Goal: Task Accomplishment & Management: Use online tool/utility

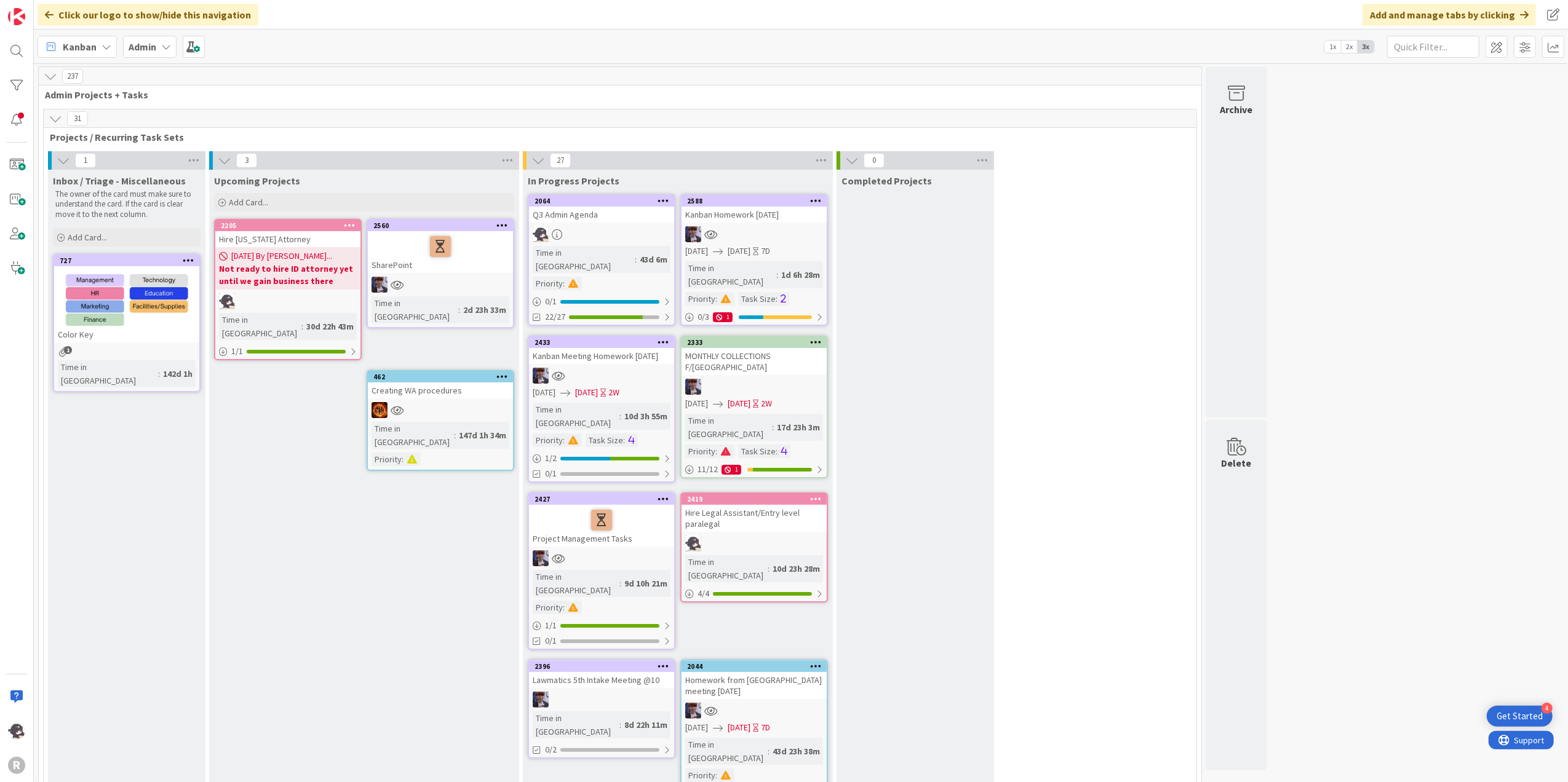
scroll to position [2110, 0]
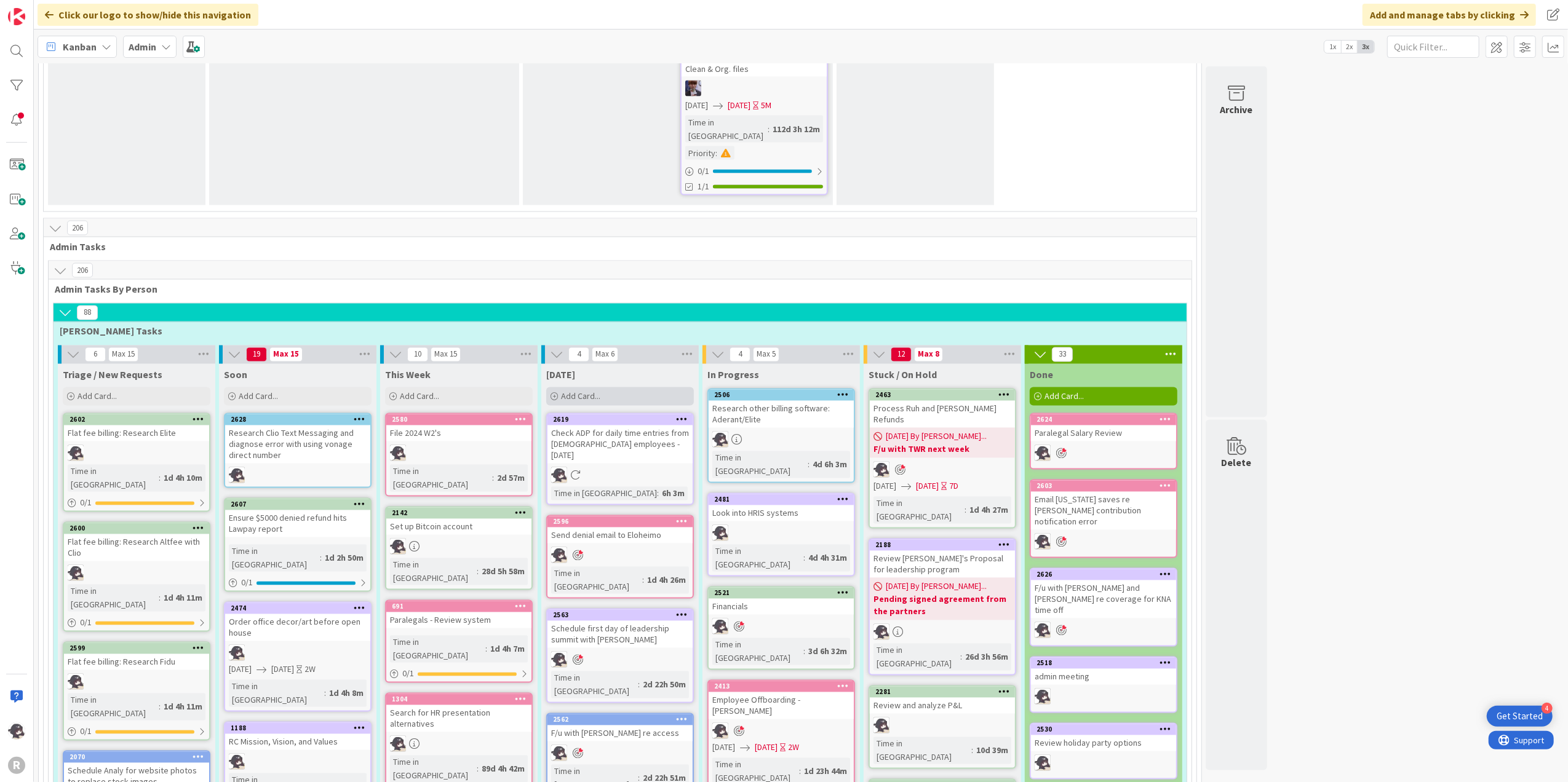
click at [624, 388] on div "Add Card..." at bounding box center [620, 397] width 148 height 19
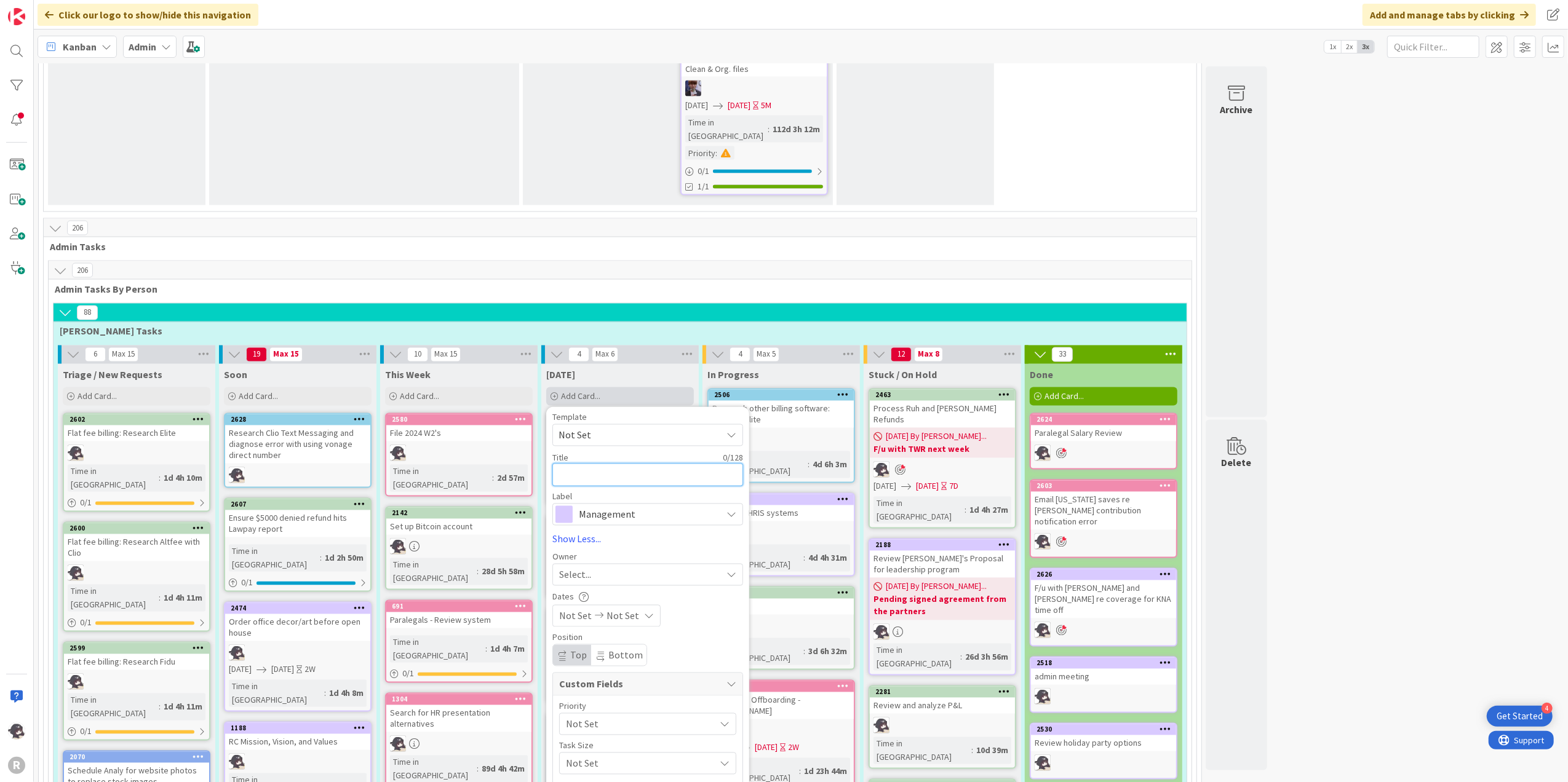
type textarea "D"
type textarea "x"
type textarea "Dr"
type textarea "x"
type textarea "Dra"
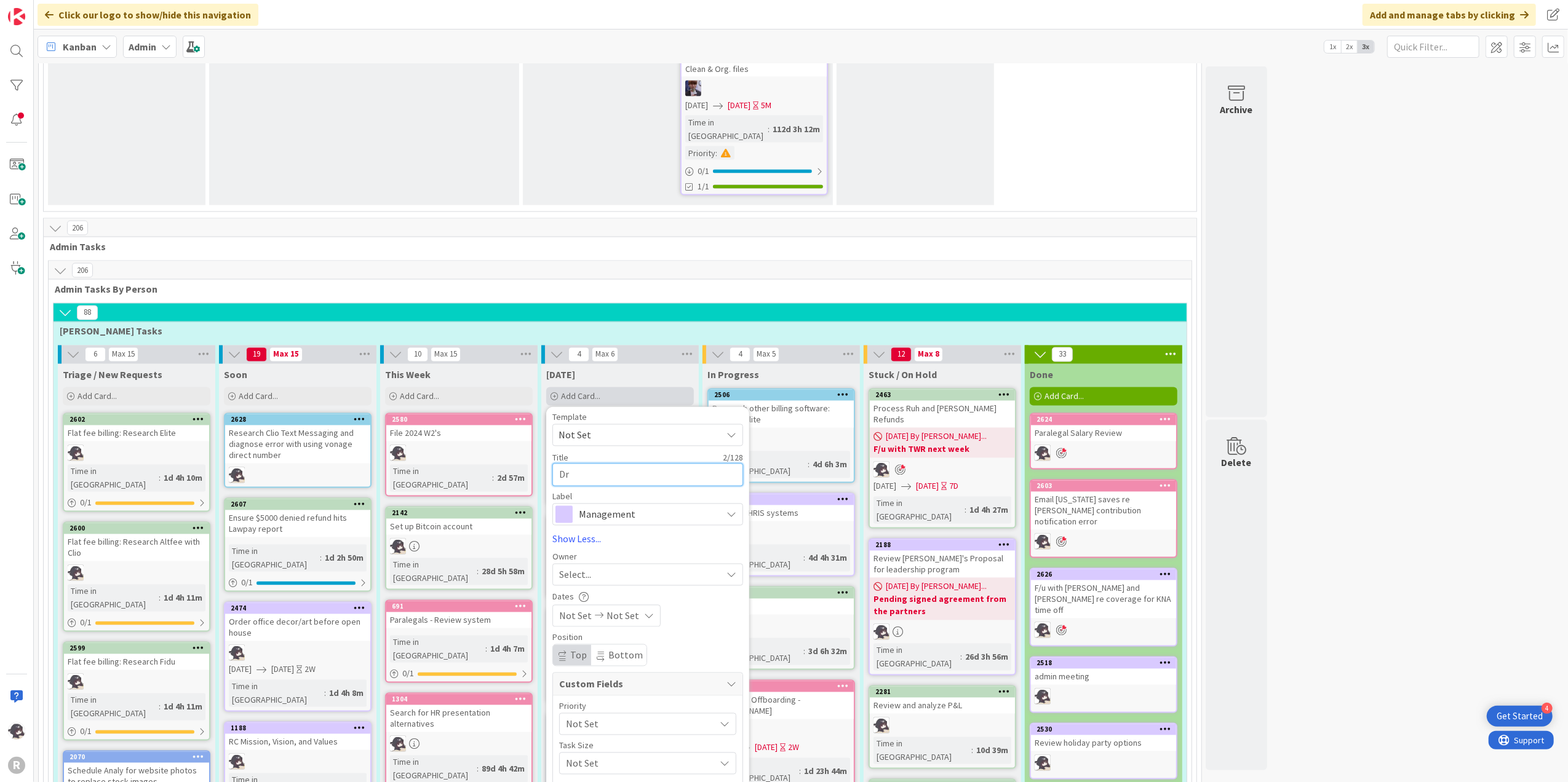
type textarea "x"
type textarea "Draf"
type textarea "x"
type textarea "Draft"
type textarea "x"
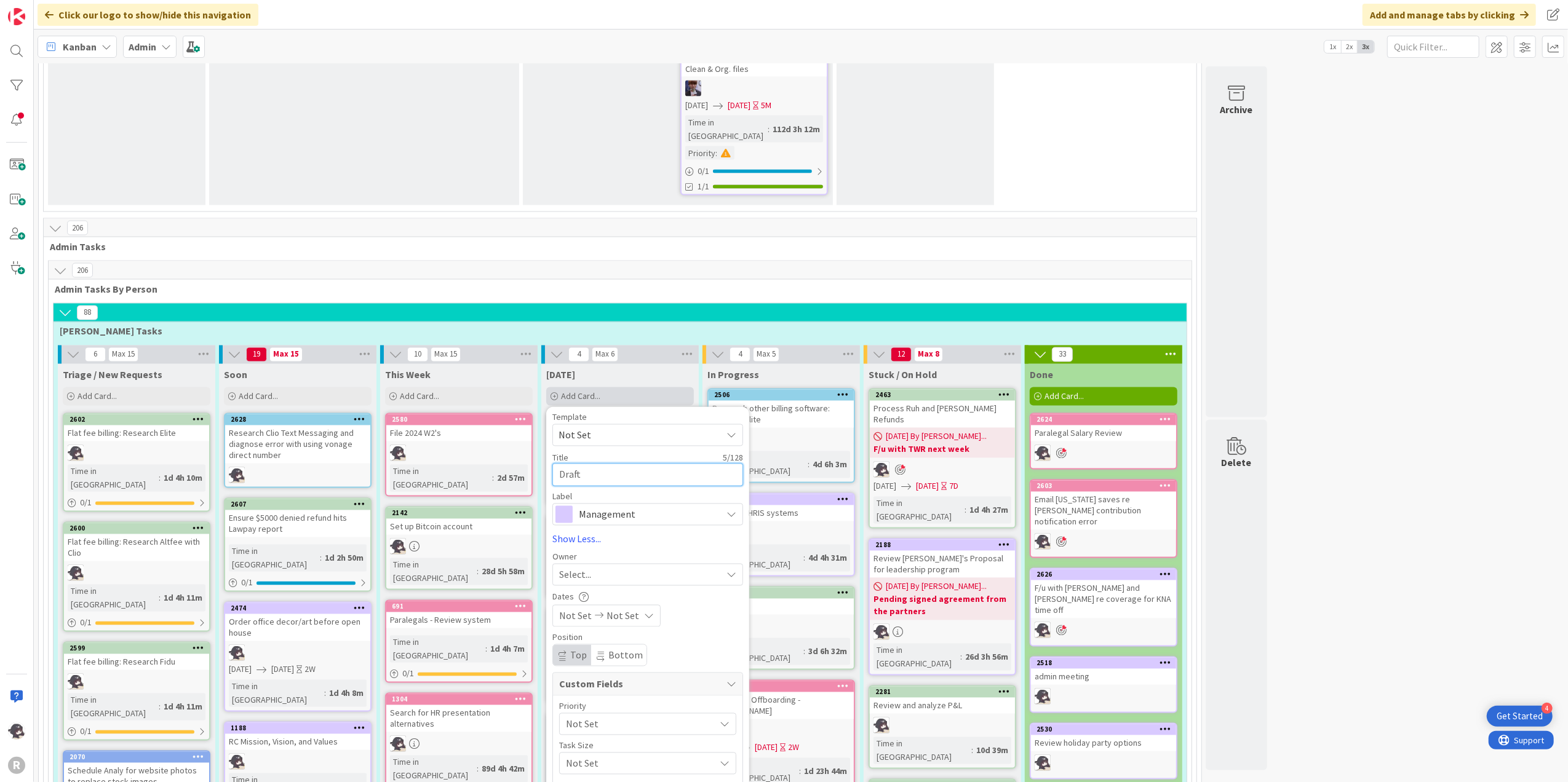
type textarea "Draft"
type textarea "x"
type textarea "Draft a"
type textarea "x"
type textarea "Draft an"
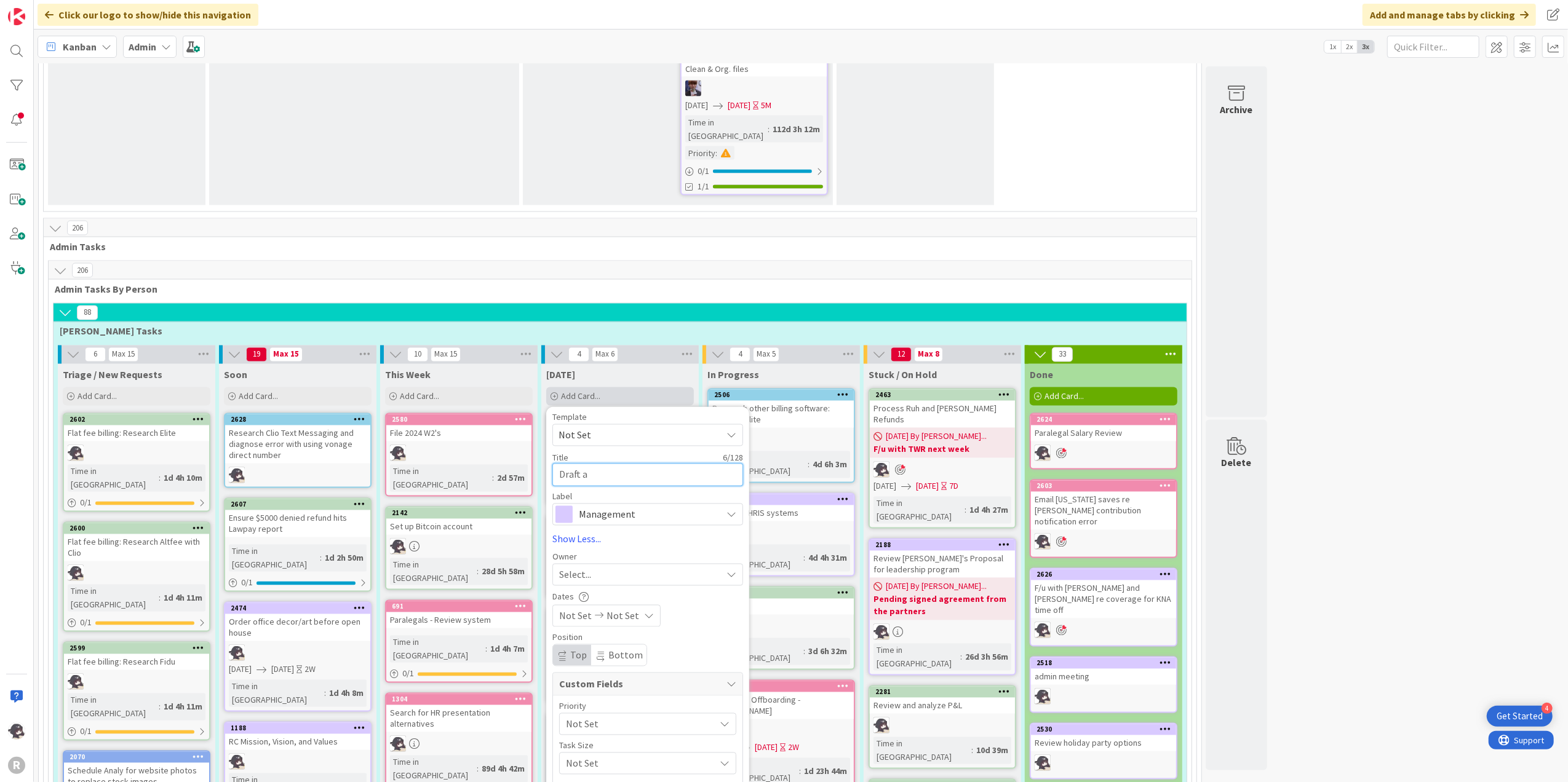
type textarea "x"
type textarea "Draft and"
type textarea "x"
type textarea "Draft and"
type textarea "x"
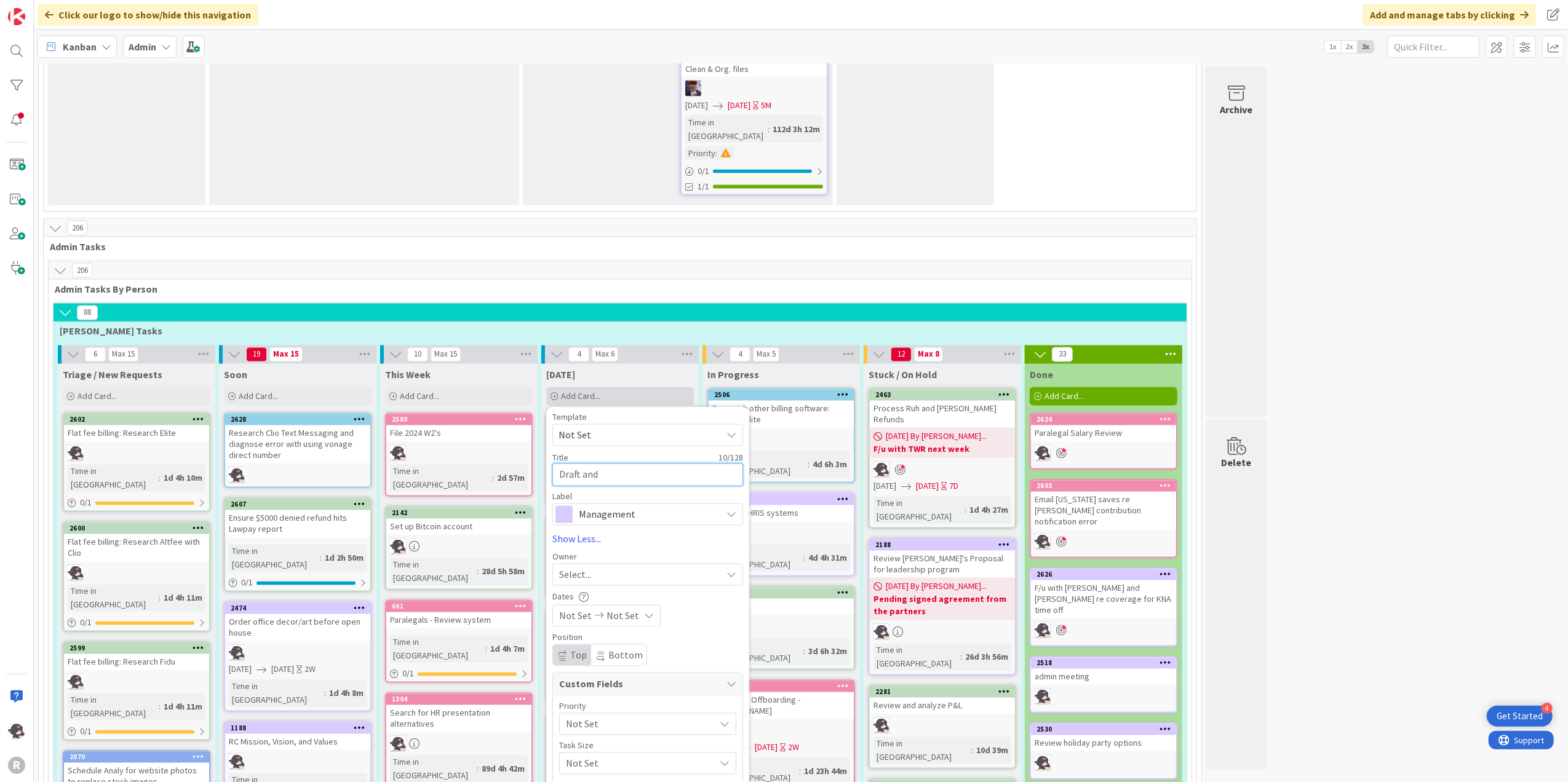
type textarea "Draft and s"
type textarea "x"
type textarea "Draft and se"
type textarea "x"
type textarea "Draft and sen"
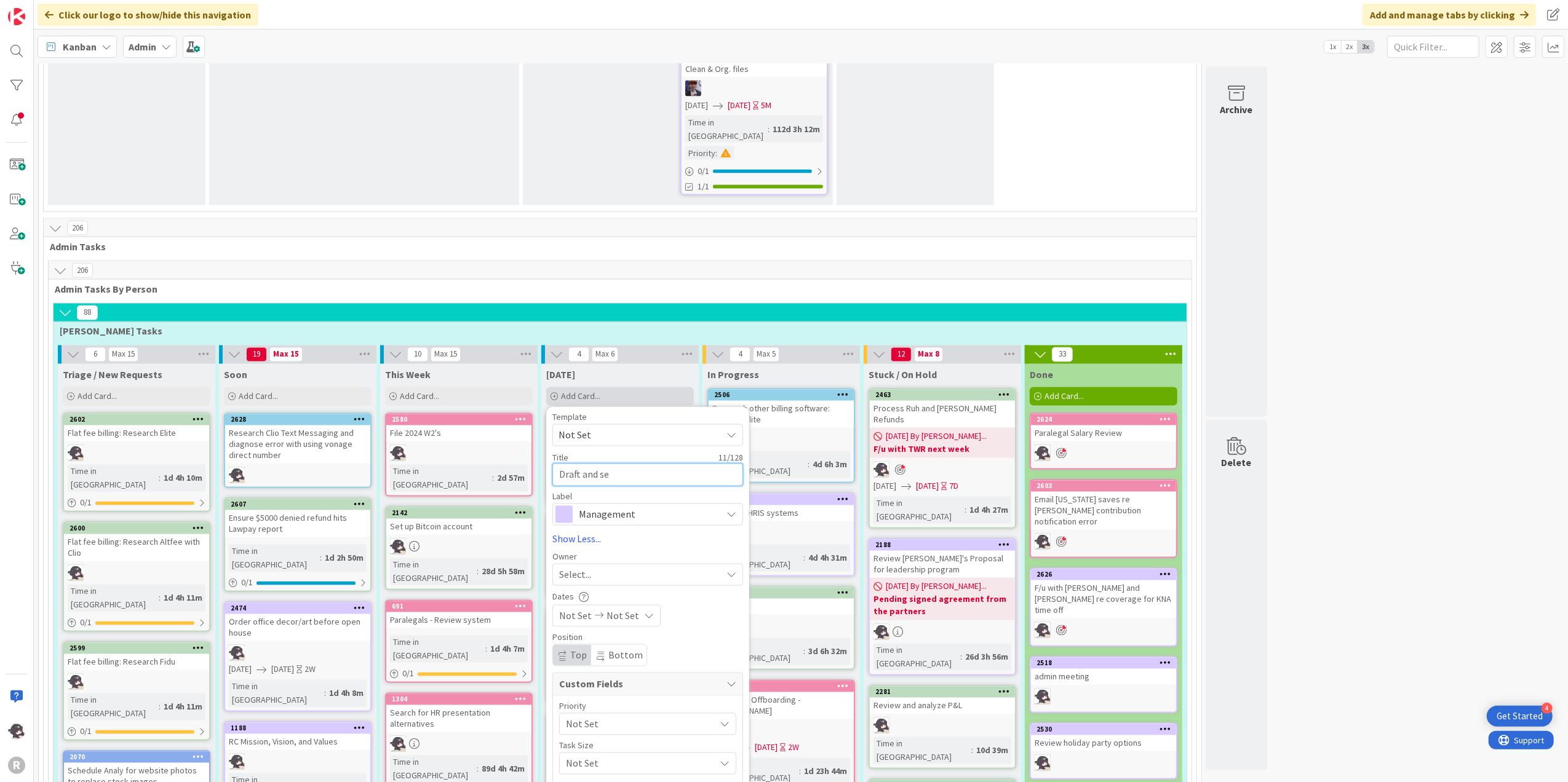
type textarea "x"
type textarea "Draft and send"
type textarea "x"
type textarea "Draft and send"
type textarea "x"
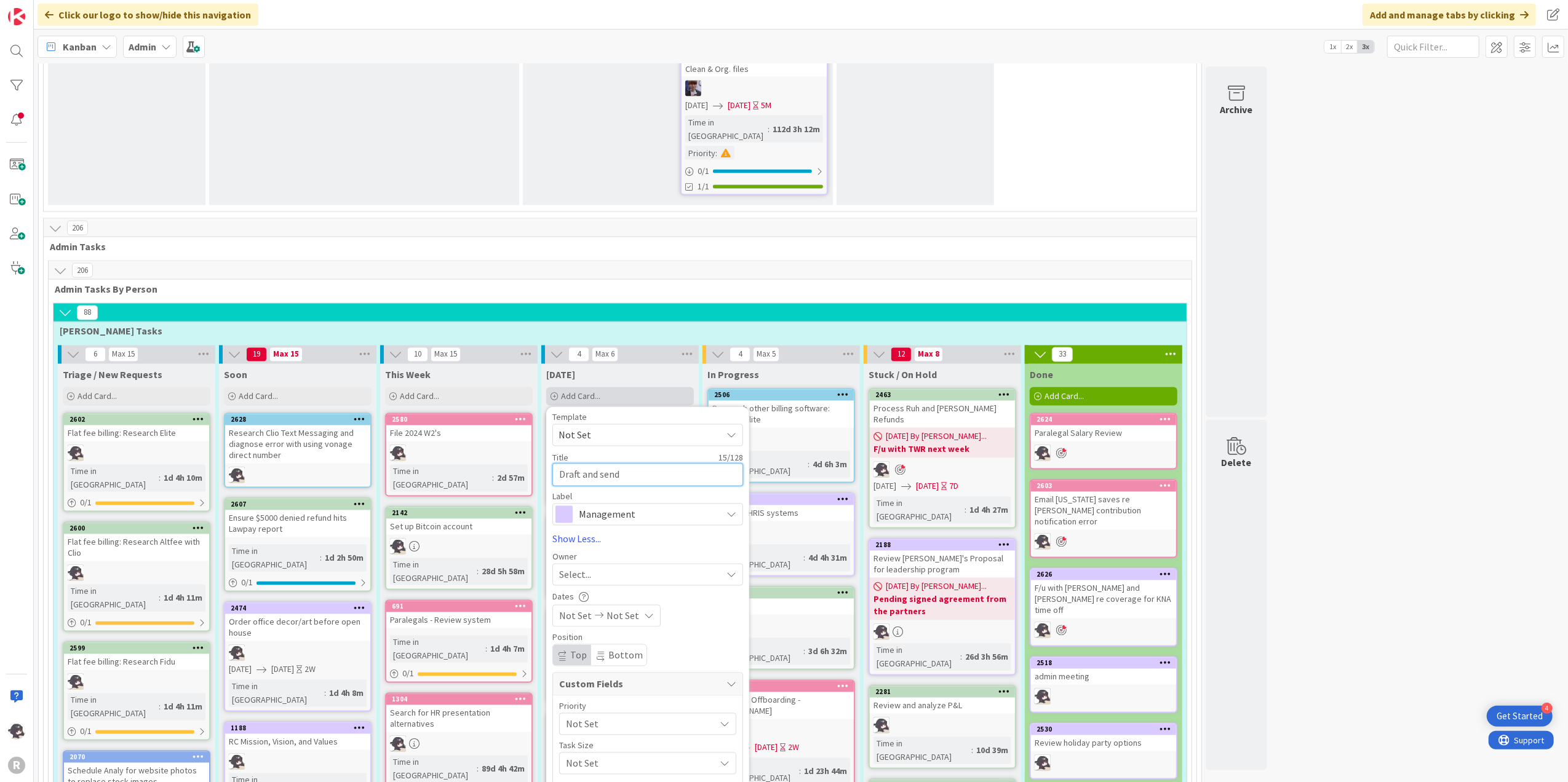
type textarea "Draft and send e"
type textarea "x"
type textarea "Draft and send em"
type textarea "x"
type textarea "Draft and send emp"
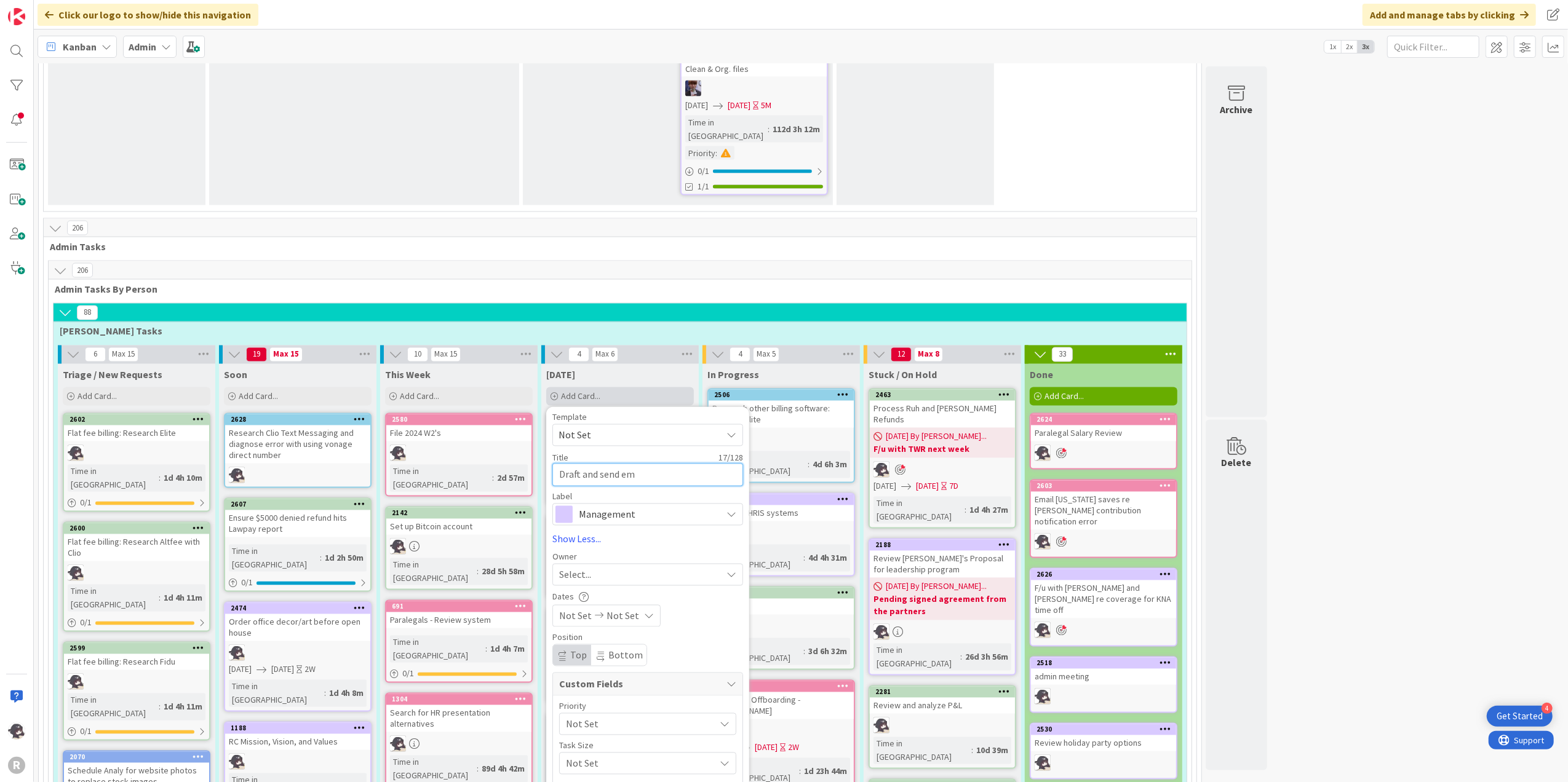
type textarea "x"
type textarea "Draft and send empl"
type textarea "x"
type textarea "Draft and send emplo"
type textarea "x"
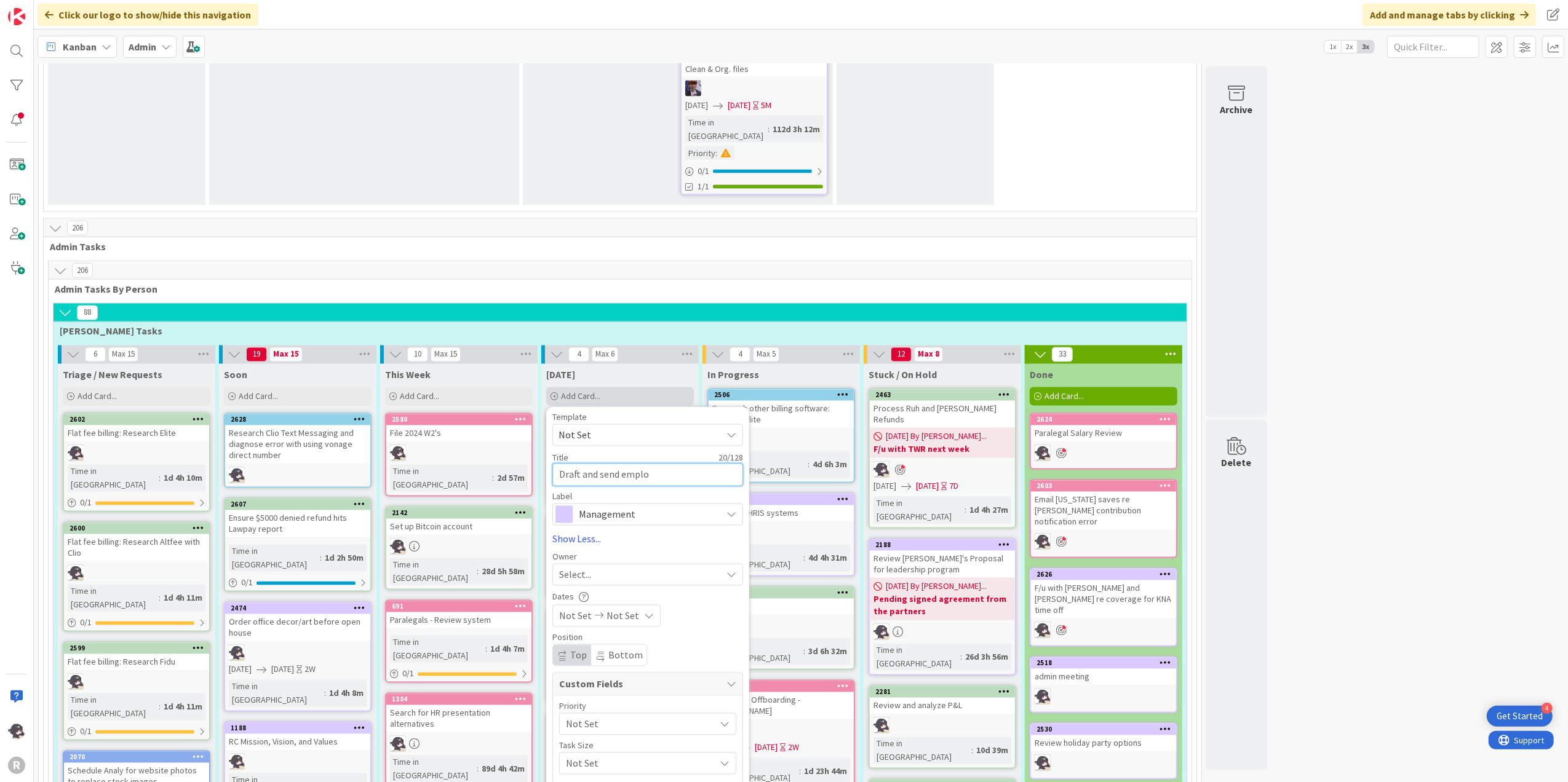
type textarea "Draft and send emploo"
type textarea "x"
type textarea "Draft and send emplo"
type textarea "x"
type textarea "Draft and send employ"
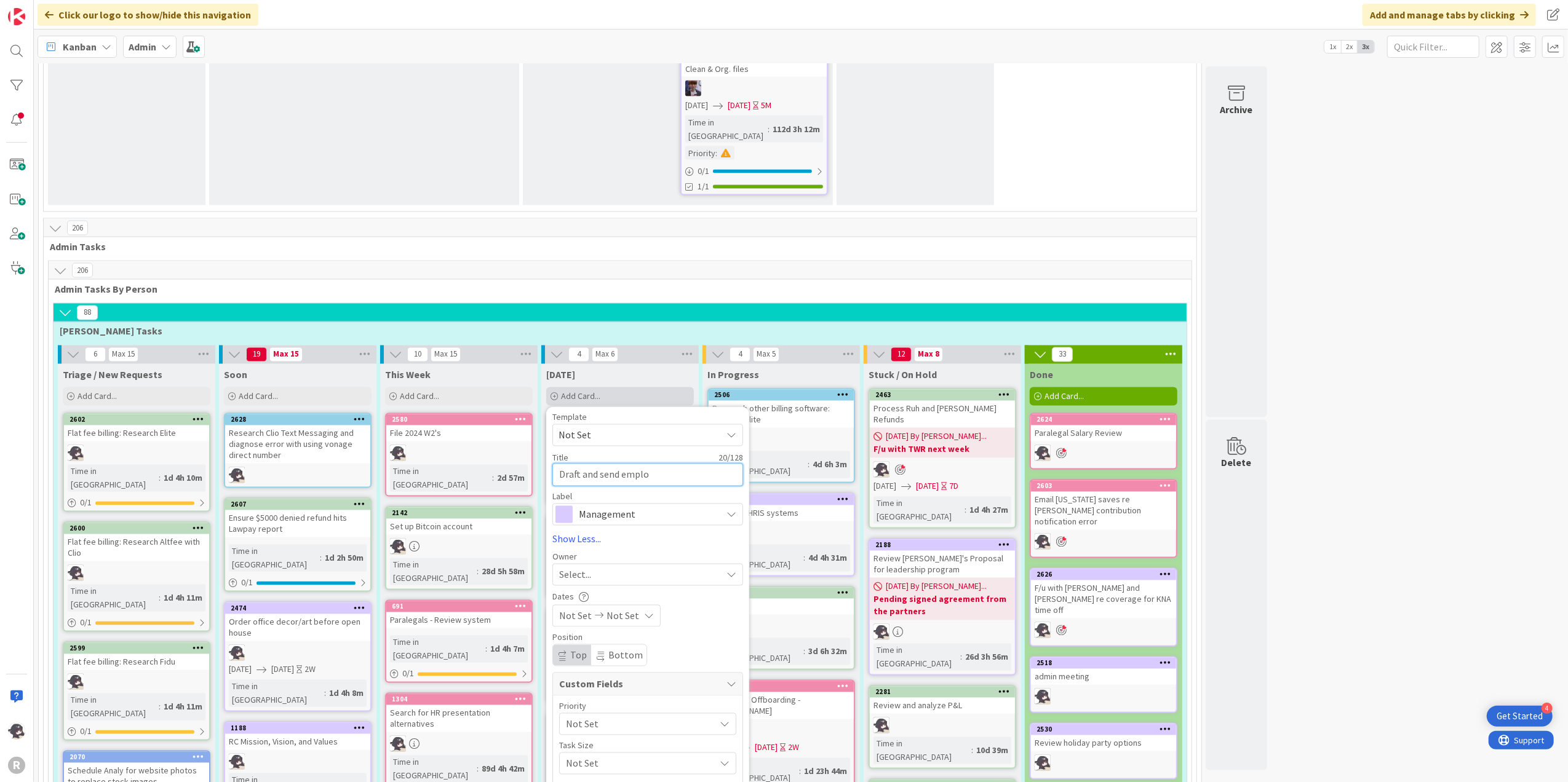
type textarea "x"
type textarea "Draft and send employe"
type textarea "x"
type textarea "Draft and send employee"
type textarea "x"
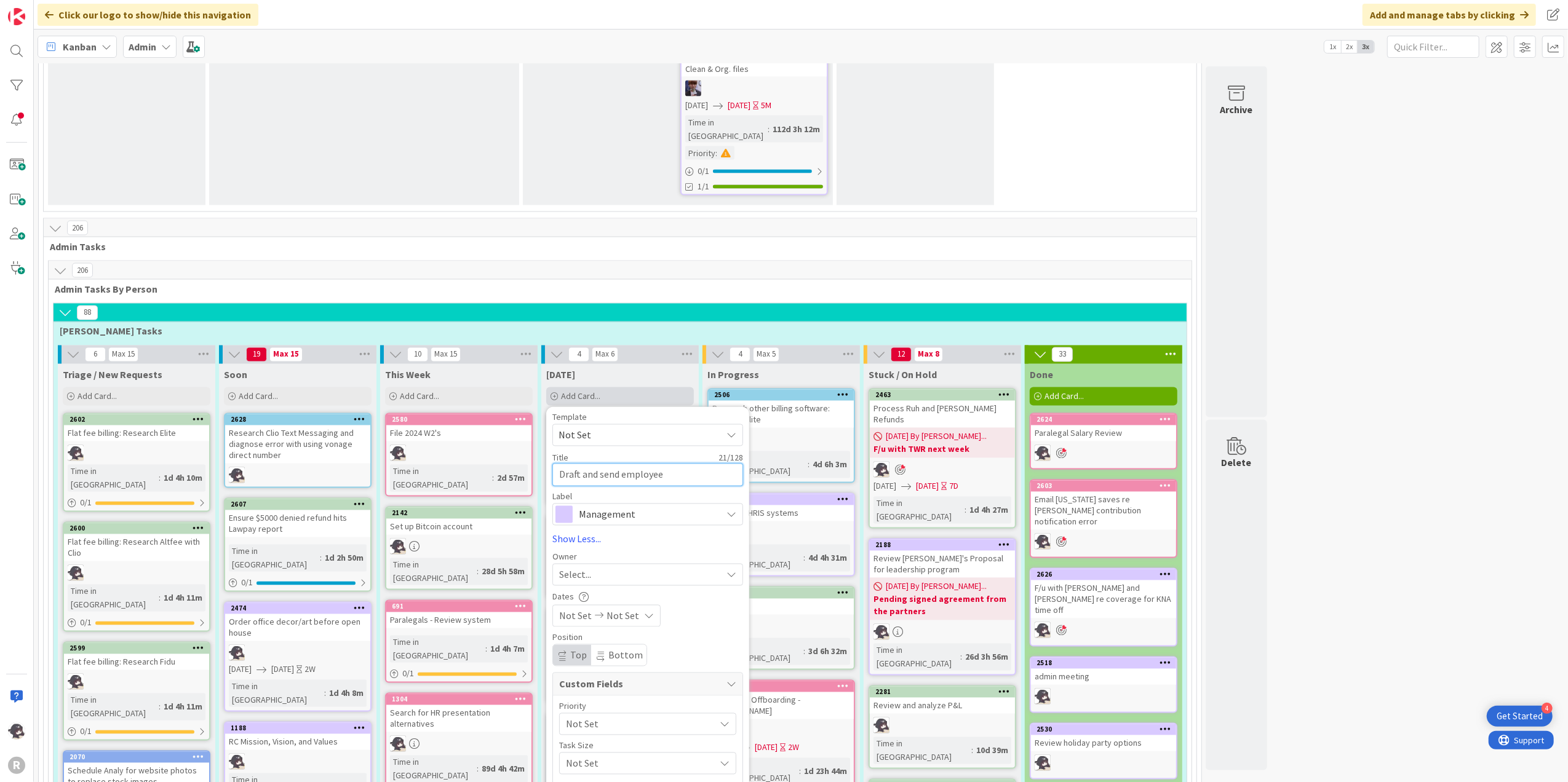
type textarea "Draft and send employee"
type textarea "x"
type textarea "Draft and send employee c"
type textarea "x"
type textarea "Draft and send employee [PERSON_NAME]"
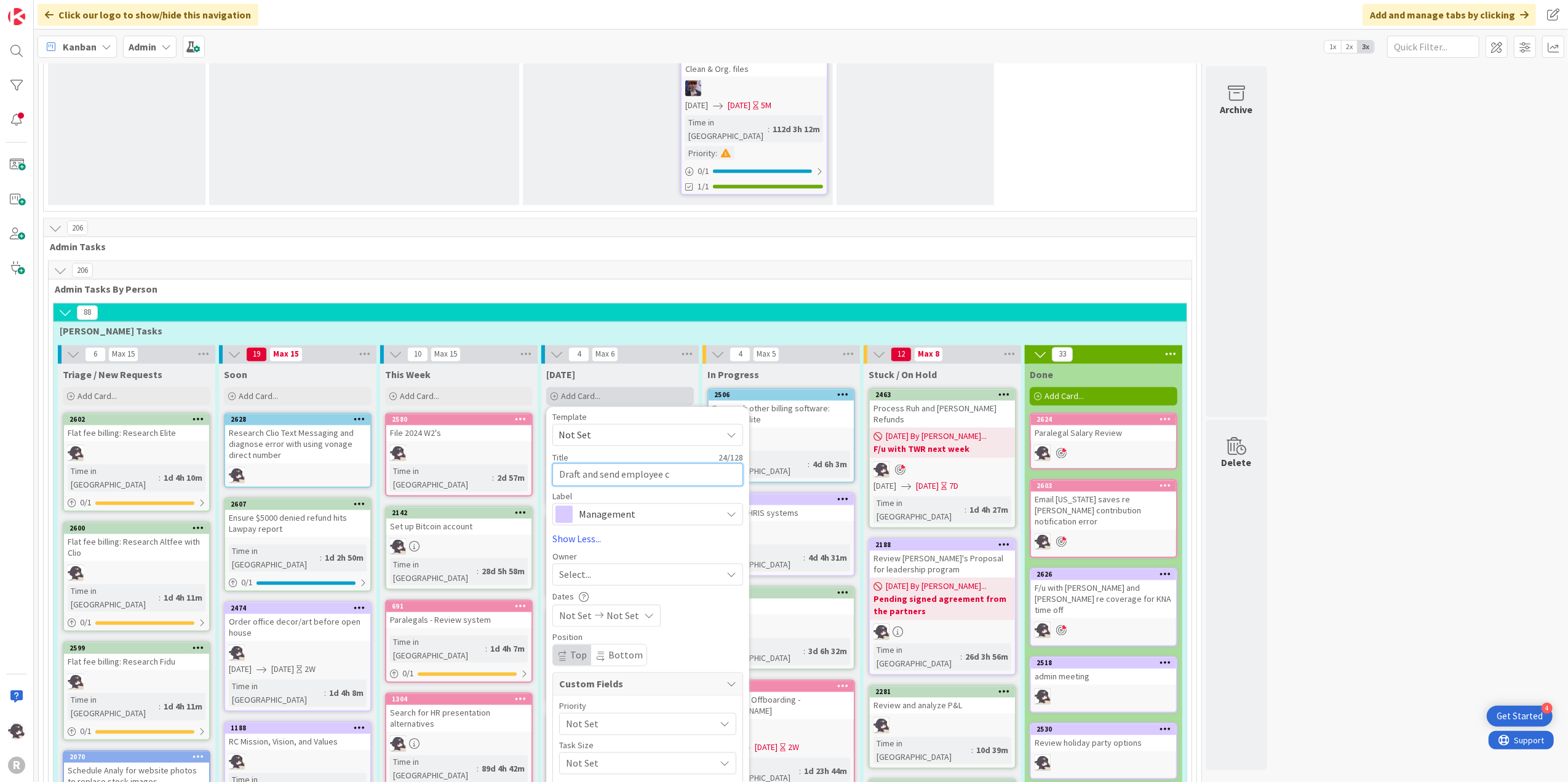
type textarea "x"
type textarea "Draft and send employee cha"
type textarea "x"
type textarea "Draft and send employee [PERSON_NAME]"
type textarea "x"
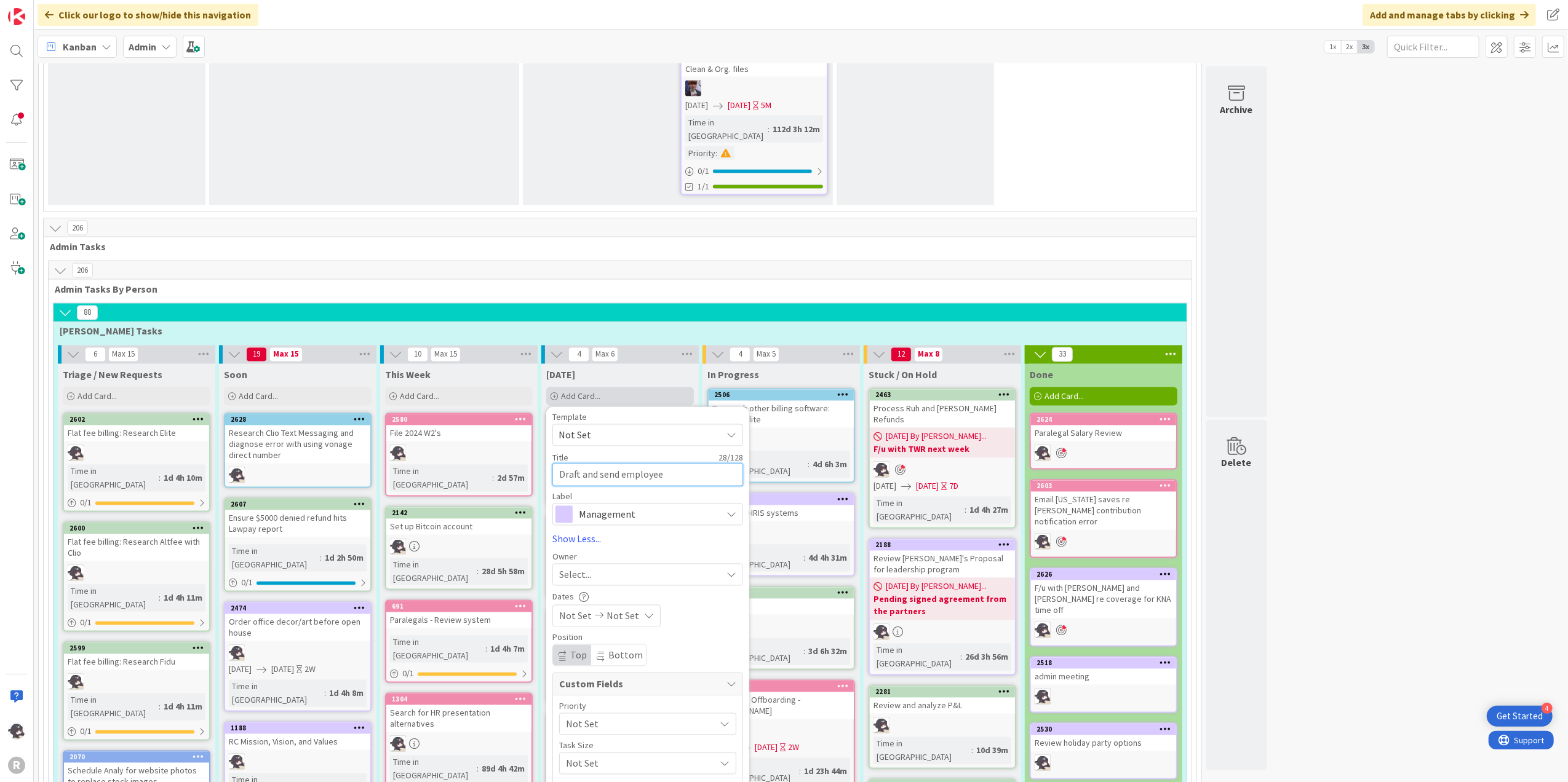
type textarea "Draft and send employee [PERSON_NAME]"
type textarea "x"
type textarea "Draft and send employee change"
type textarea "x"
type textarea "Draft and send employee change"
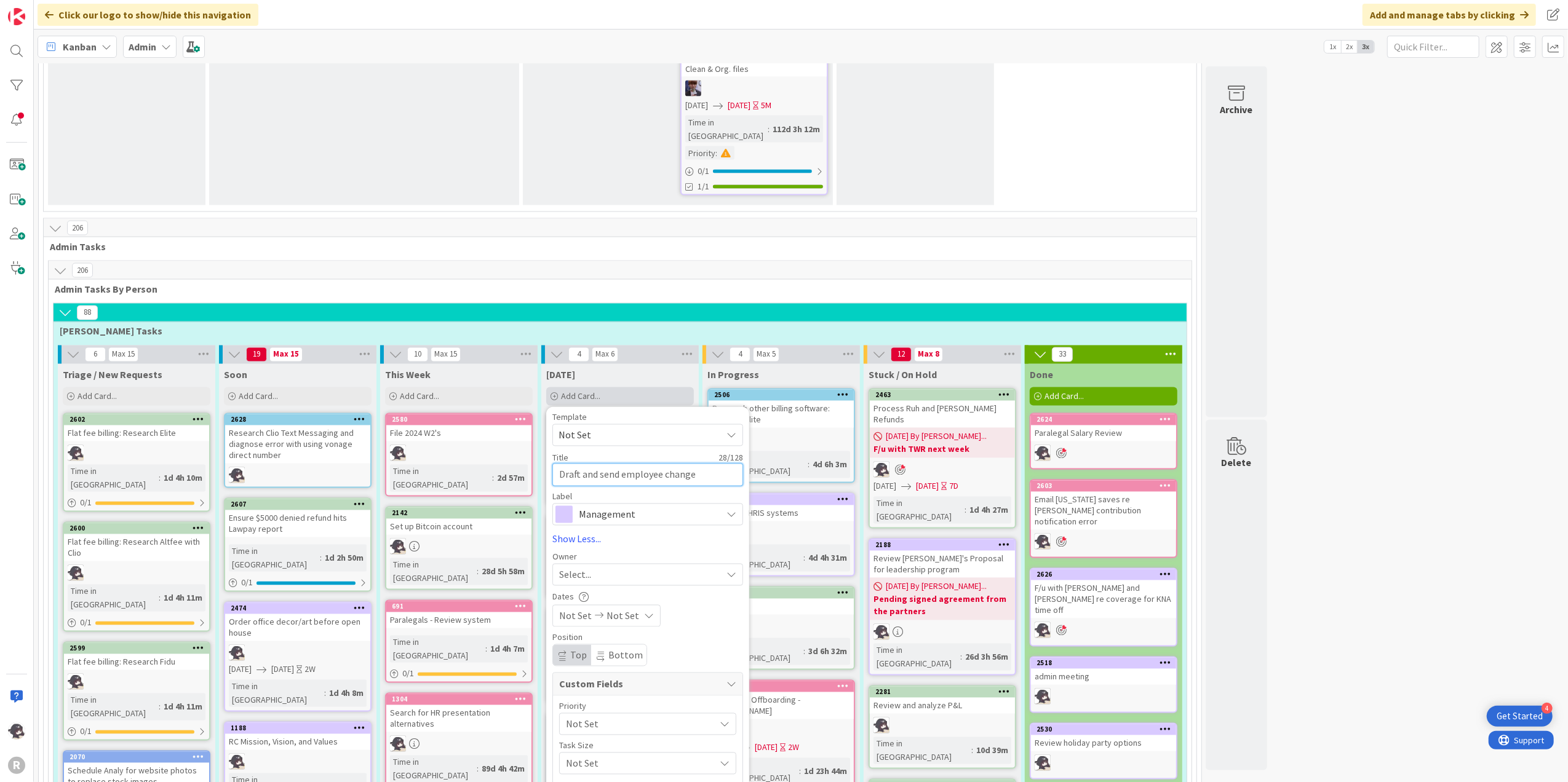
type textarea "x"
type textarea "Draft and send employee change o"
type textarea "x"
type textarea "Draft and send employee change of"
type textarea "x"
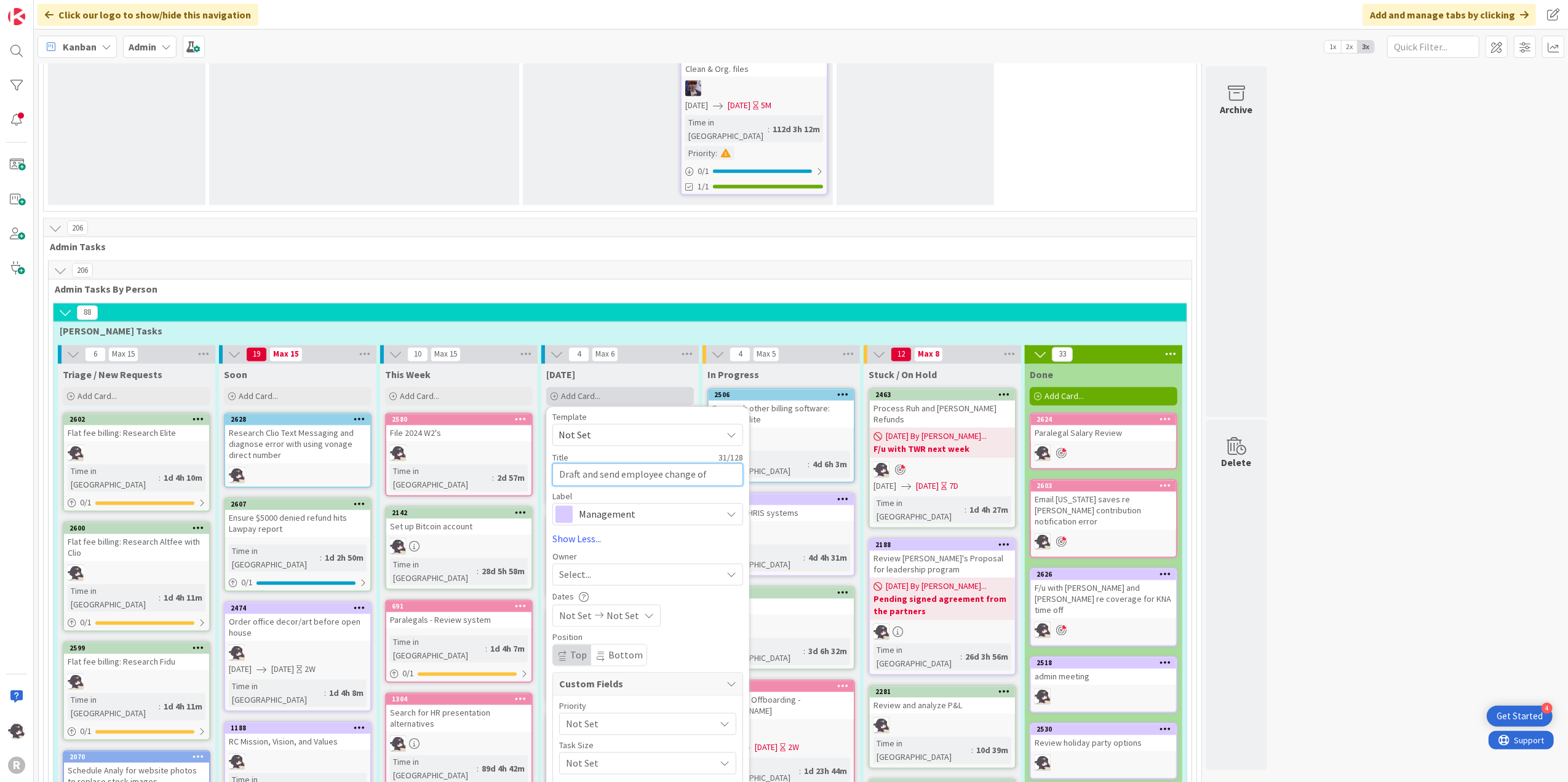
type textarea "Draft and send employee change of"
type textarea "x"
type textarea "Draft and send employee change of s"
type textarea "x"
type textarea "Draft and send employee change of st"
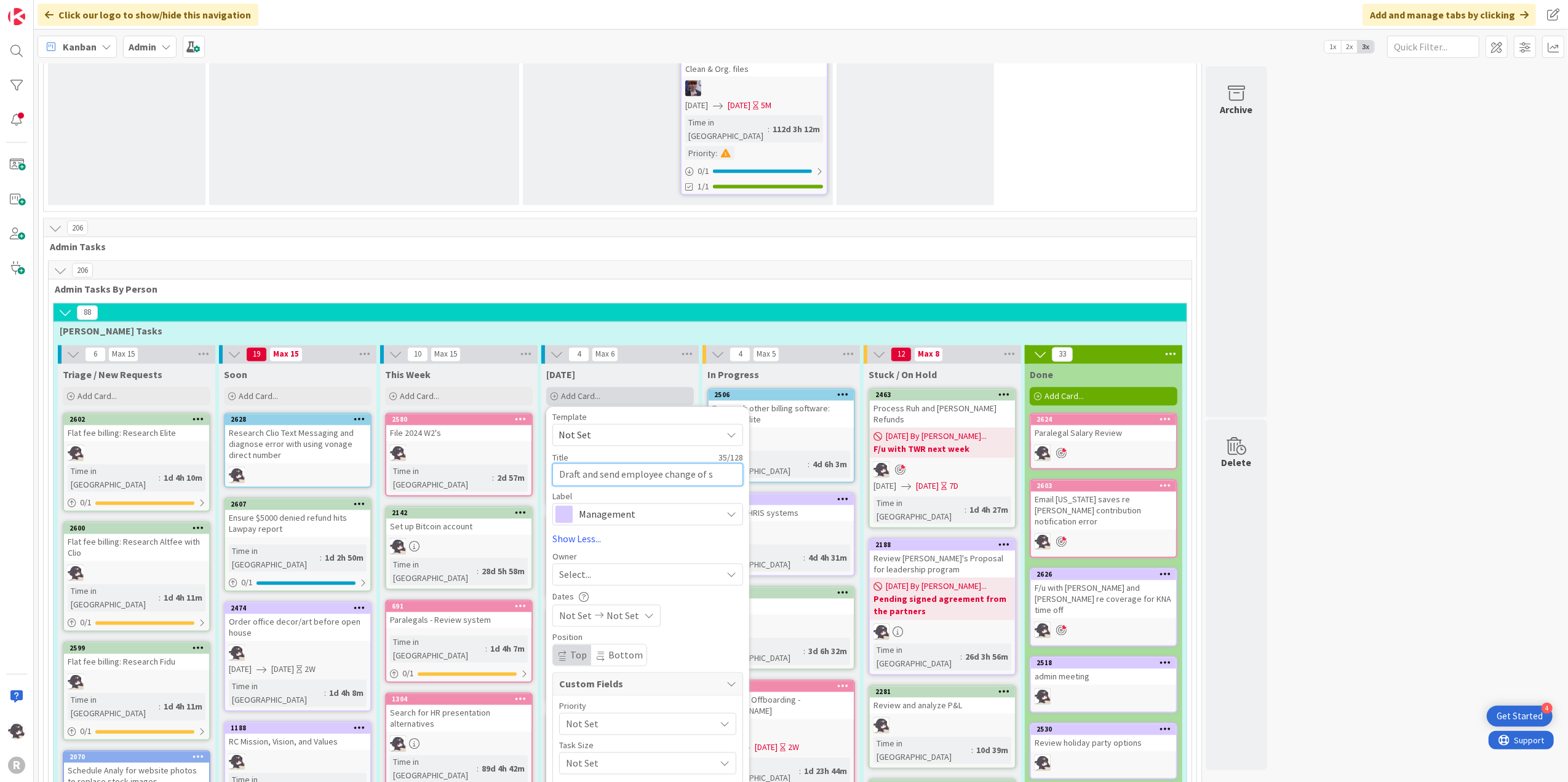
type textarea "x"
type textarea "Draft and send employee change of sta"
type textarea "x"
type textarea "Draft and send employee change of stat"
type textarea "x"
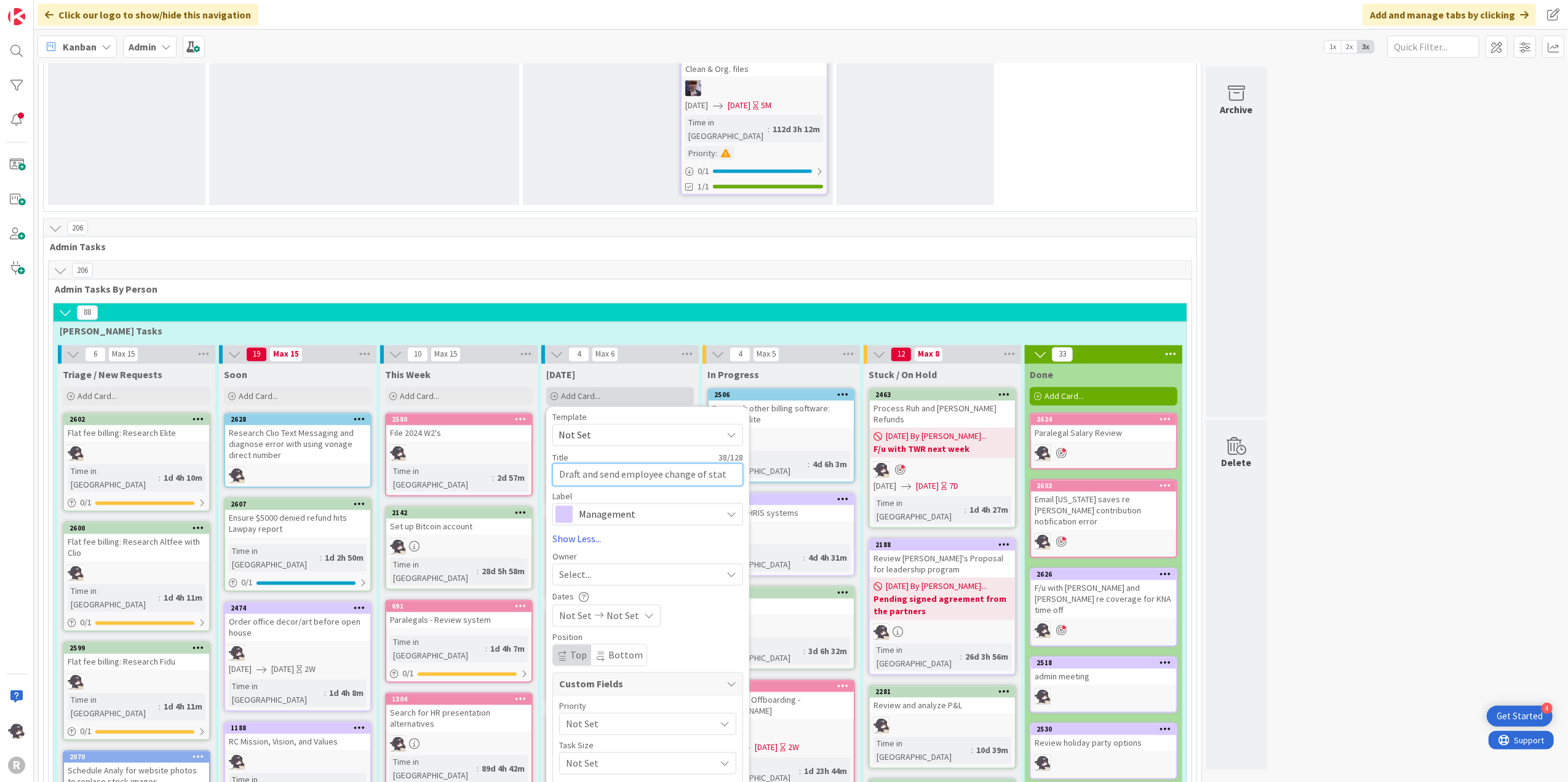
type textarea "Draft and send employee change of statu"
type textarea "x"
type textarea "Draft and send employee change of status"
type textarea "x"
type textarea "Draft and send employee change of status"
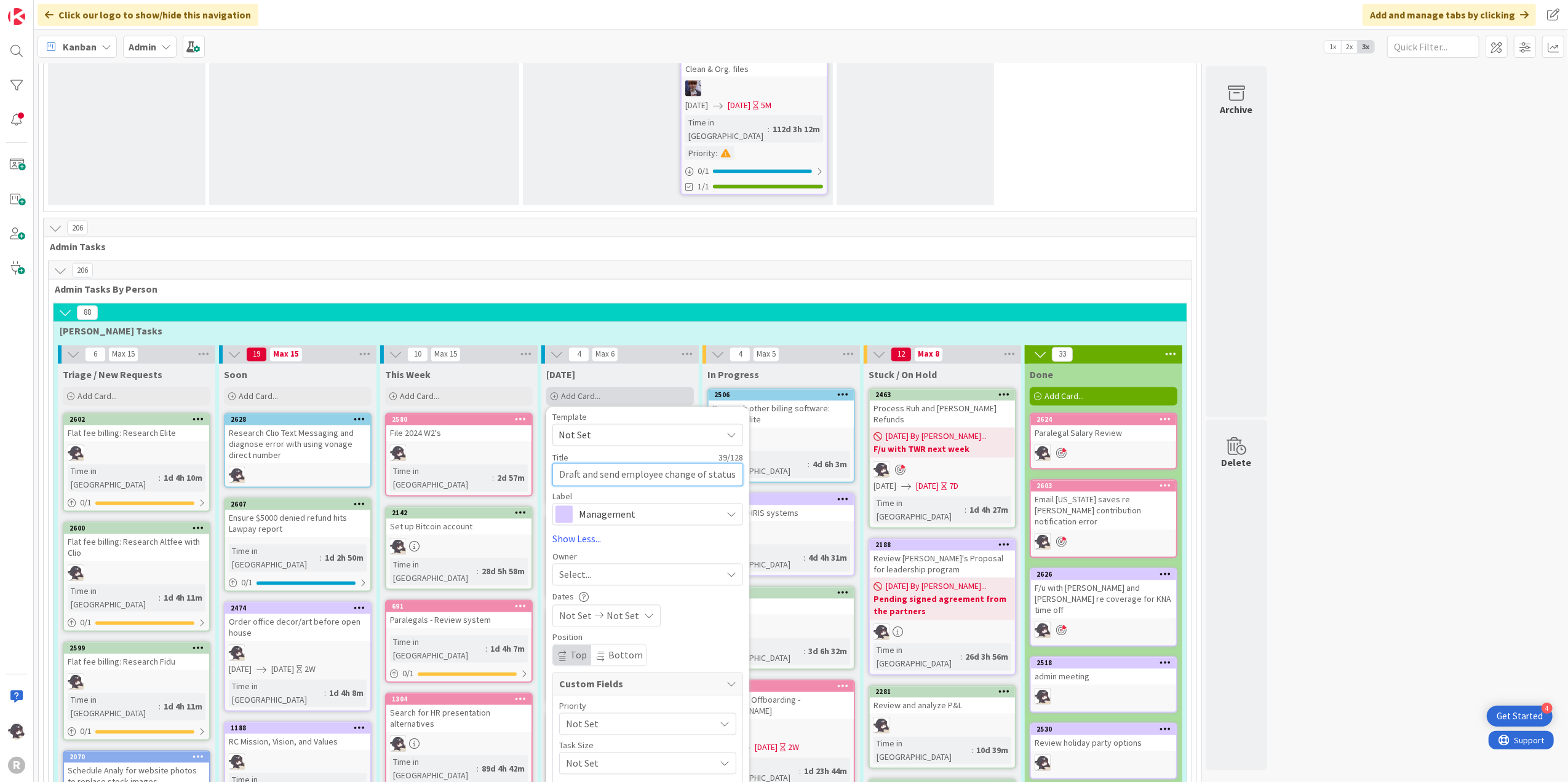
type textarea "x"
type textarea "Draft and send employee change of status f"
type textarea "x"
type textarea "Draft and send employee change of status fo"
type textarea "x"
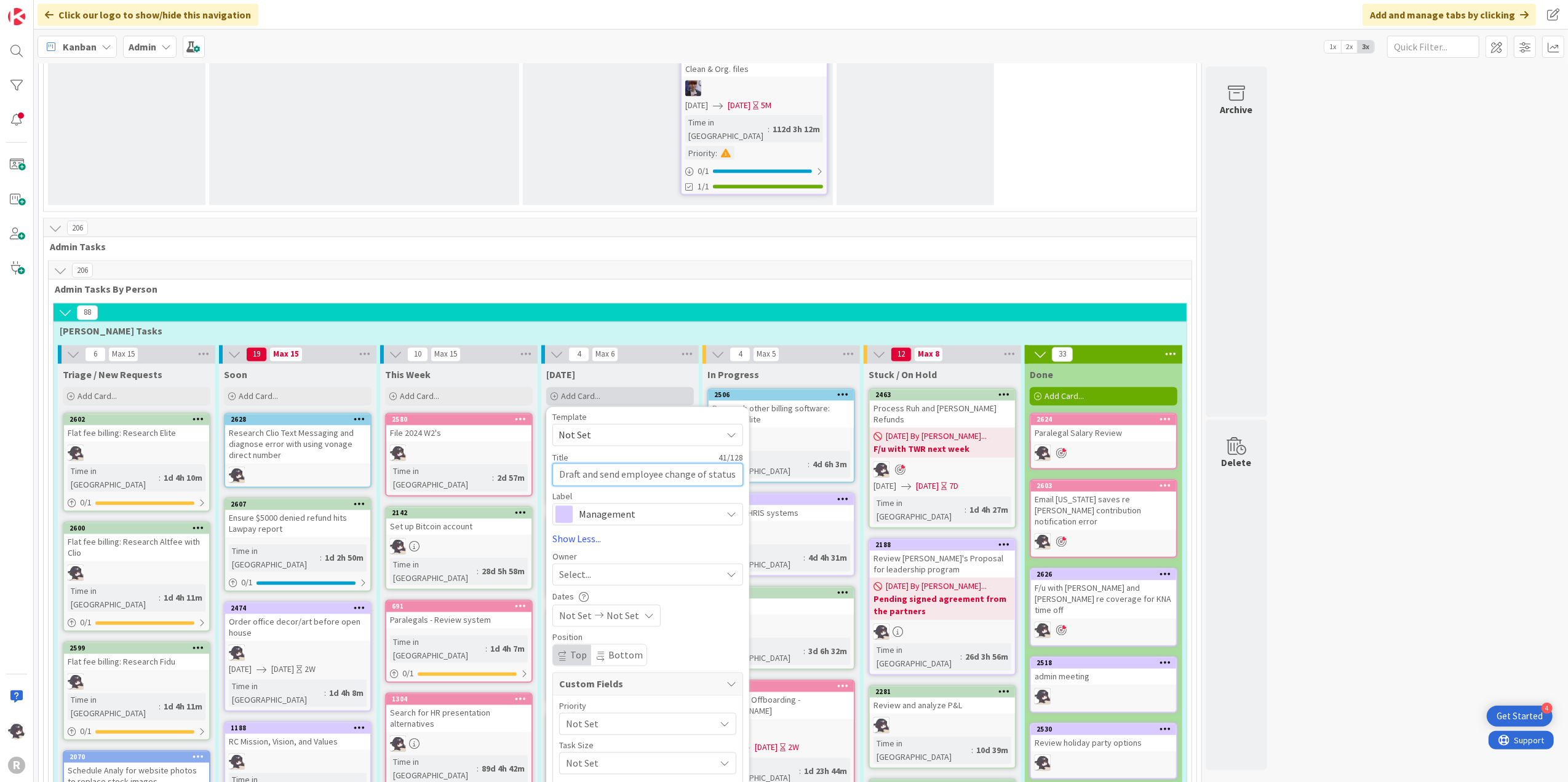
type textarea "Draft and send employee change of status for"
type textarea "x"
type textarea "Draft and send employee change of status form"
type textarea "x"
type textarea "Draft and send employee change of status form"
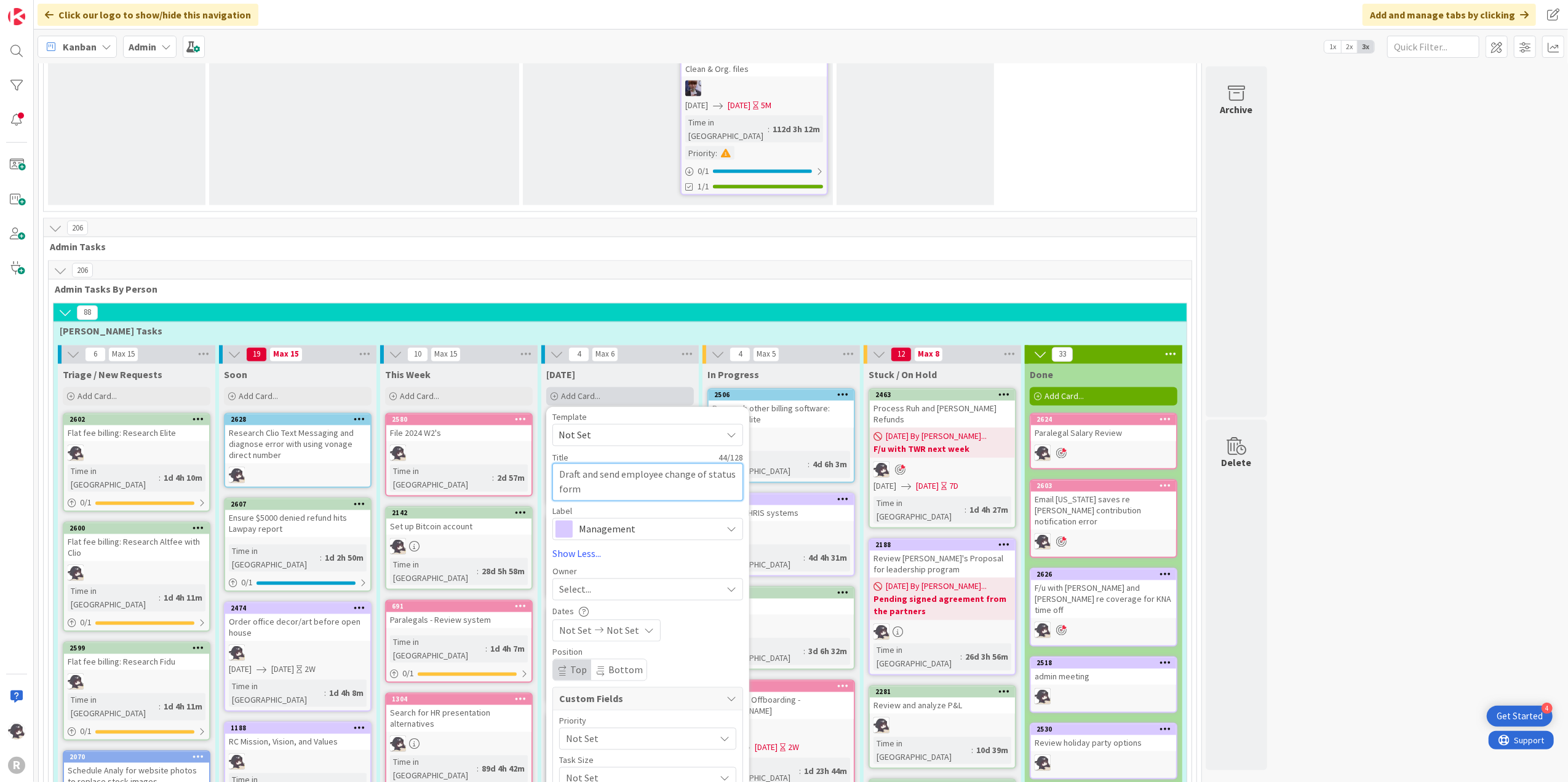
type textarea "x"
type textarea "Draft and send employee change of status form t"
type textarea "x"
type textarea "Draft and send employee change of status form to"
type textarea "x"
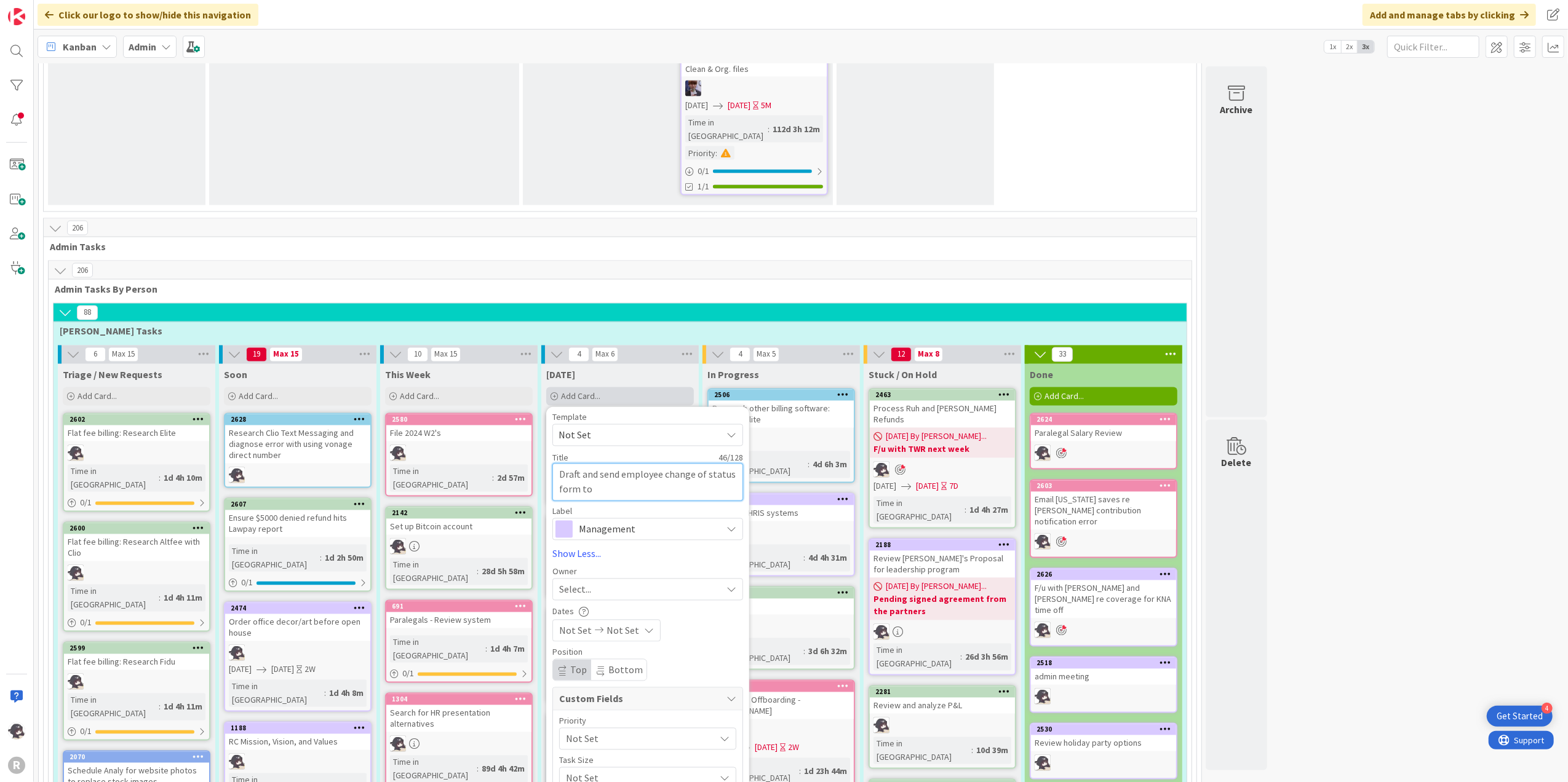
type textarea "Draft and send employee change of status form to"
type textarea "x"
type textarea "Draft and send employee change of status form to D"
type textarea "x"
type textarea "Draft and send employee change of status form to De"
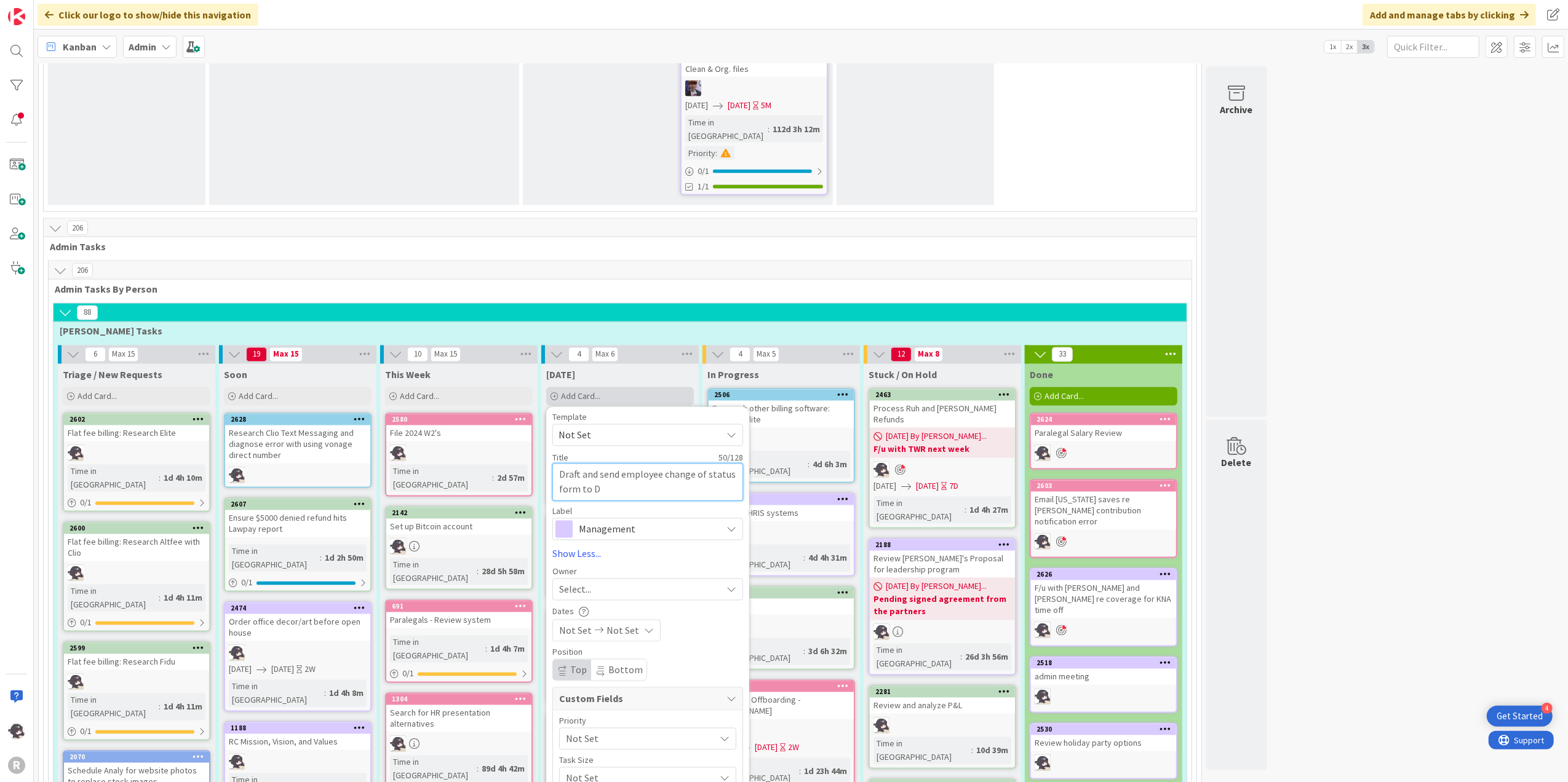
type textarea "x"
type textarea "Draft and send employee change of status form to D"
type textarea "x"
type textarea "Draft and send employee change of status form to"
type textarea "x"
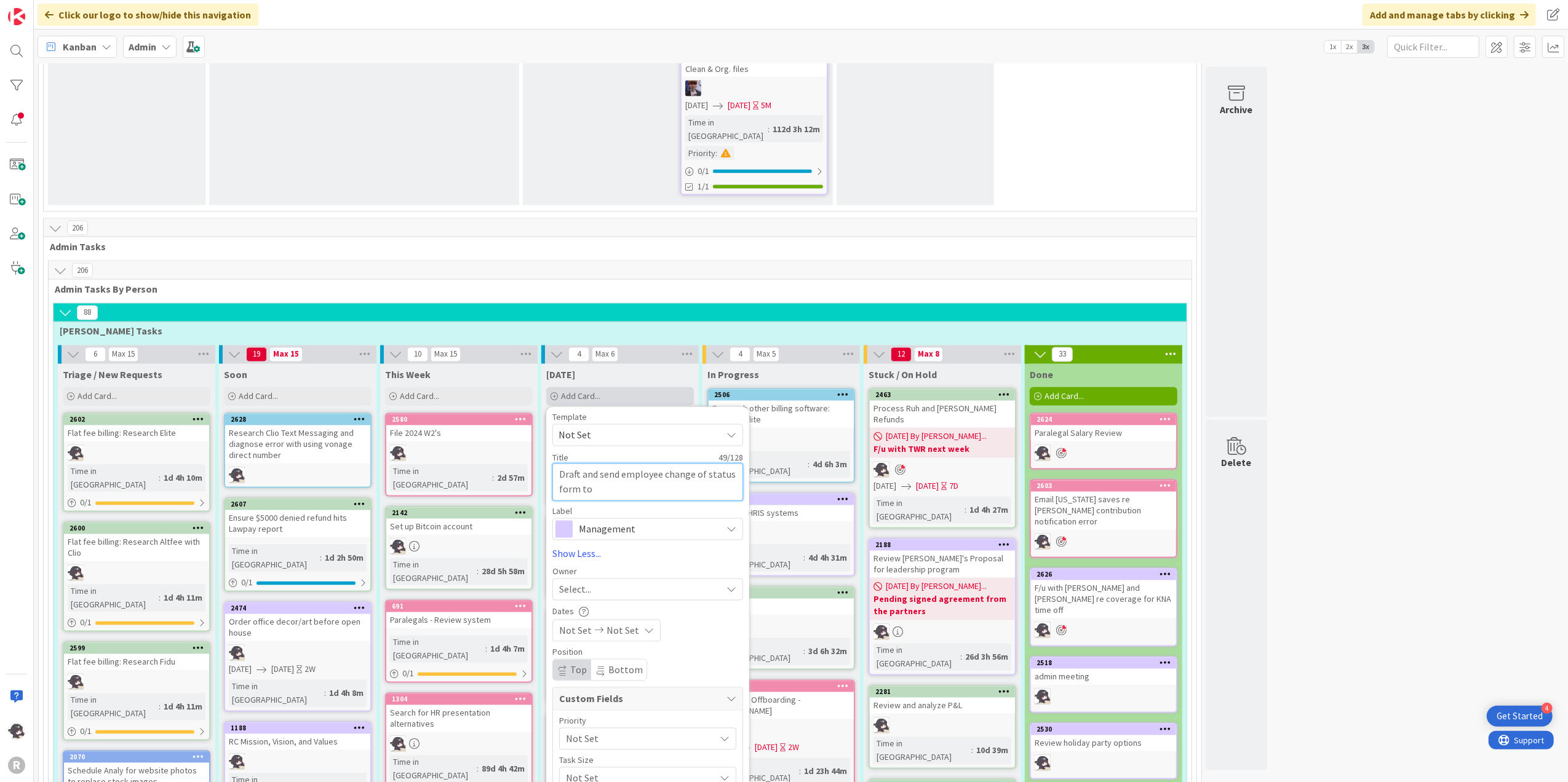
type textarea "Draft and send employee change of status form to t"
type textarea "x"
type textarea "Draft and send employee change of status form to the"
type textarea "x"
type textarea "Draft and send employee change of status form to the"
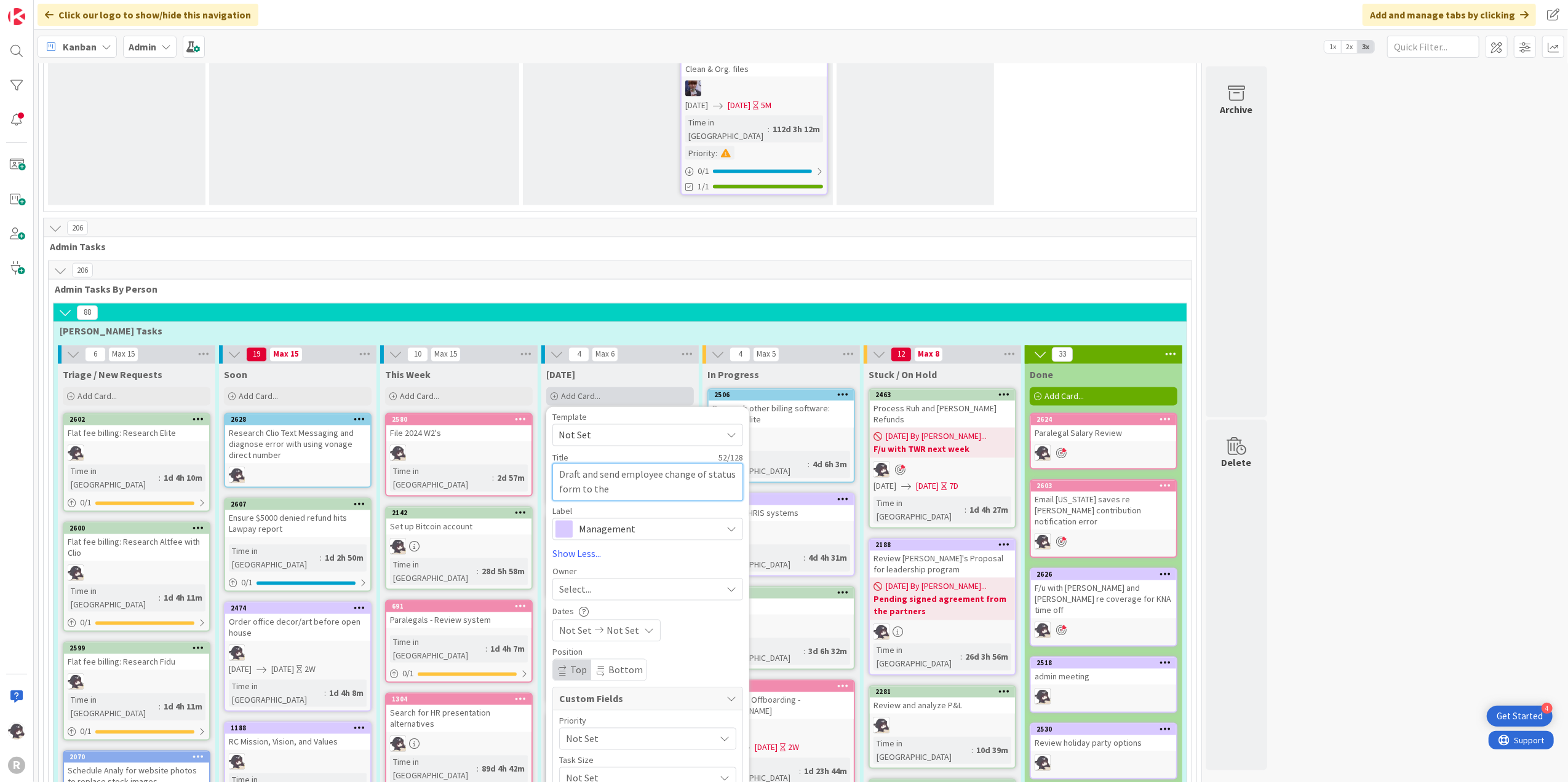
type textarea "x"
type textarea "Draft and send employee change of status form to the p"
type textarea "x"
type textarea "Draft and send employee change of status form to the"
type textarea "x"
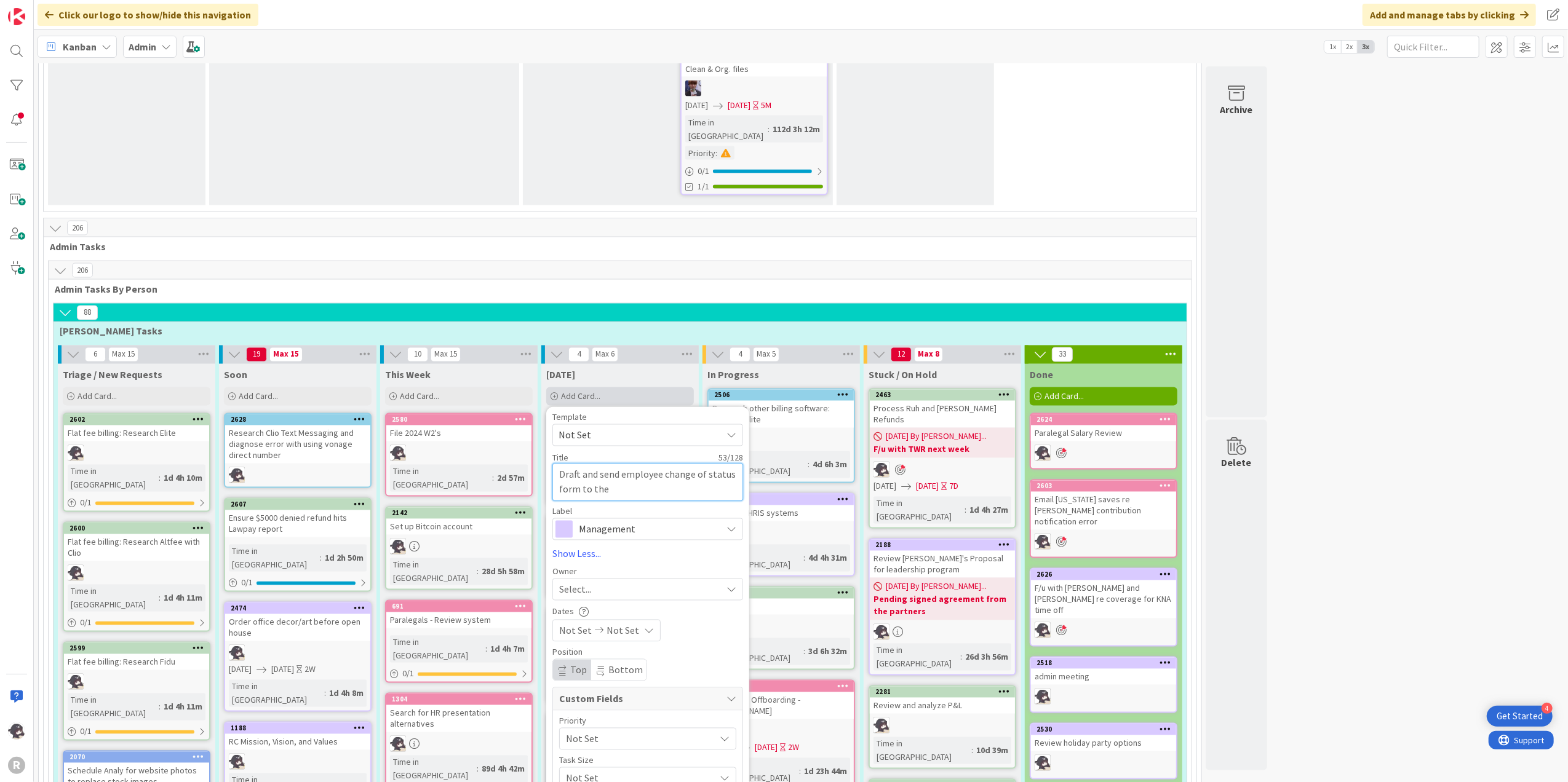
type textarea "Draft and send employee change of status form to the p"
type textarea "x"
type textarea "Draft and send employee change of status form to the pa"
type textarea "x"
type textarea "Draft and send employee change of status form to the par"
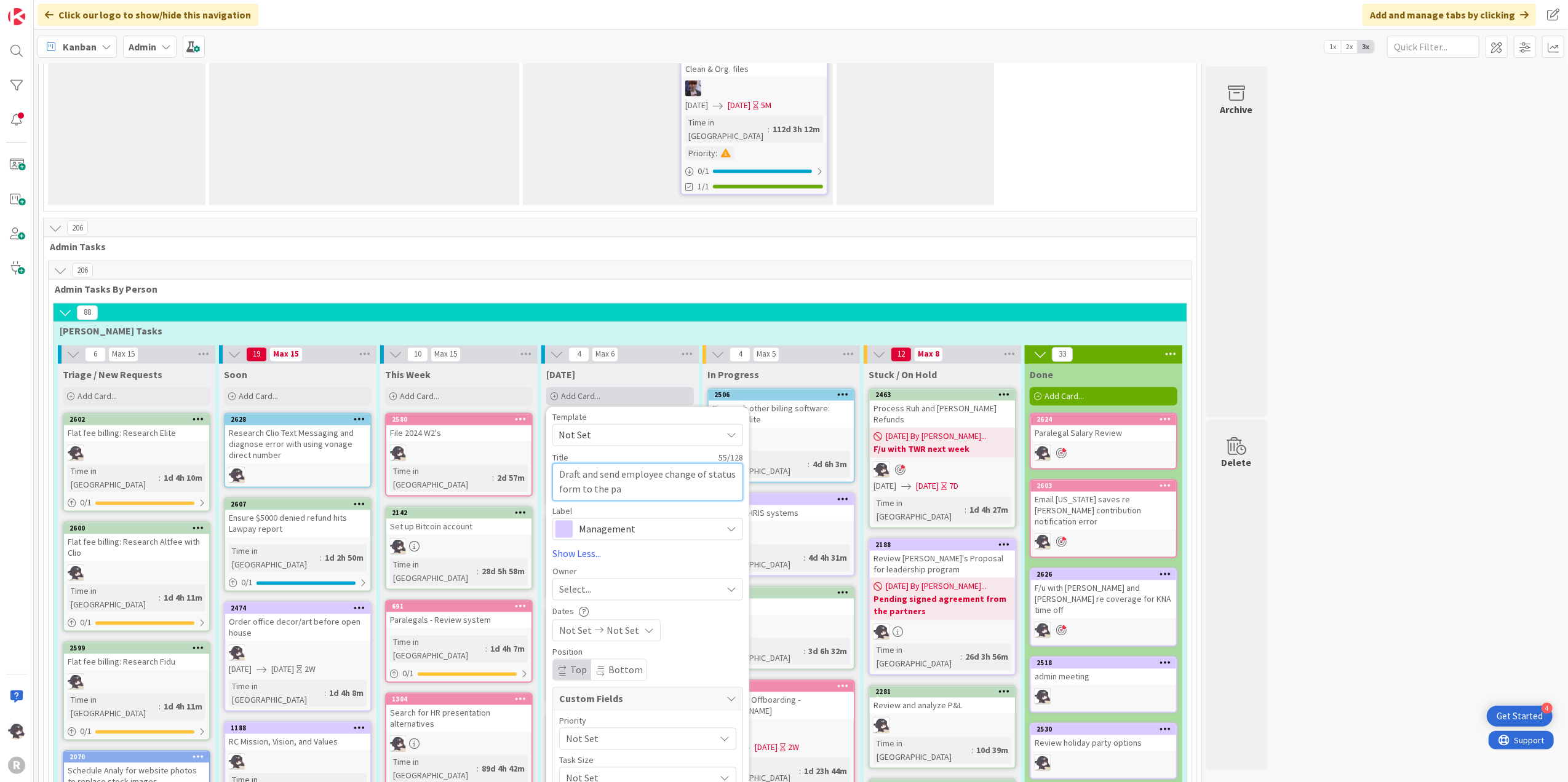
type textarea "x"
type textarea "Draft and send employee change of status form to the part"
type textarea "x"
type textarea "Draft and send employee change of status form to the partn"
type textarea "x"
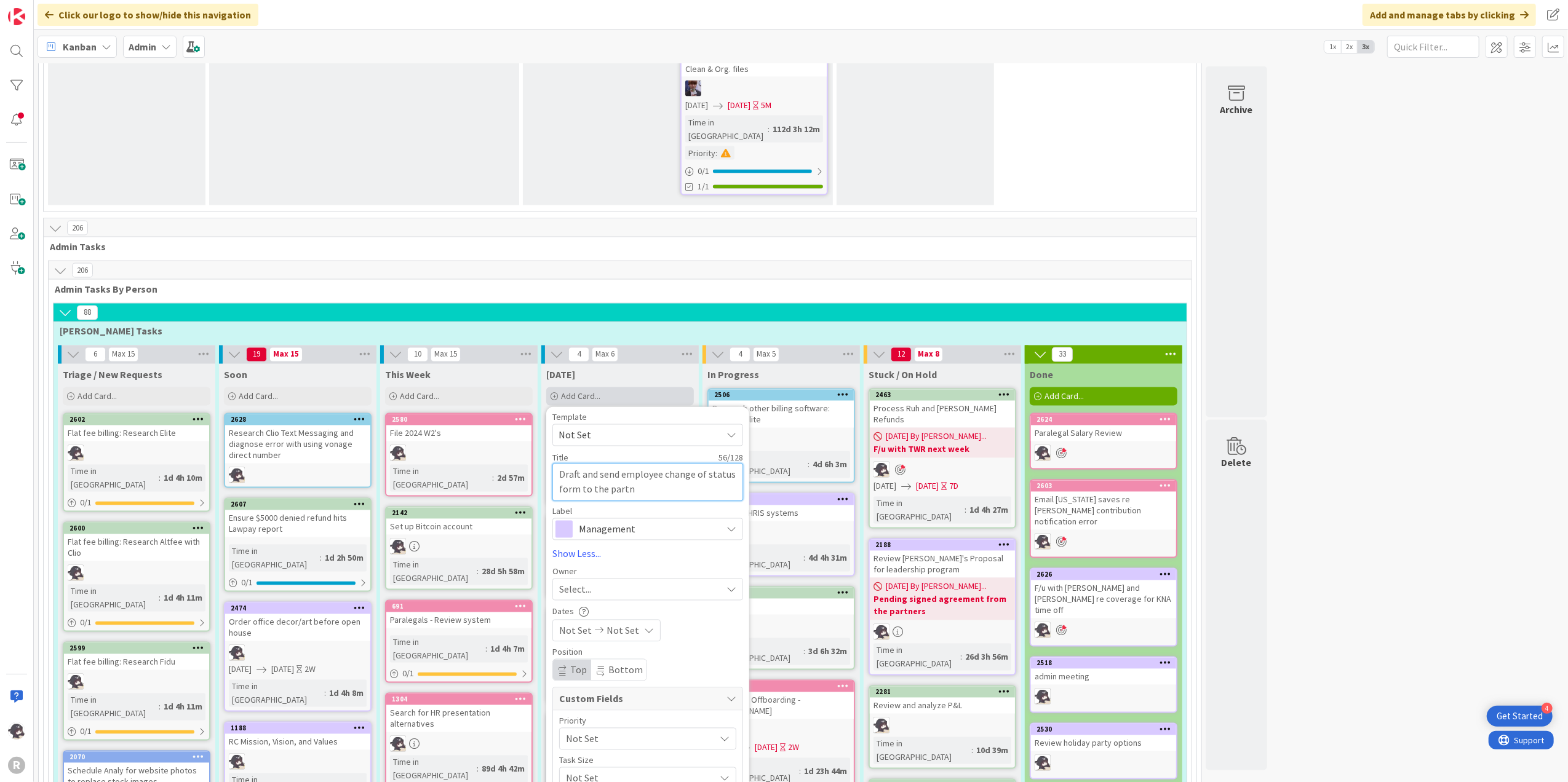
type textarea "Draft and send employee change of status form to the partne"
type textarea "x"
type textarea "Draft and send employee change of status form to the partner"
type textarea "x"
type textarea "Draft and send employee change of status form to the partners"
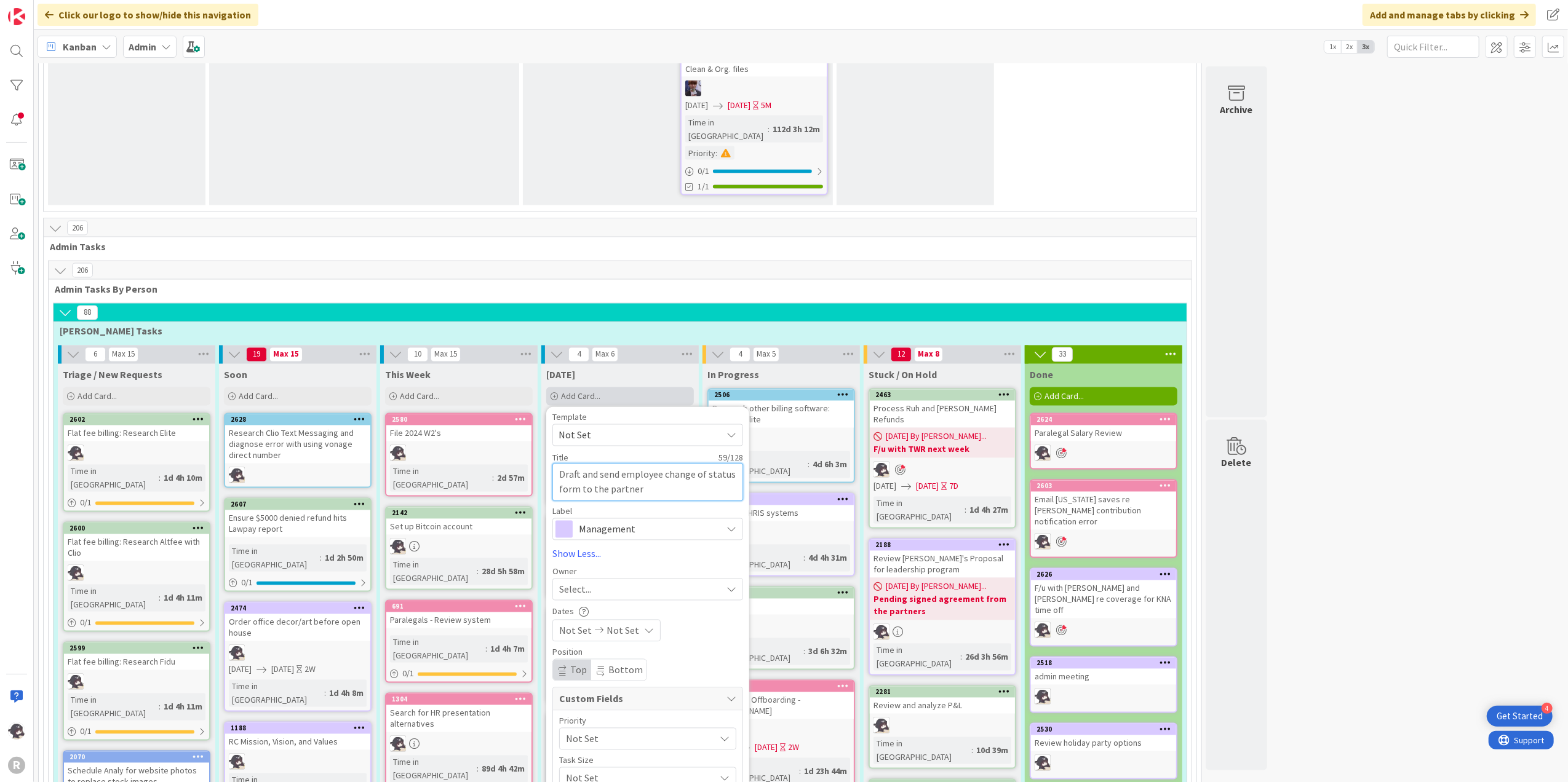
type textarea "x"
type textarea "Draft and send employee change of status form to the partners"
type textarea "x"
type textarea "Draft and send employee change of status form to the partners a"
type textarea "x"
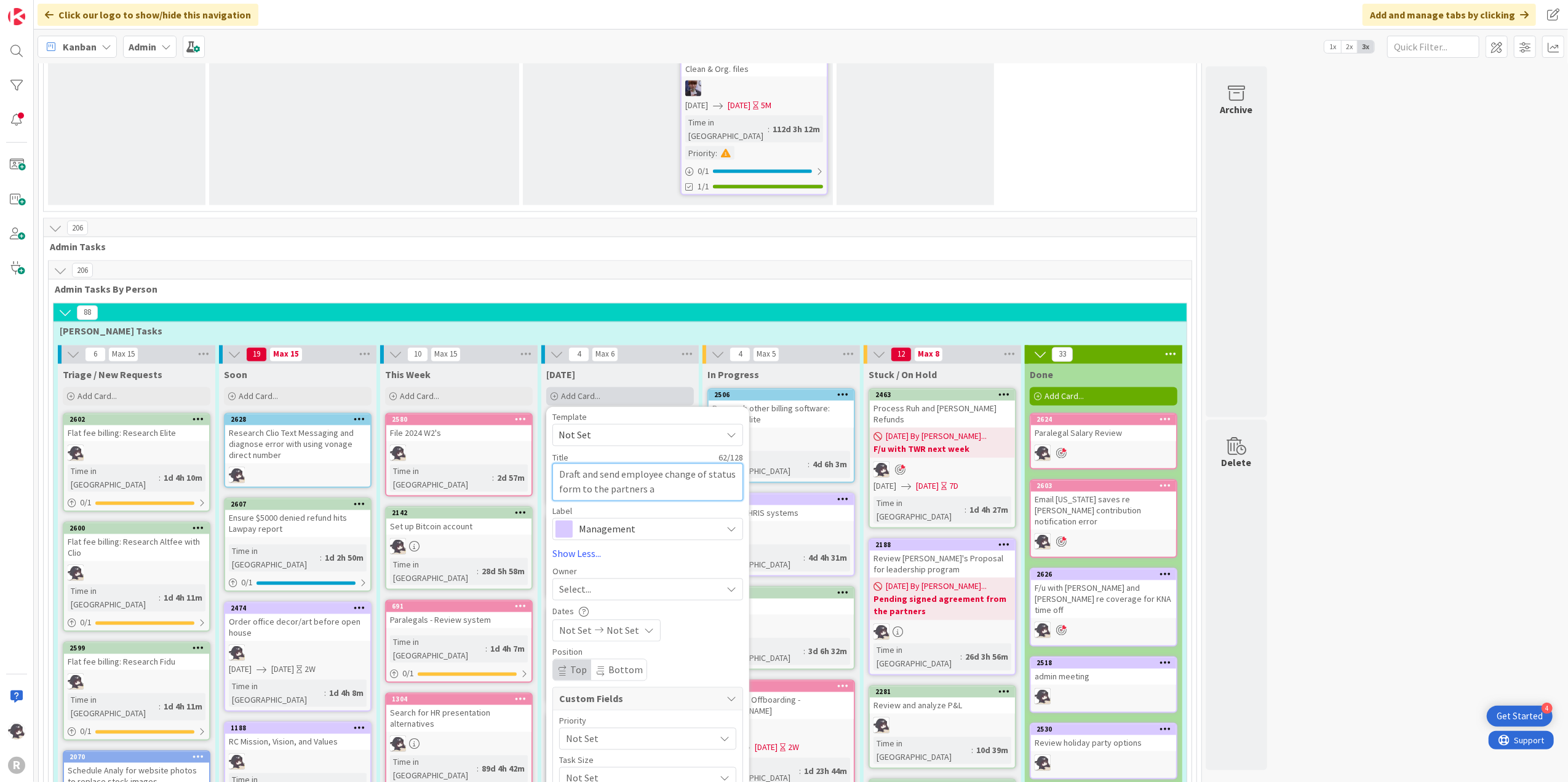
type textarea "Draft and send employee change of status form to the partners an"
type textarea "x"
type textarea "Draft and send employee change of status form to the partners and"
type textarea "x"
type textarea "Draft and send employee change of status form to the partners and D"
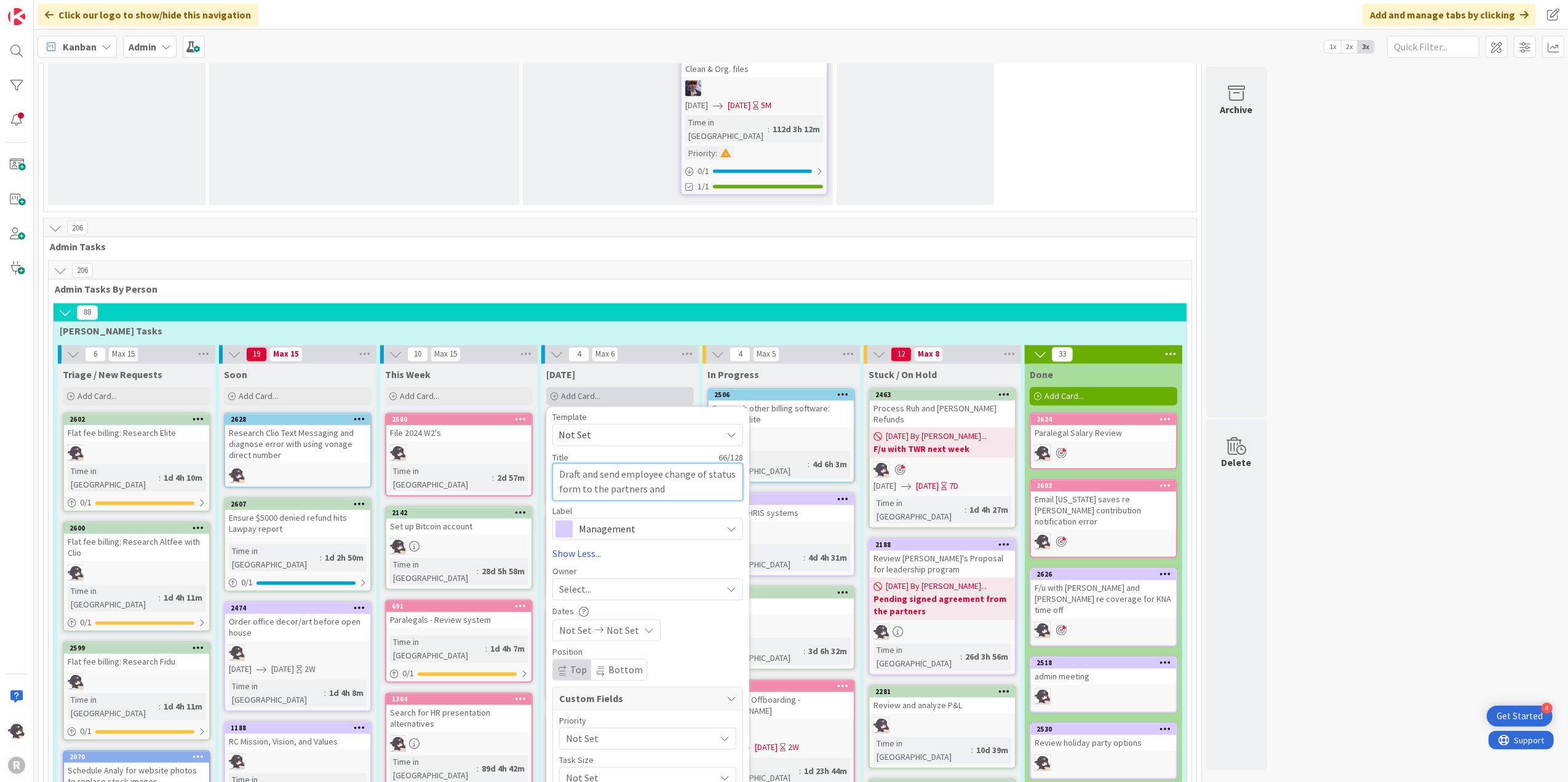
type textarea "x"
type textarea "Draft and send employee change of status form to the partners and De"
type textarea "x"
type textarea "Draft and send employee change of status form to the partners and Dev"
type textarea "x"
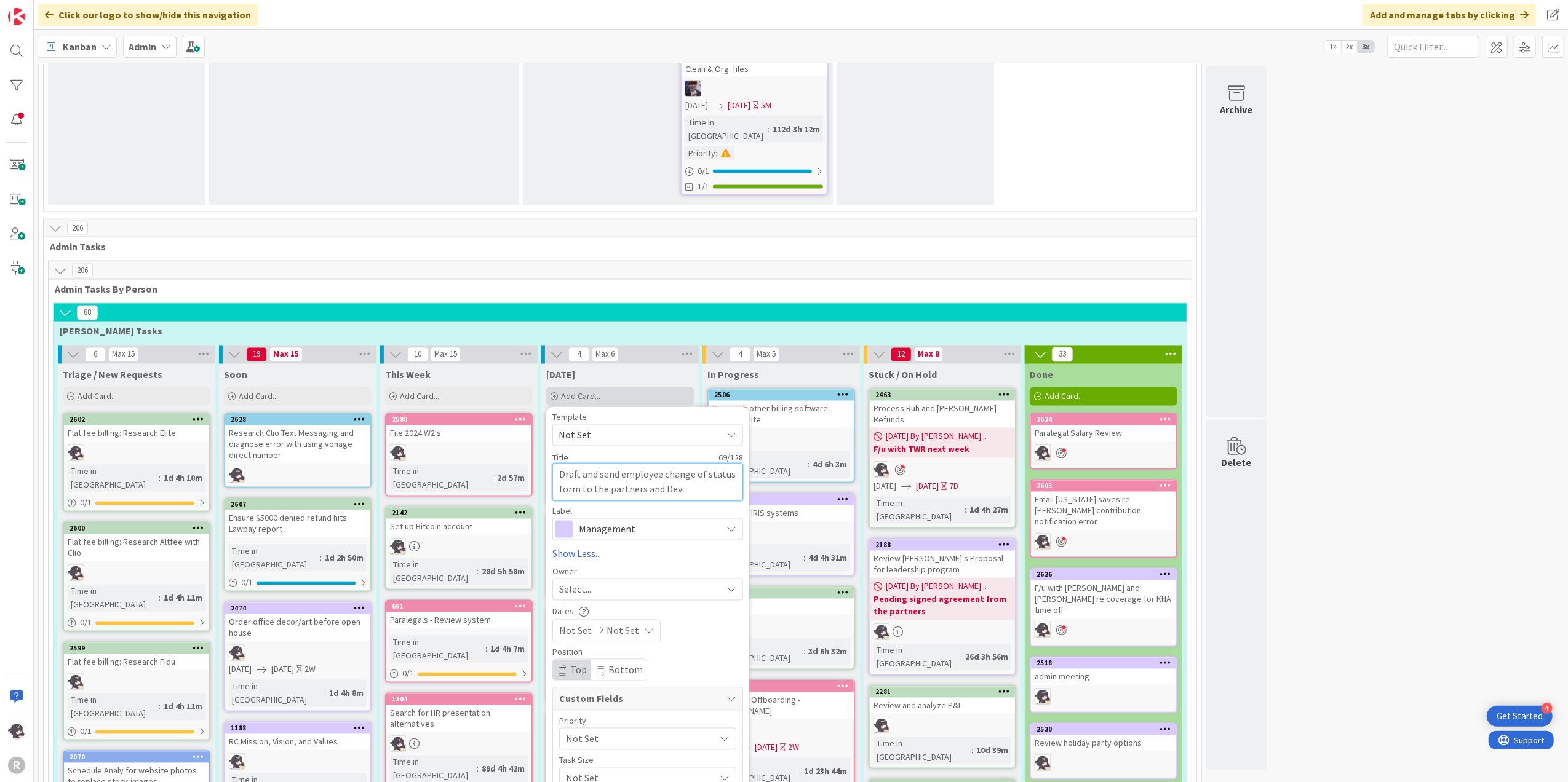
type textarea "Draft and send employee change of status form to the partners and Devi"
type textarea "x"
type textarea "Draft and send employee change of status form to the partners and Devin"
type textarea "x"
type textarea "Draft and send employee change of status form to the partners and [PERSON_NAME]"
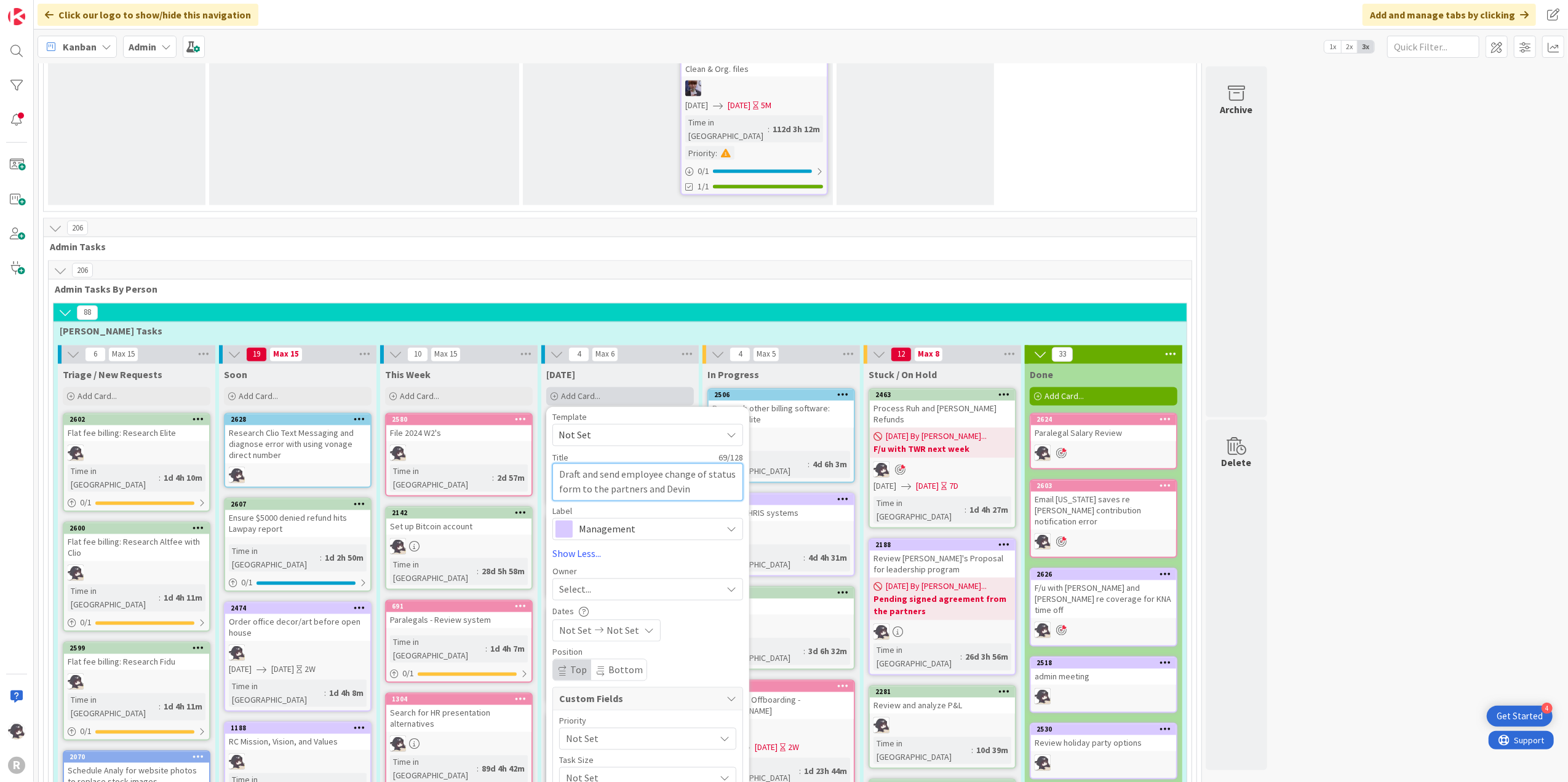
type textarea "x"
type textarea "Draft and send employee change of status form to the partners and [PERSON_NAME]"
click at [623, 521] on span "Management" at bounding box center [647, 530] width 137 height 17
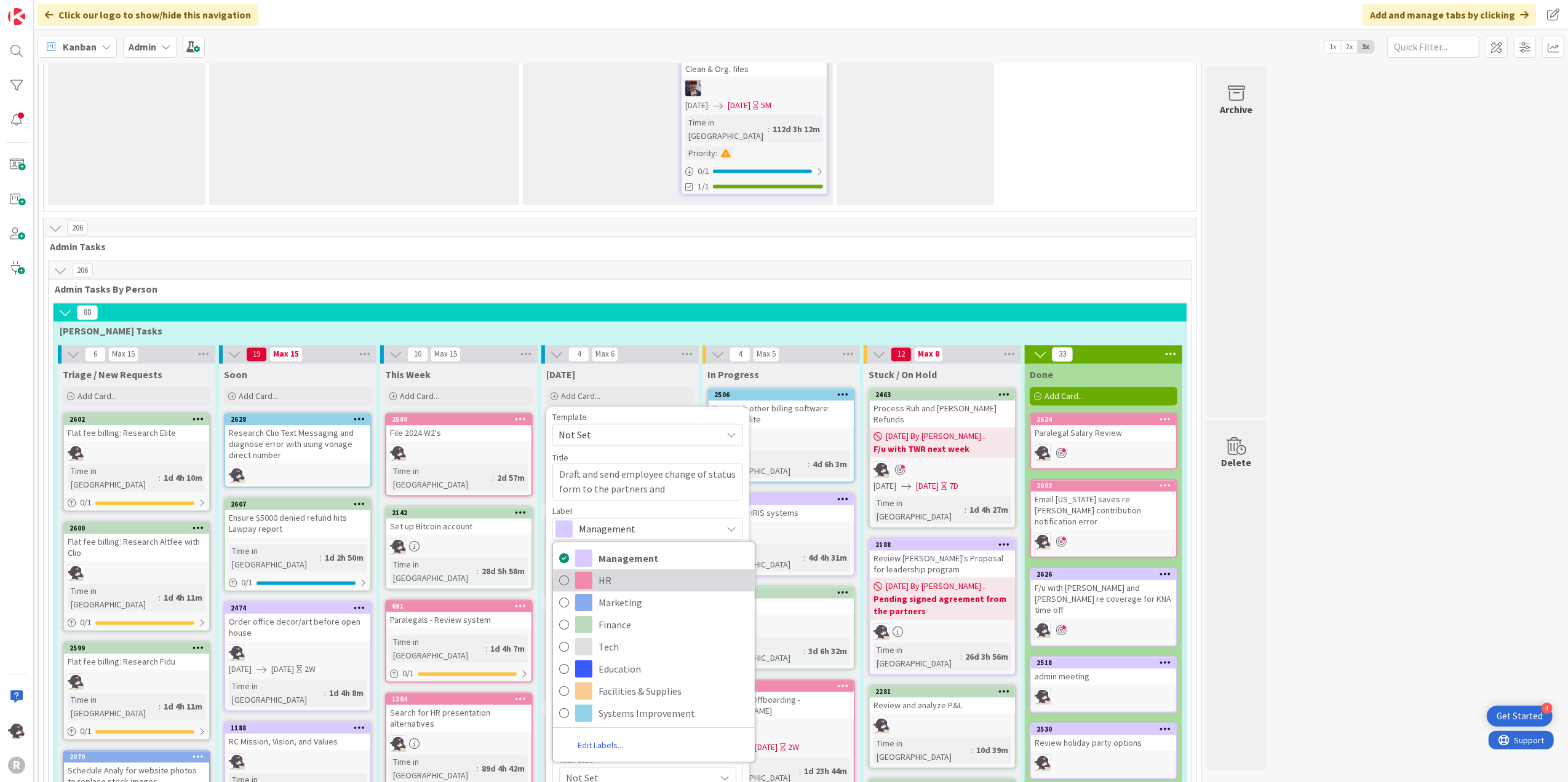
click at [599, 569] on link "HR" at bounding box center [654, 580] width 202 height 23
click at [582, 582] on span "Select..." at bounding box center [575, 589] width 32 height 15
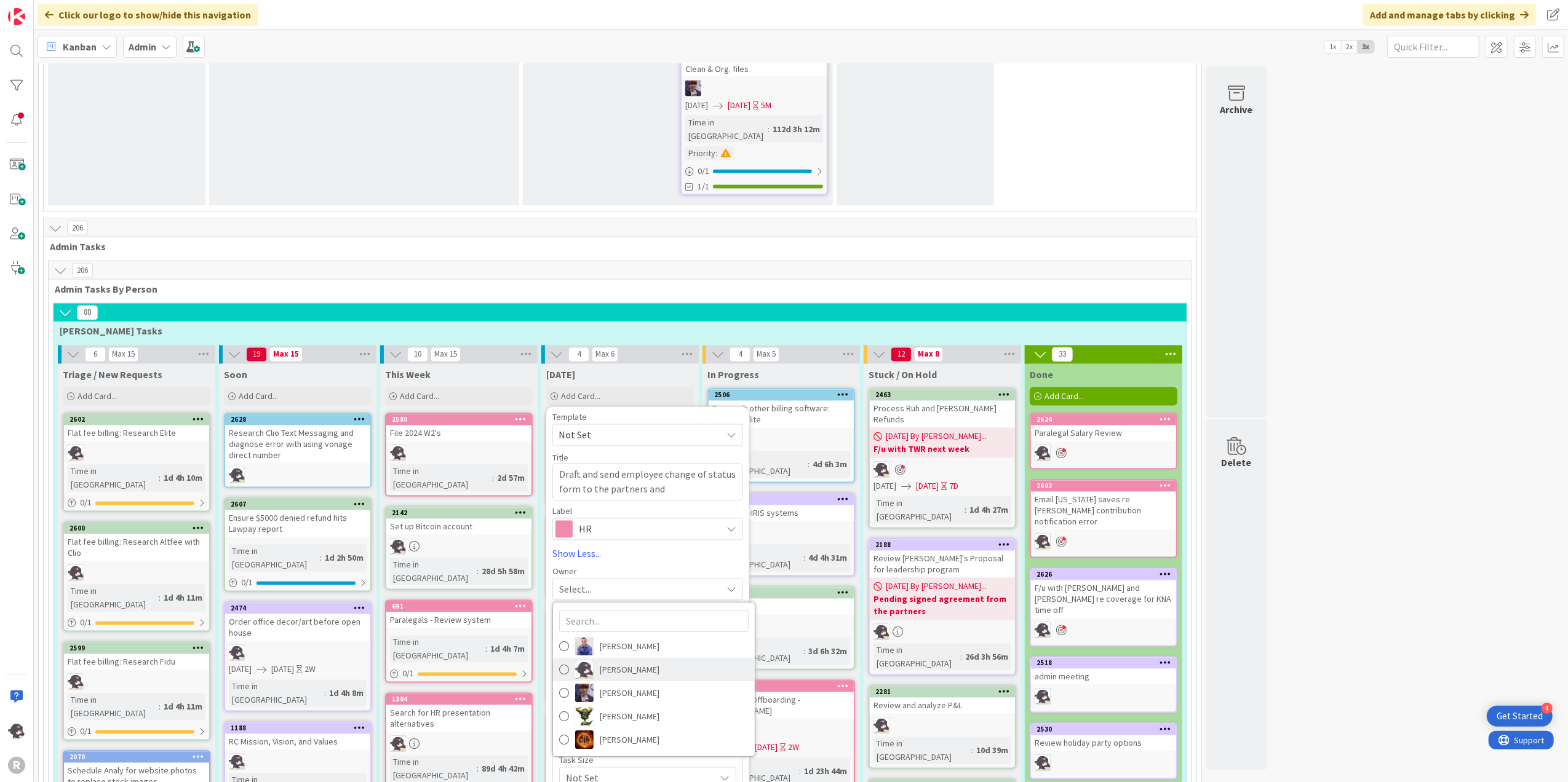
click at [633, 661] on span "[PERSON_NAME]" at bounding box center [629, 670] width 60 height 19
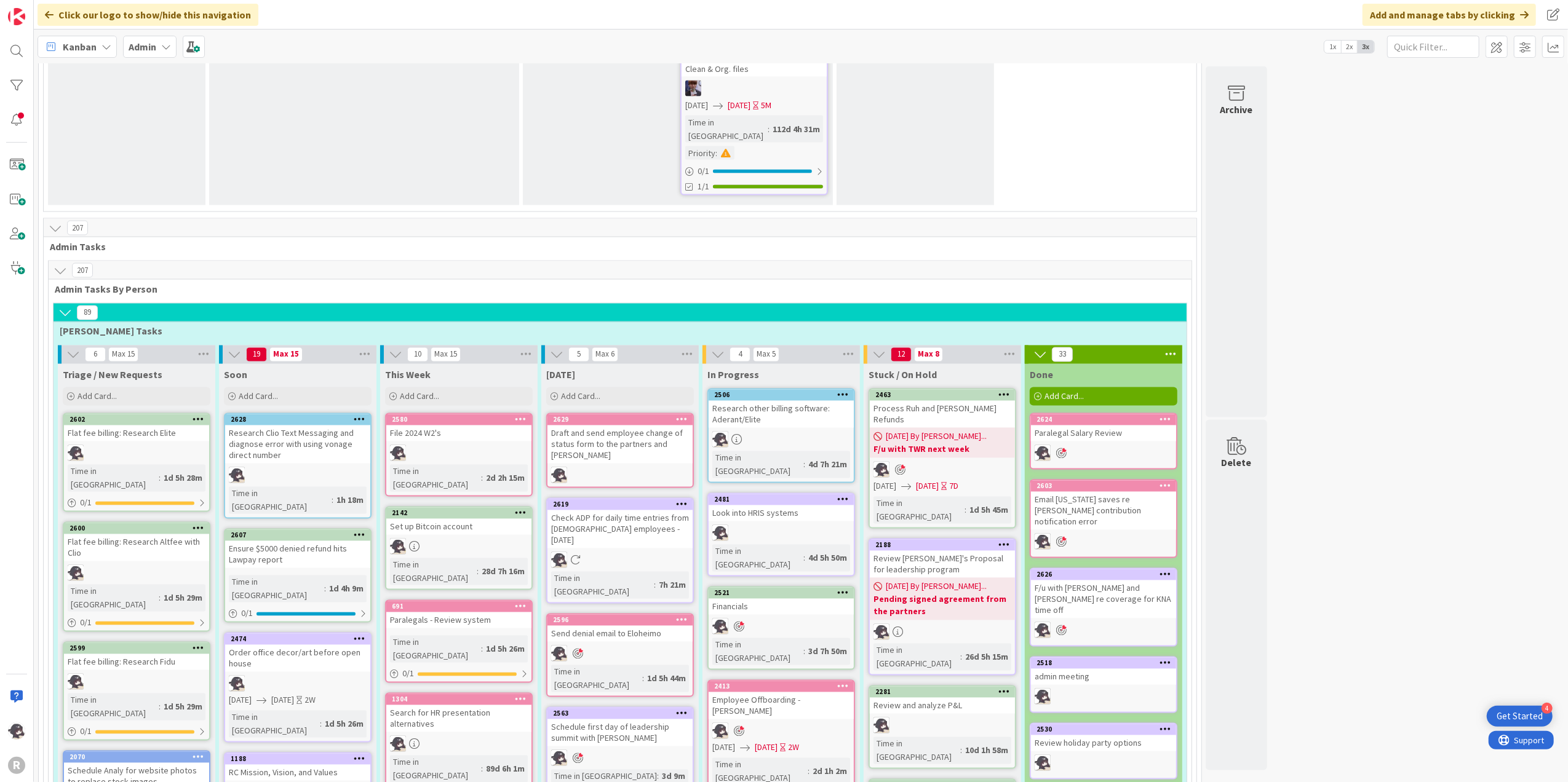
click at [680, 415] on icon at bounding box center [681, 419] width 12 height 9
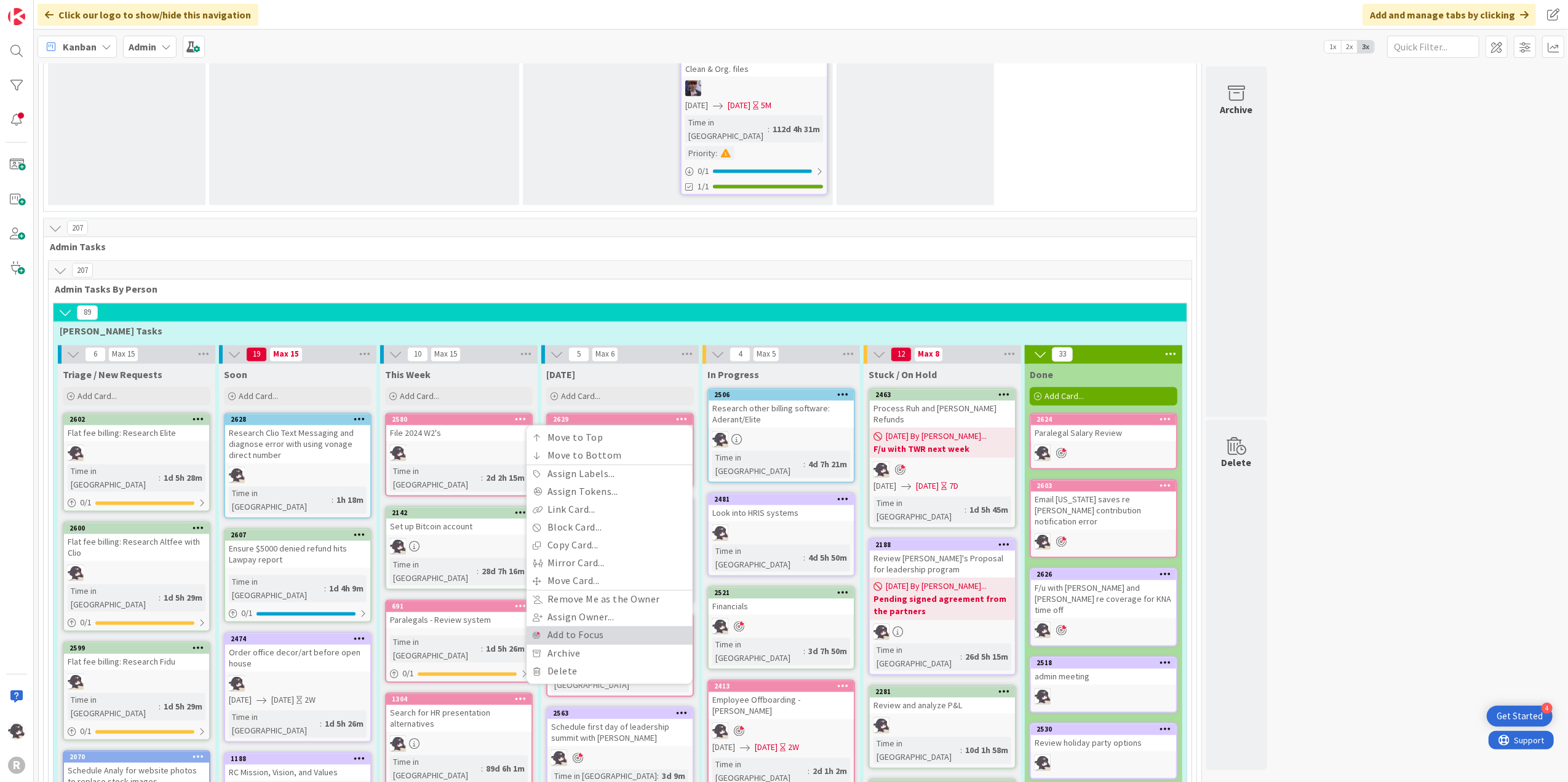
click at [569, 627] on link "Add to Focus" at bounding box center [610, 635] width 166 height 18
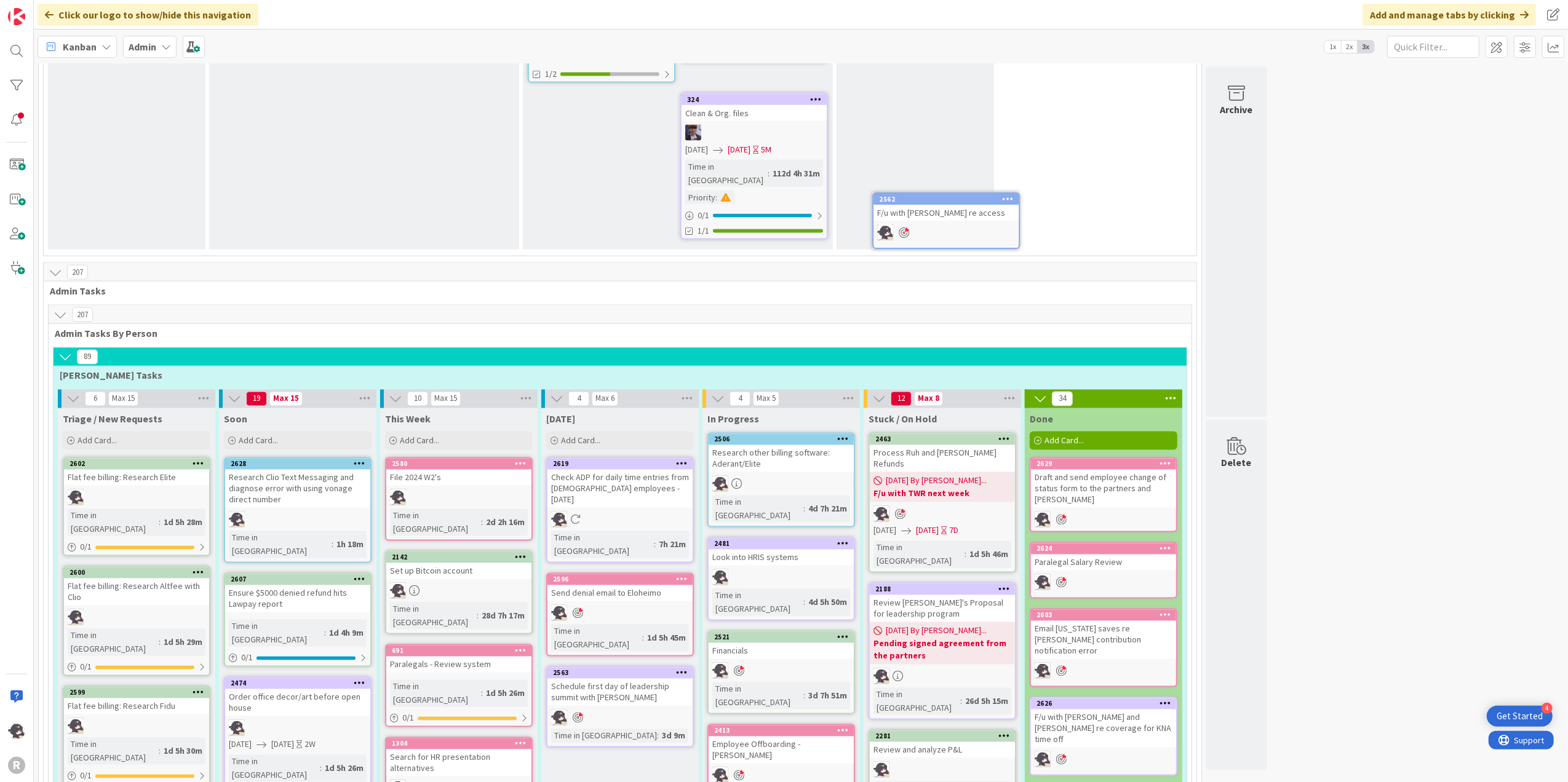
scroll to position [2043, 0]
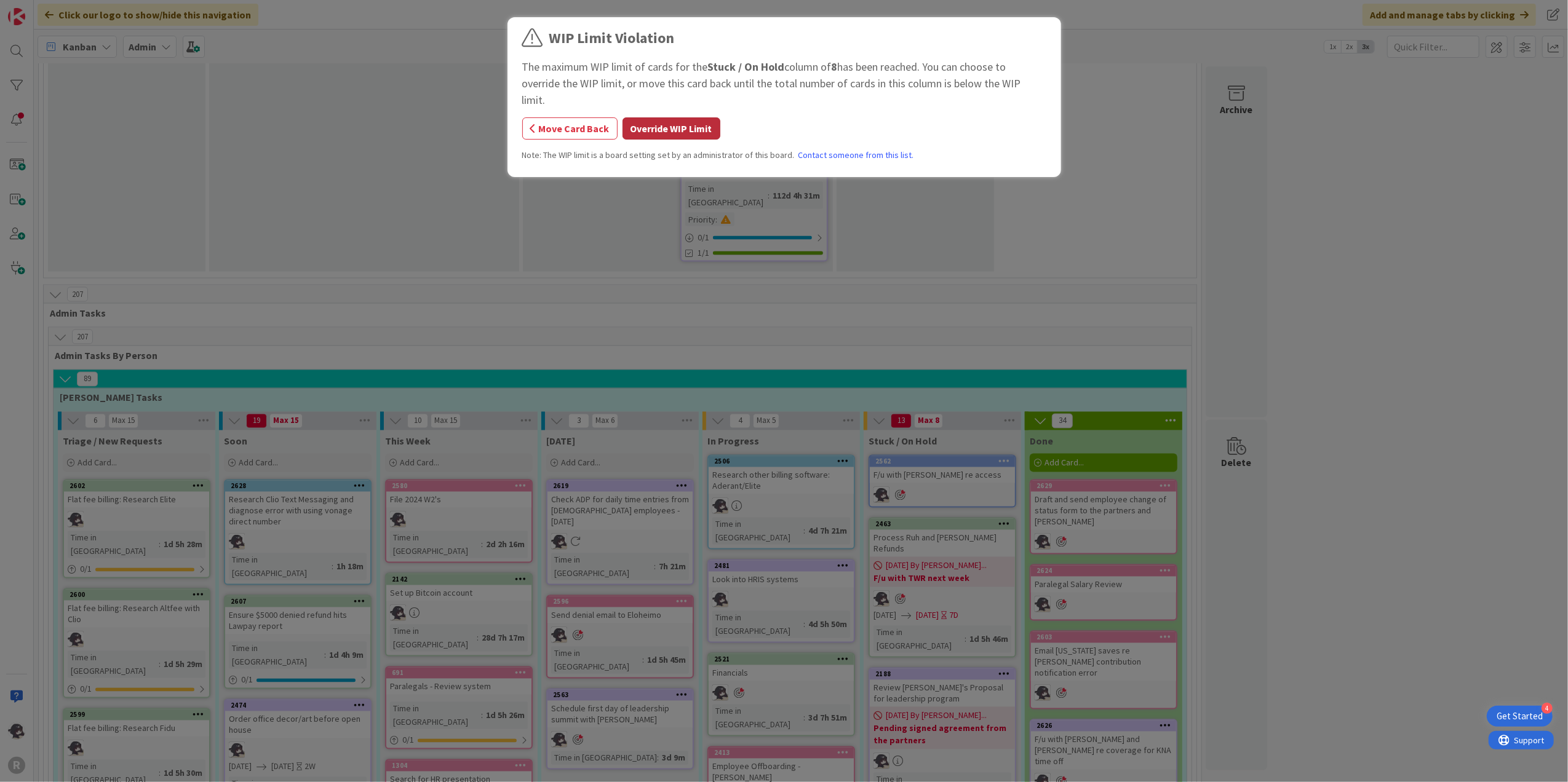
click at [673, 117] on button "Override WIP Limit" at bounding box center [672, 128] width 98 height 23
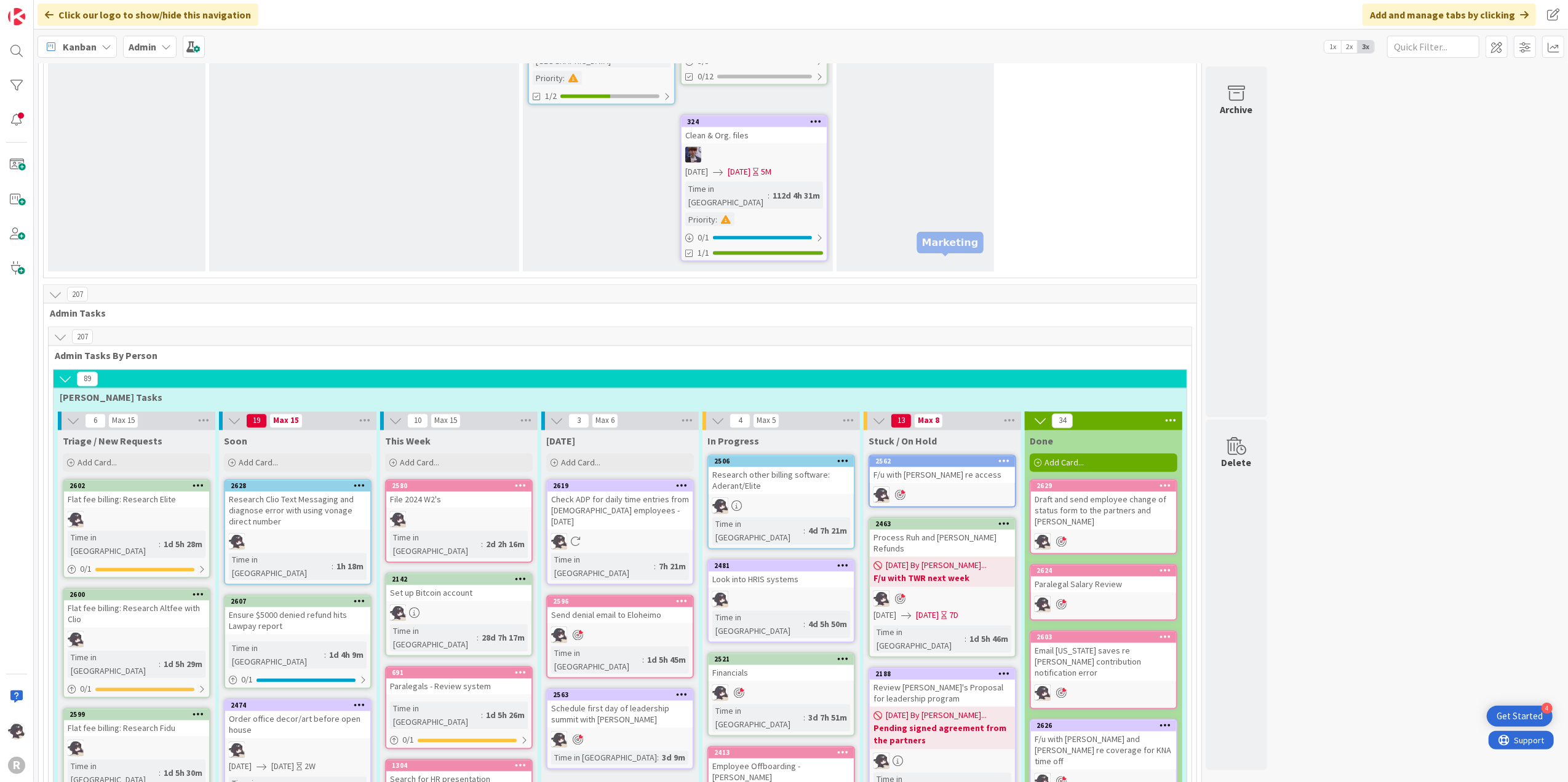
click at [951, 457] on div "2562" at bounding box center [945, 461] width 140 height 9
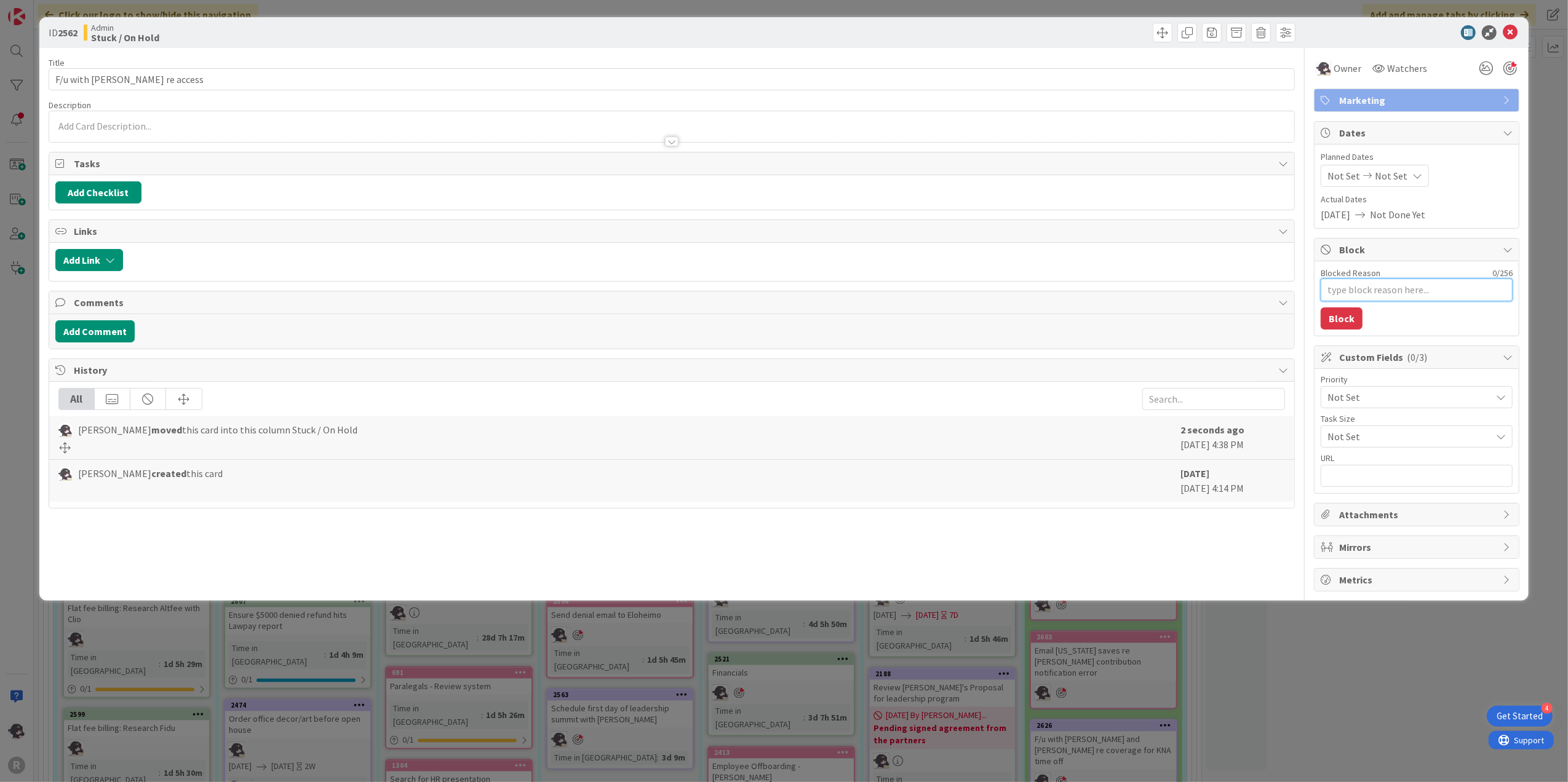
click at [1374, 291] on textarea "Blocked Reason" at bounding box center [1416, 290] width 192 height 23
type textarea "x"
type textarea "L"
type textarea "x"
type textarea "LV"
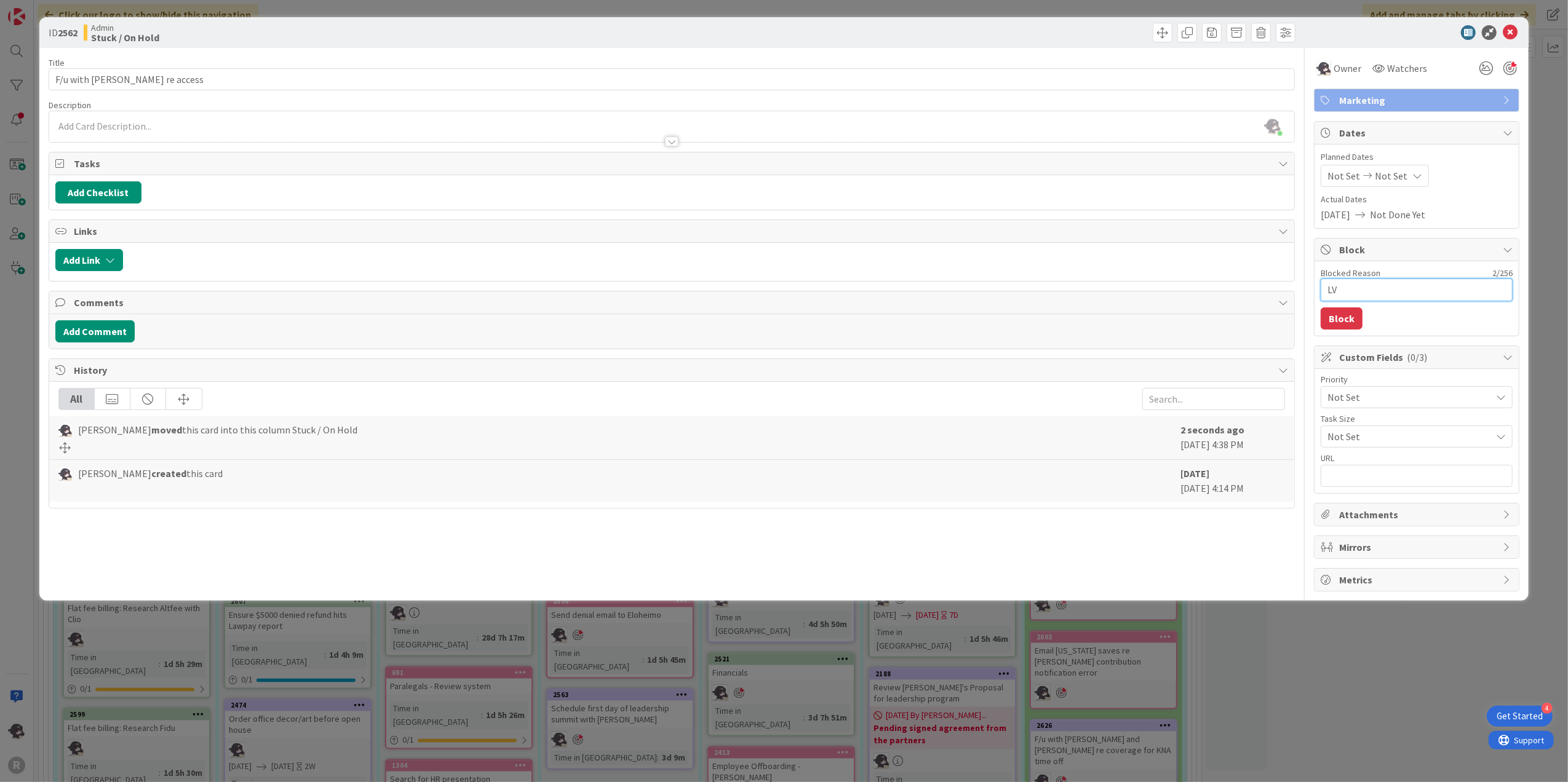
type textarea "x"
type textarea "LVM"
type textarea "x"
type textarea "LVM"
type textarea "x"
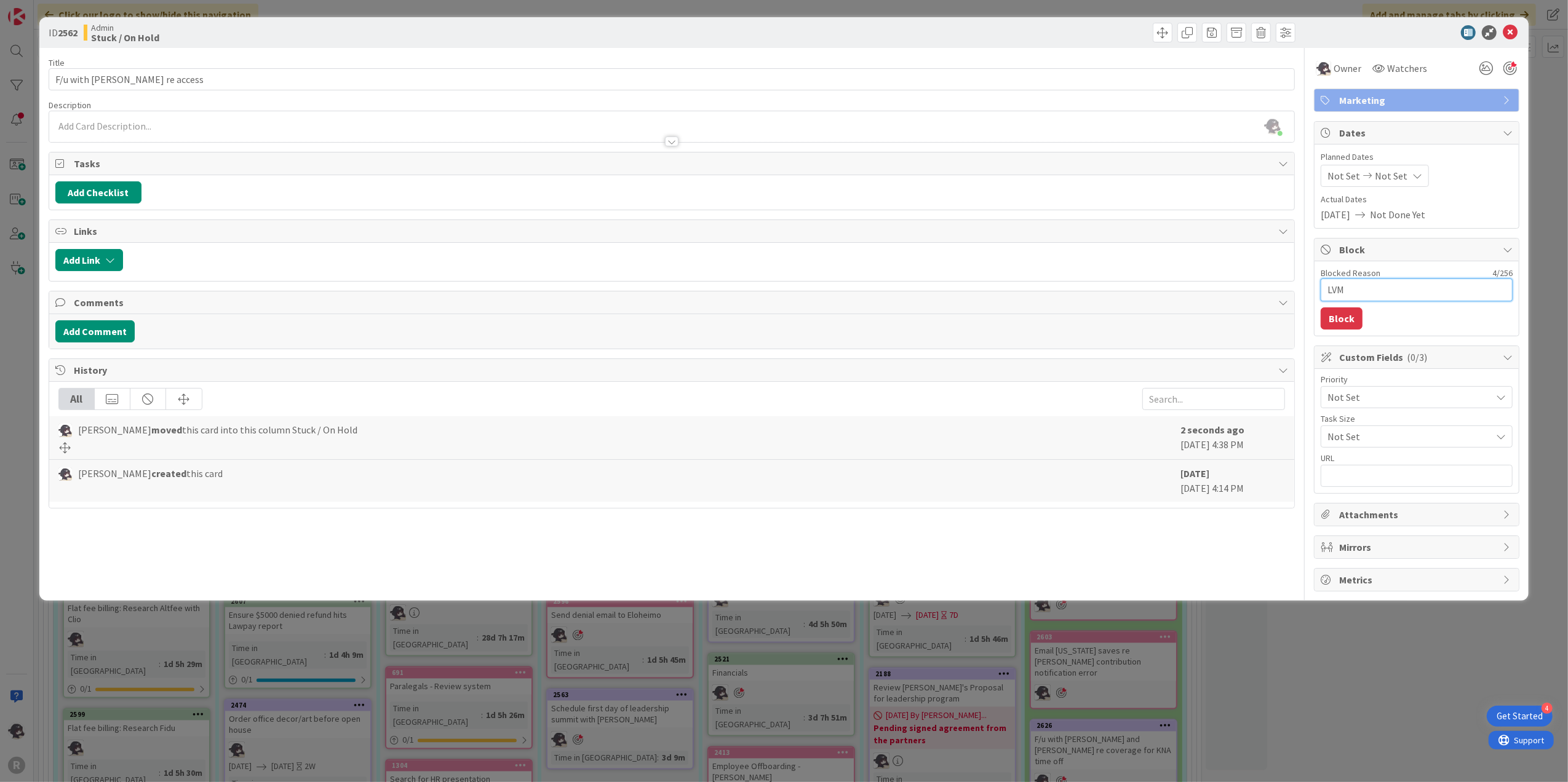
type textarea "LVM"
type textarea "x"
type textarea "LVM/"
type textarea "x"
type textarea "LVM/e"
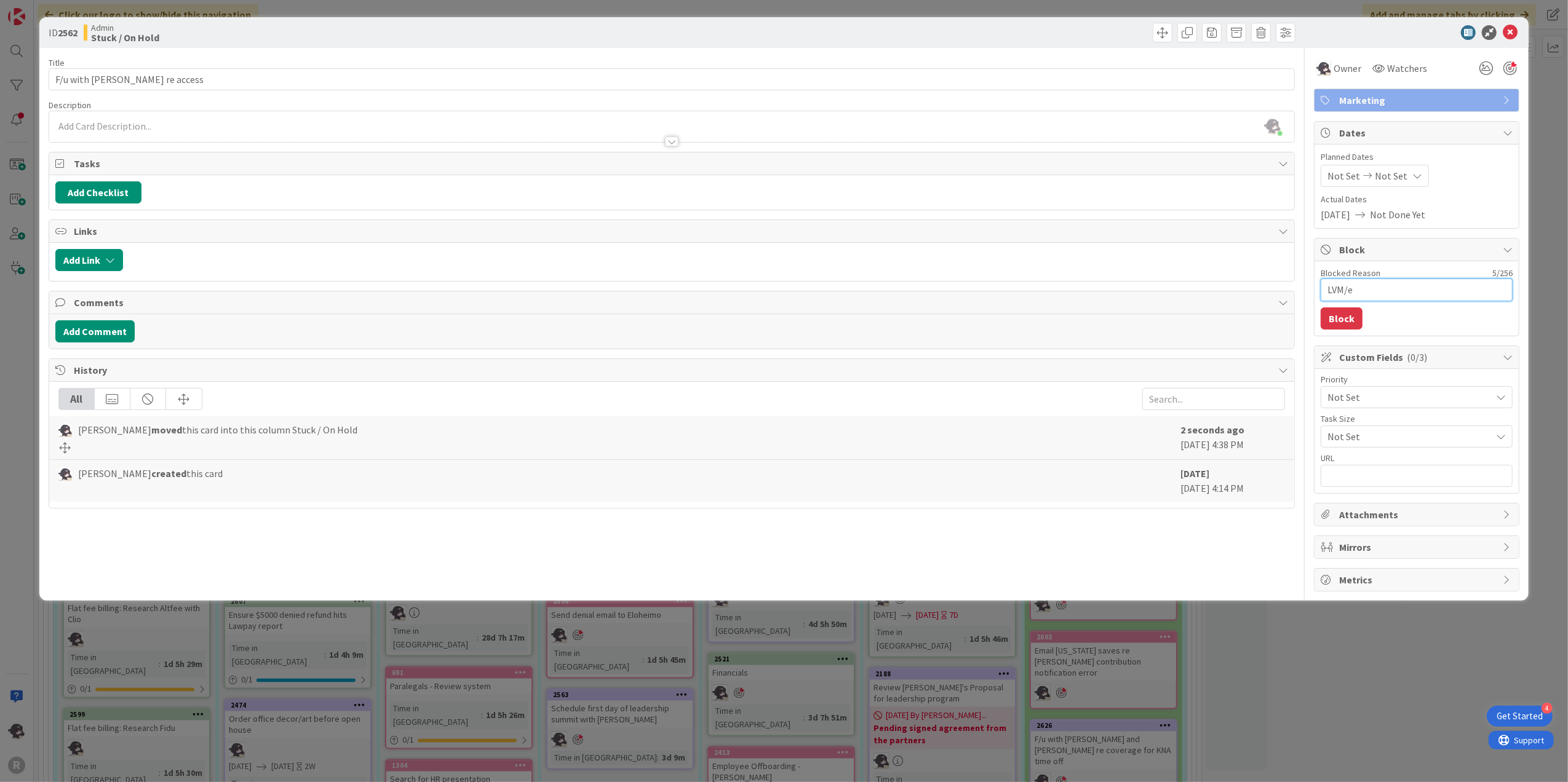
type textarea "x"
type textarea "LVM/em"
type textarea "x"
type textarea "LVM/ema"
type textarea "x"
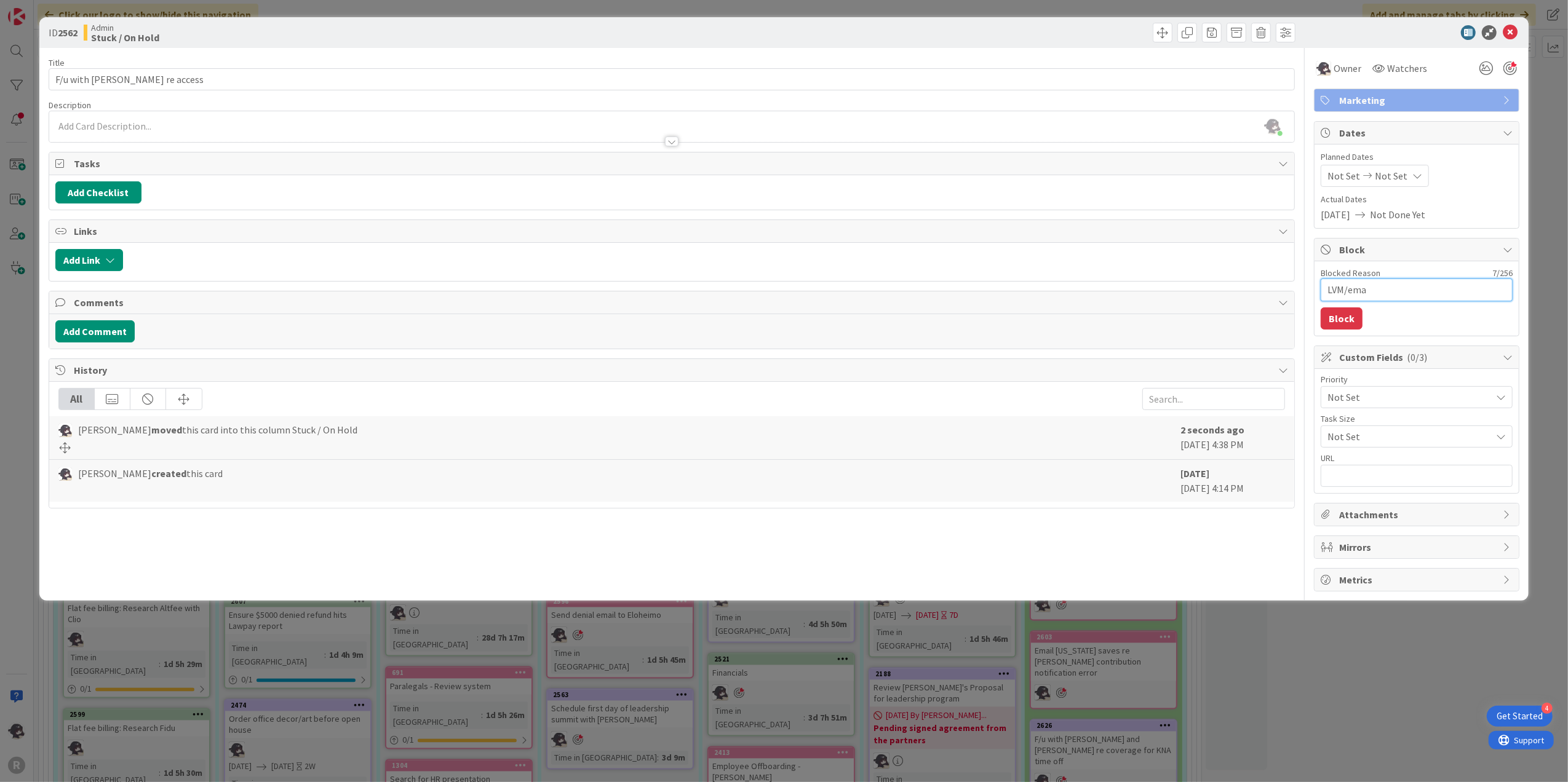
type textarea "LVM/emai"
type textarea "x"
type textarea "LVM/email"
type textarea "x"
type textarea "LVM/email"
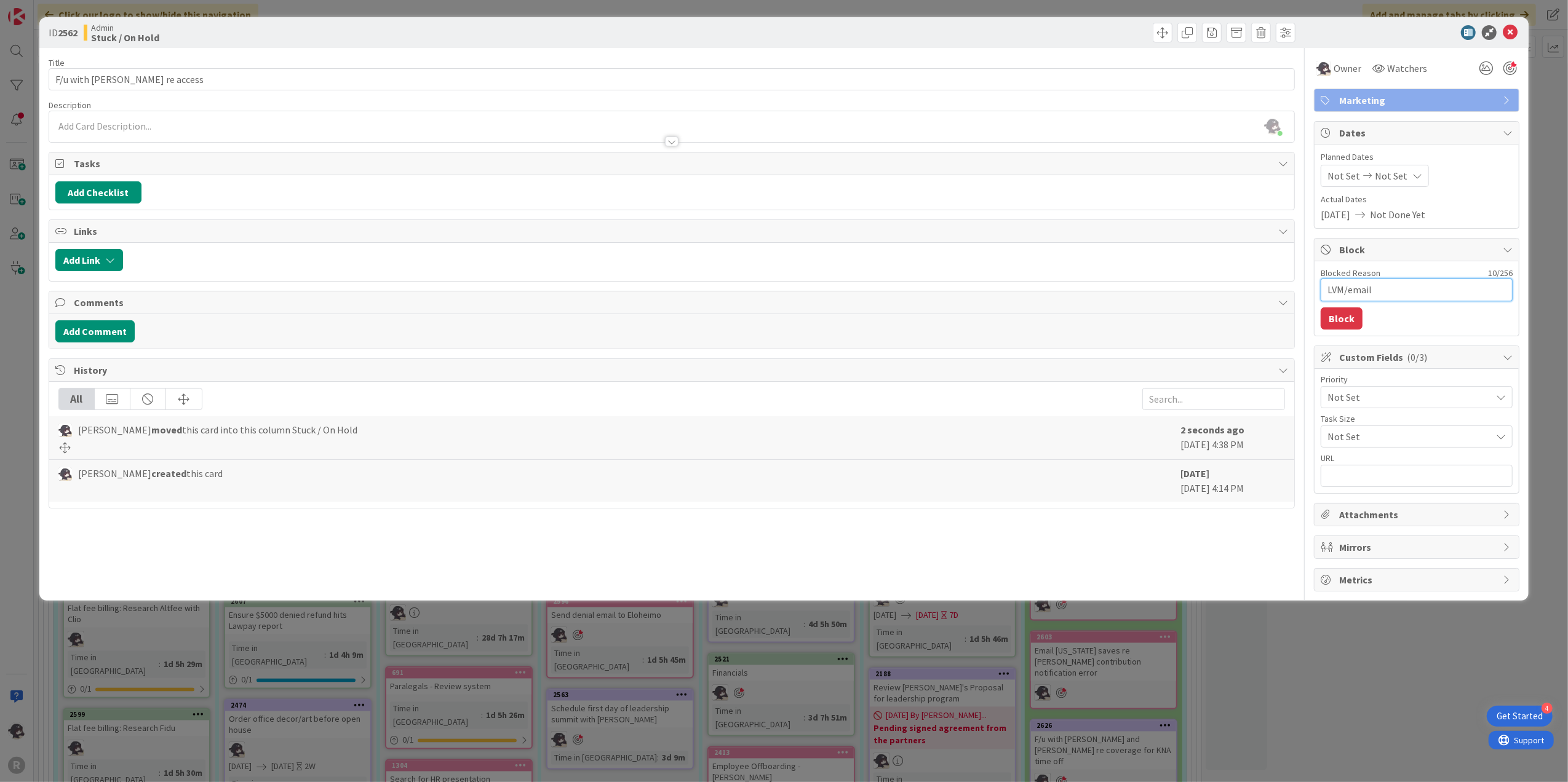
type textarea "x"
type textarea "LVM/email 8"
type textarea "x"
type textarea "LVM/email 8/"
type textarea "x"
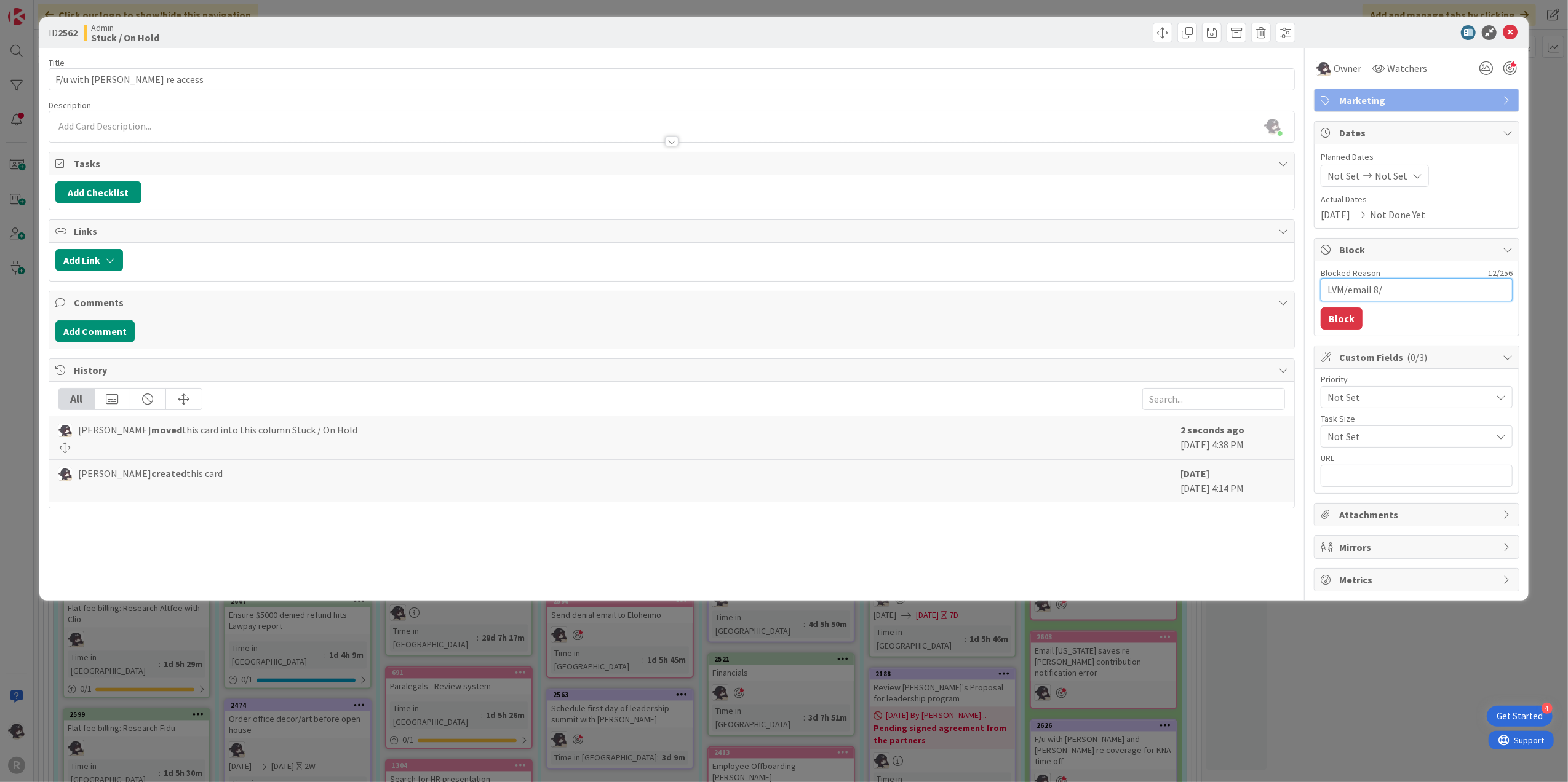
type textarea "LVM/email 8/2"
type textarea "x"
type textarea "LVM/email 8/29"
type textarea "x"
type textarea "LVM/email 8/29/"
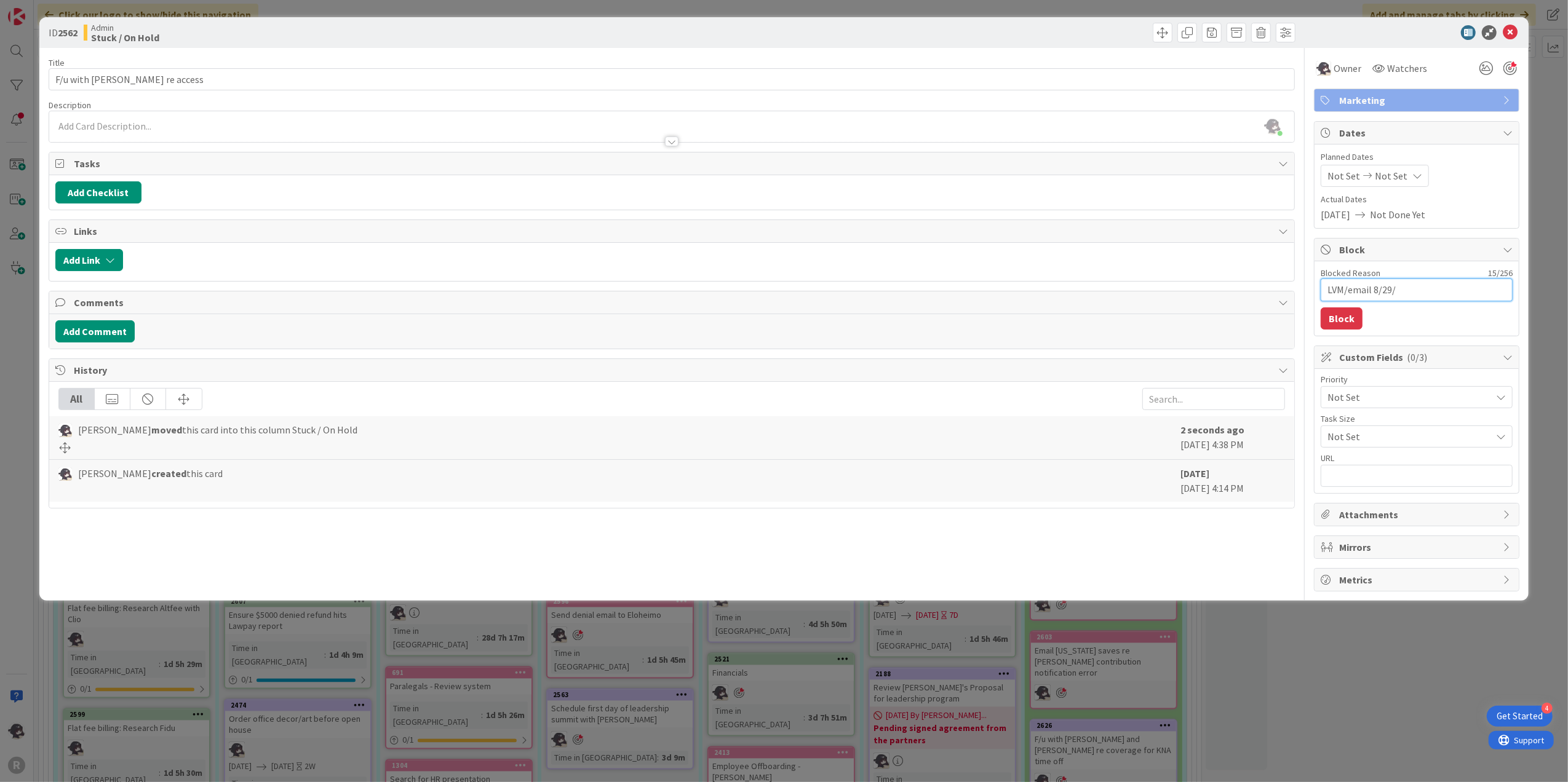
type textarea "x"
type textarea "LVM/email 8/29/2"
type textarea "x"
type textarea "LVM/email [DATE]"
click at [1324, 328] on button "Block" at bounding box center [1341, 318] width 42 height 23
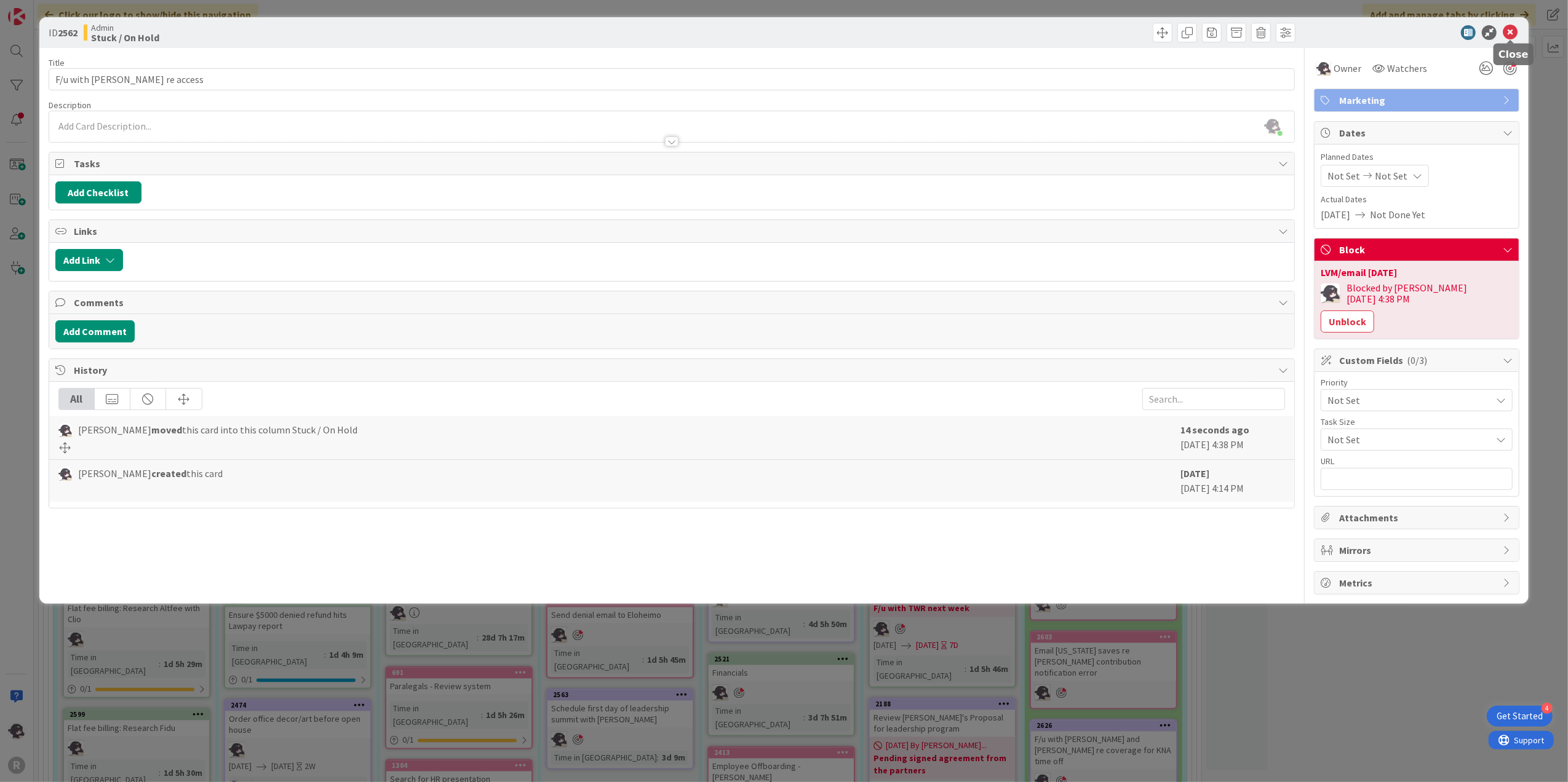
click at [1514, 37] on icon at bounding box center [1510, 32] width 15 height 15
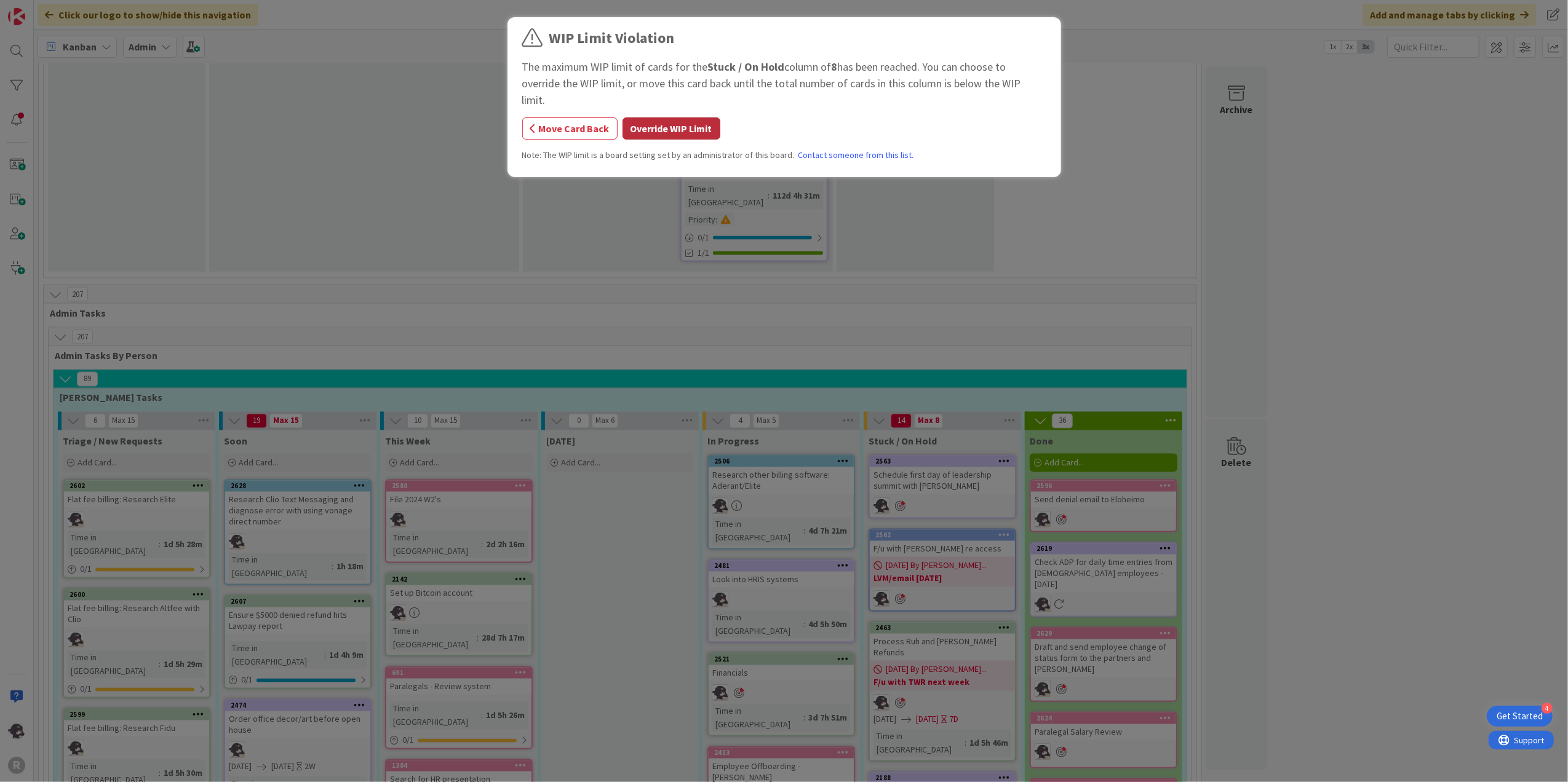
click at [657, 117] on button "Override WIP Limit" at bounding box center [672, 128] width 98 height 23
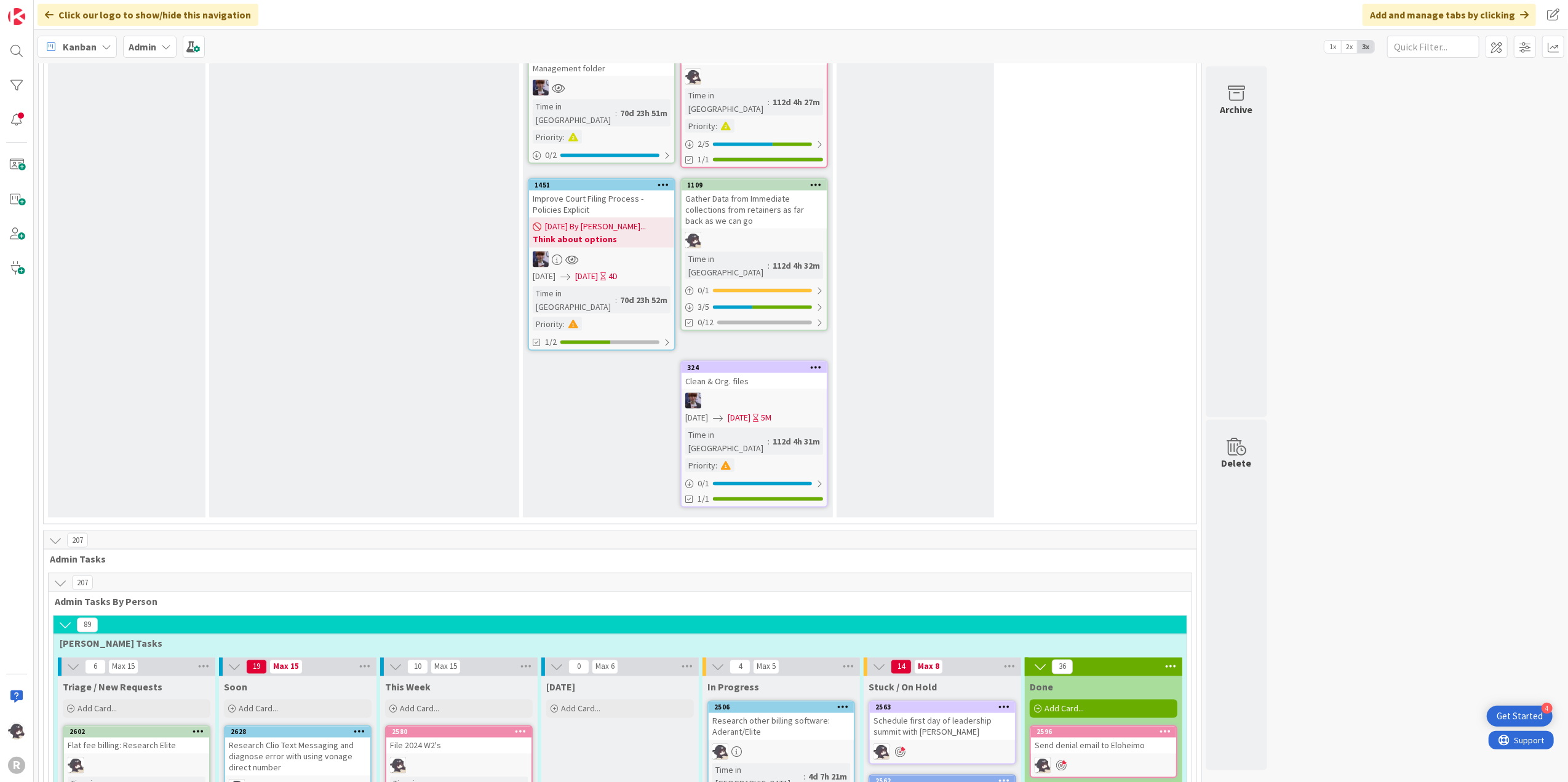
scroll to position [2043, 0]
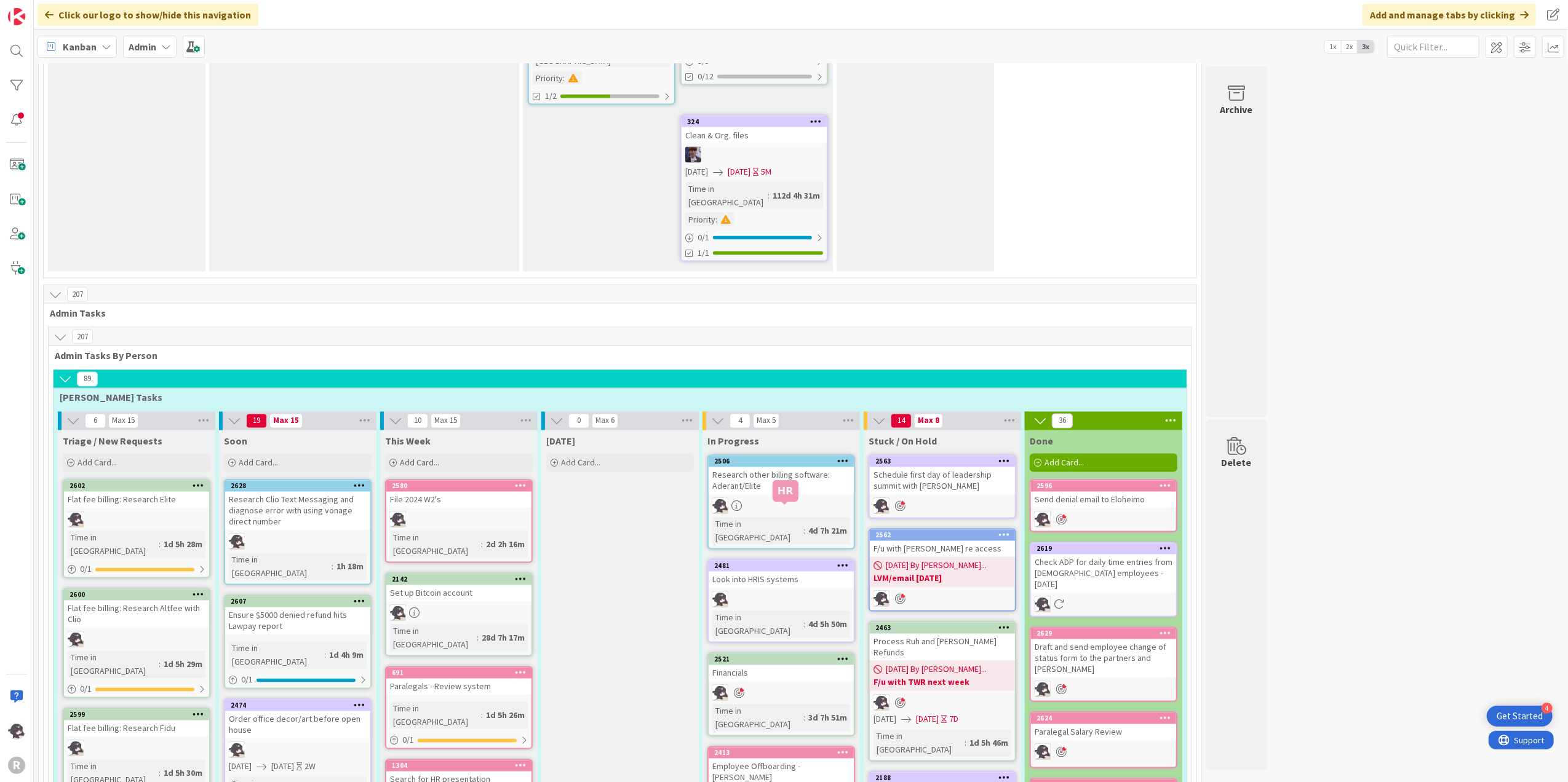
click at [782, 749] on div "2413" at bounding box center [784, 753] width 140 height 9
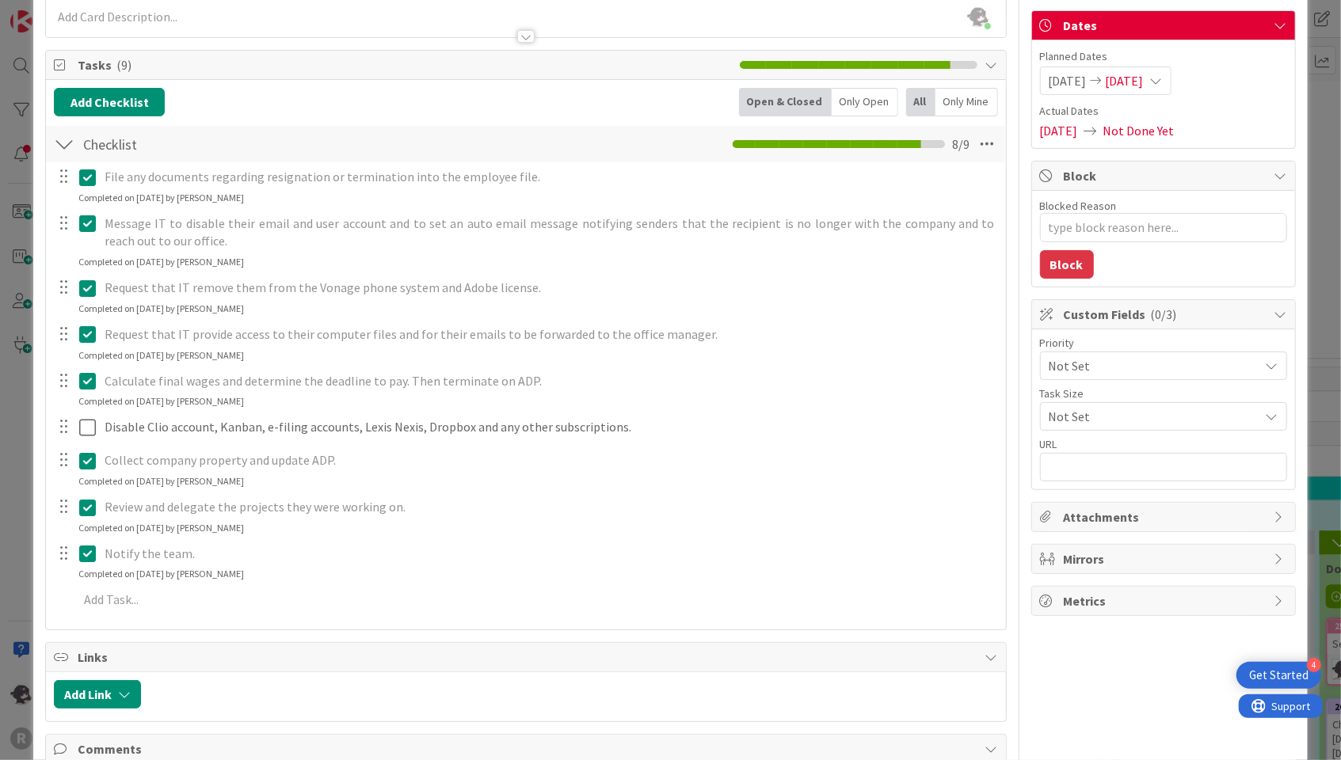
scroll to position [144, 0]
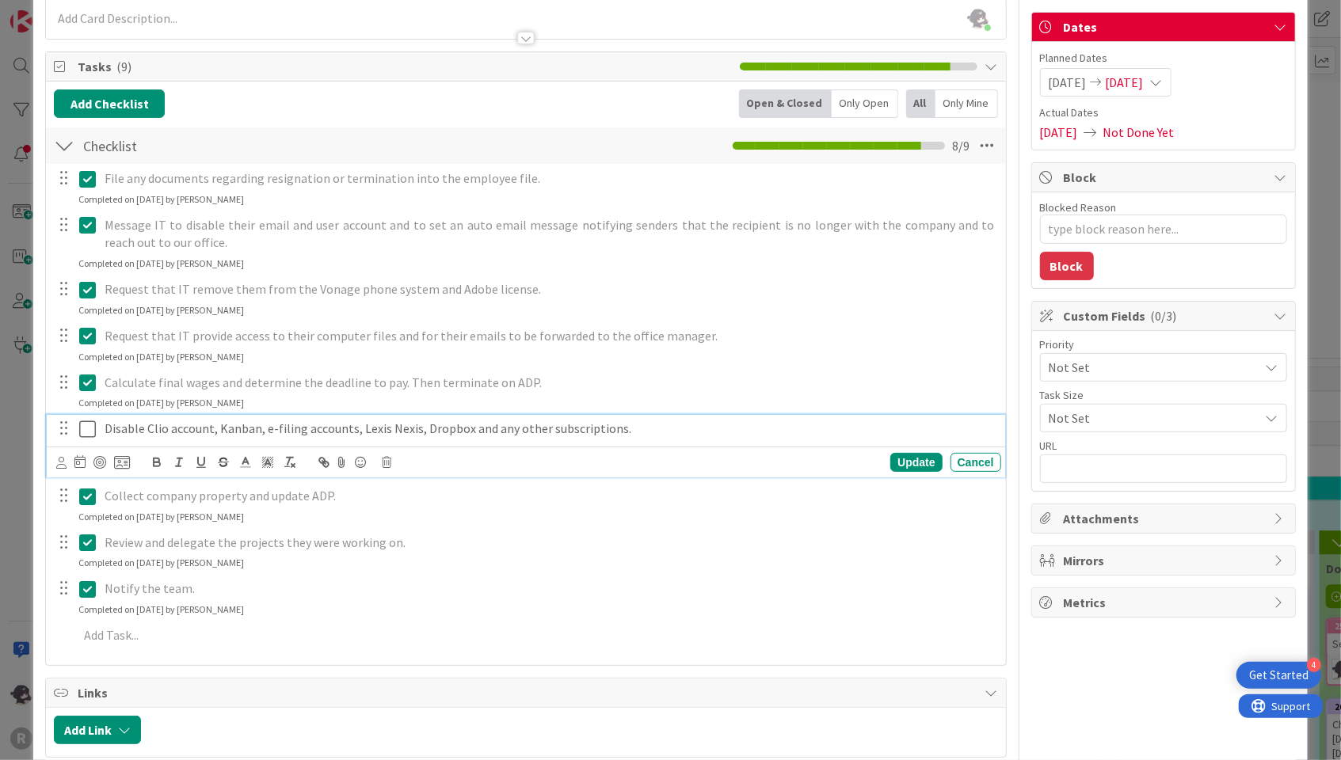
click at [93, 426] on icon at bounding box center [91, 429] width 24 height 19
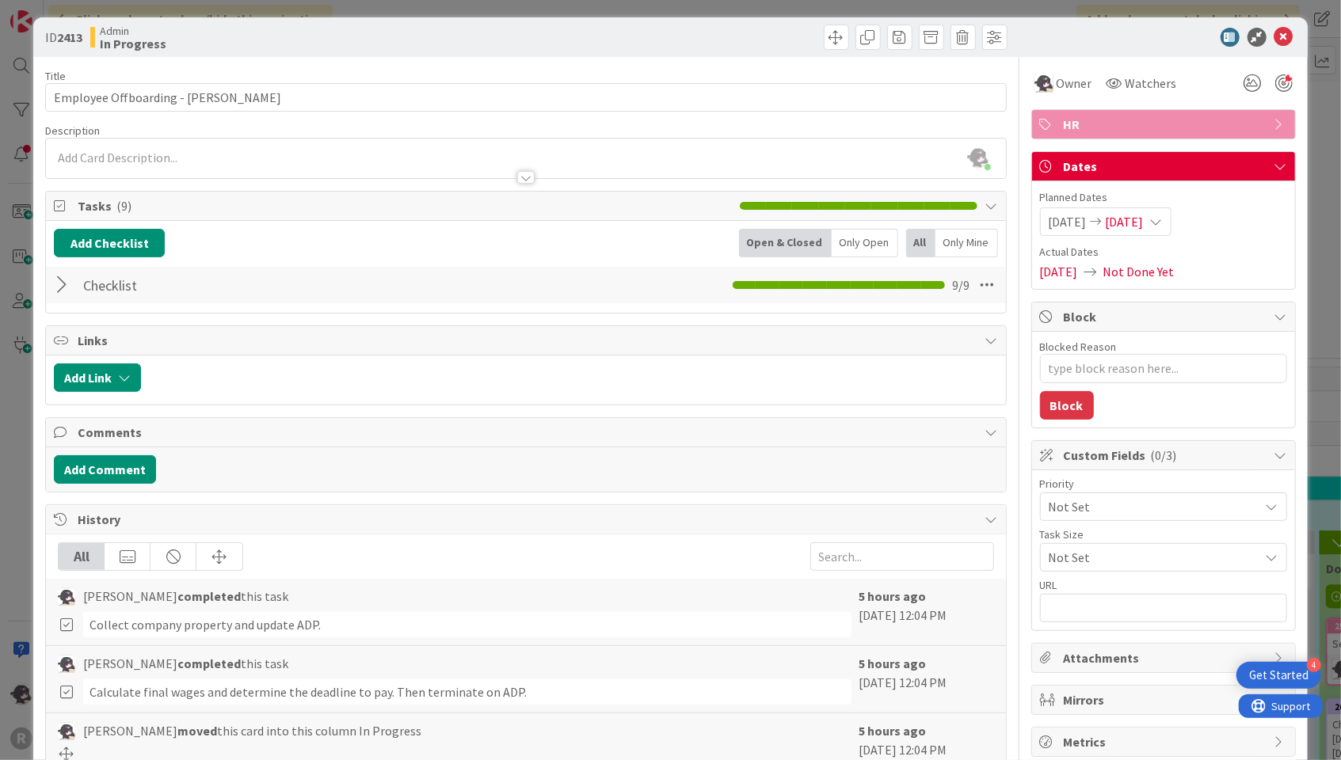
scroll to position [0, 0]
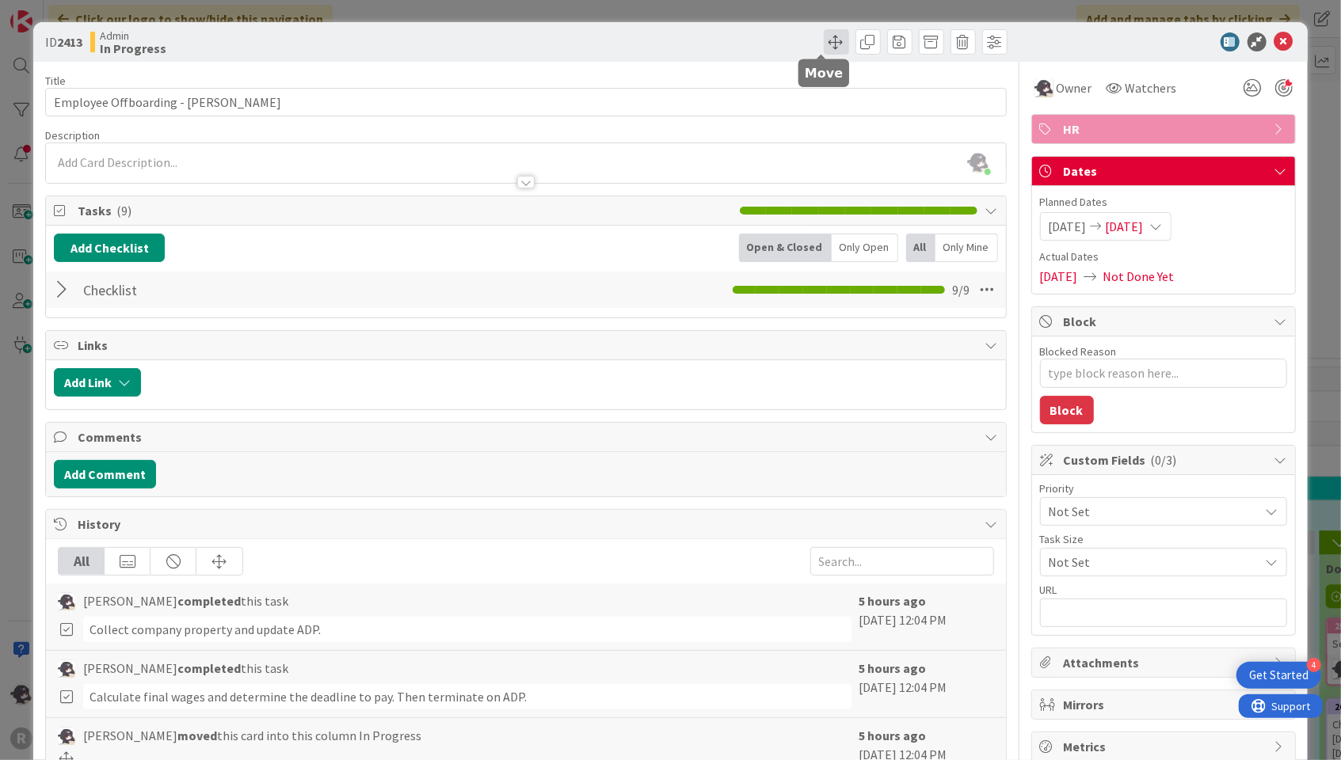
click at [824, 45] on span at bounding box center [836, 41] width 25 height 25
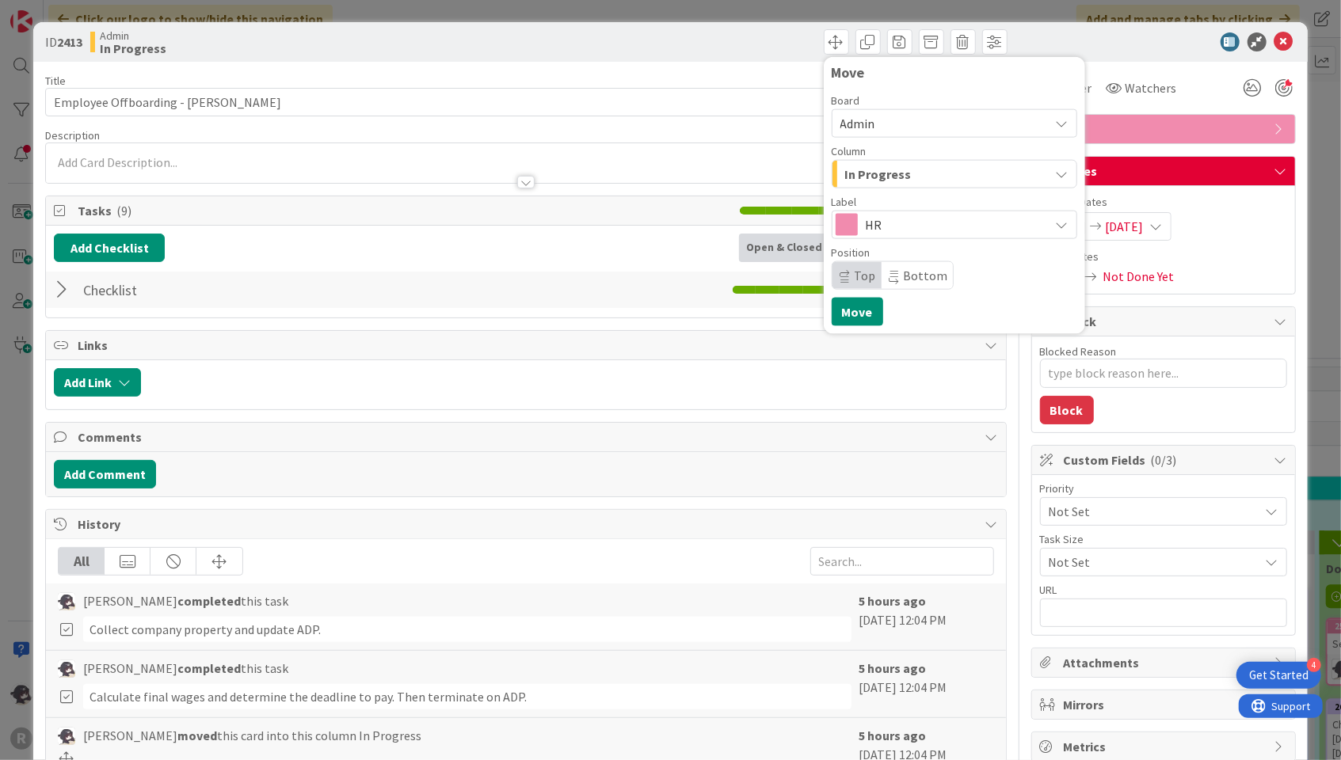
click at [866, 176] on span "In Progress" at bounding box center [878, 174] width 67 height 21
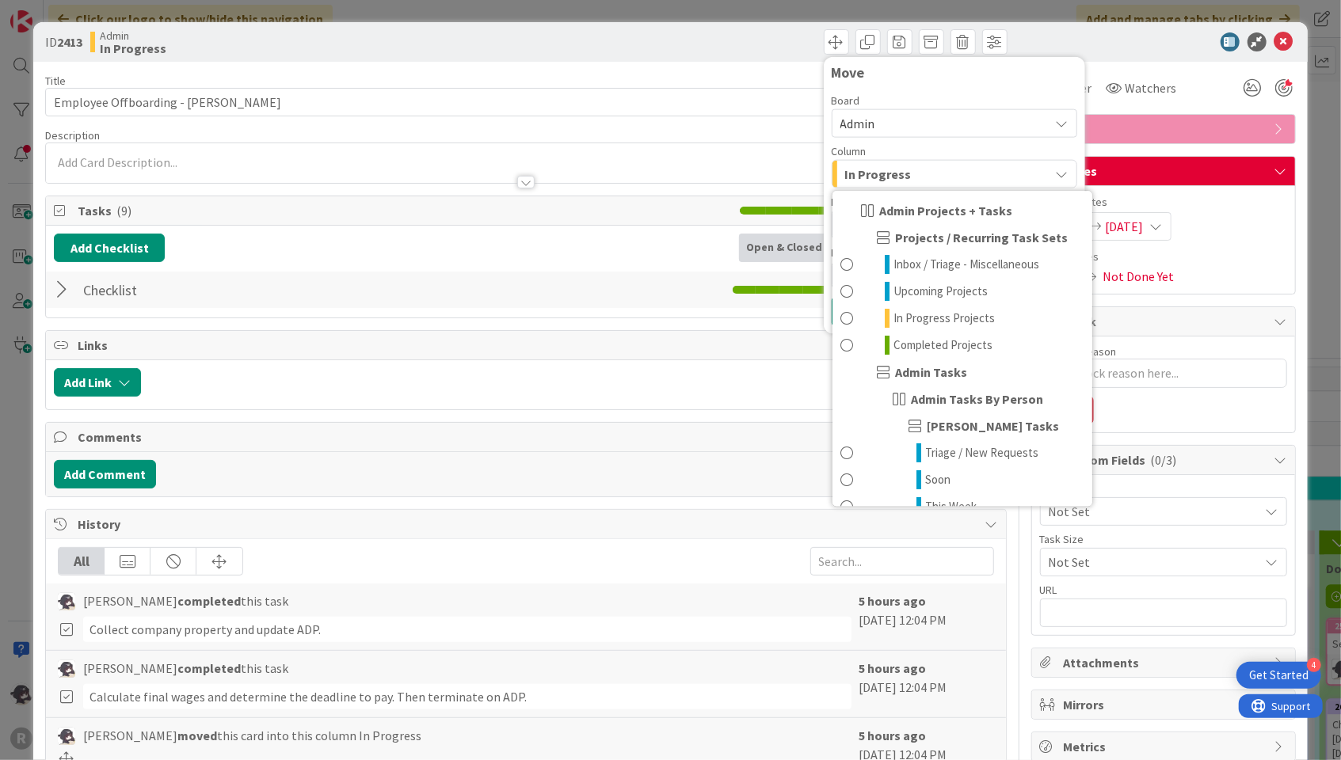
scroll to position [211, 0]
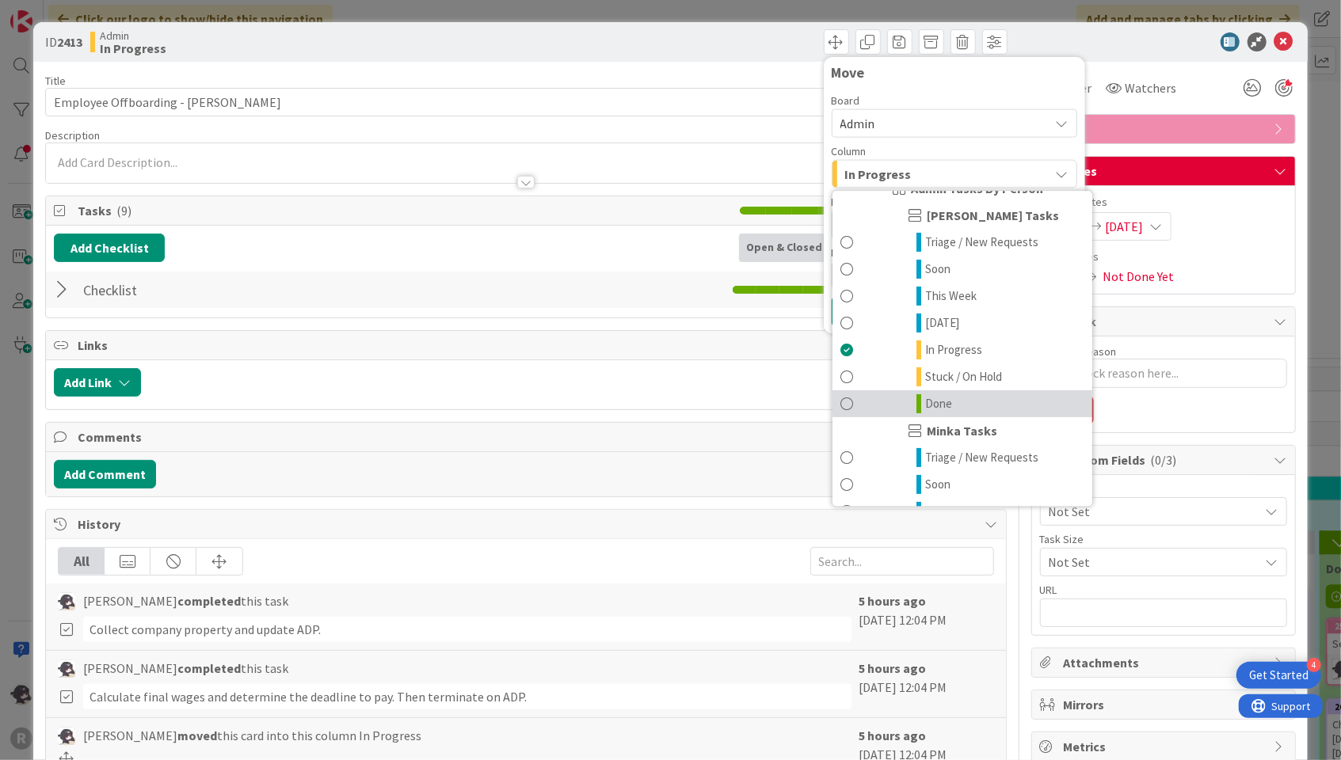
click at [906, 403] on link "Done" at bounding box center [962, 403] width 260 height 27
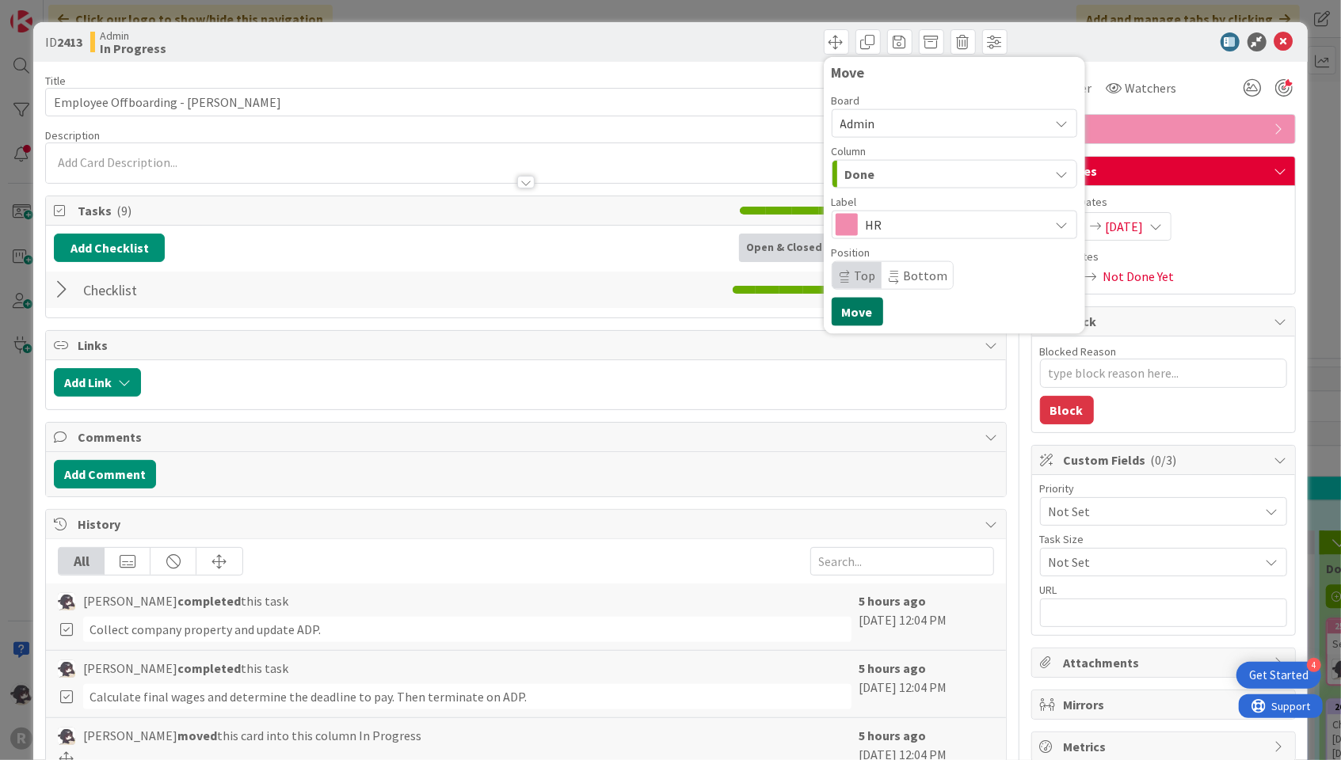
click at [853, 307] on button "Move" at bounding box center [857, 312] width 51 height 29
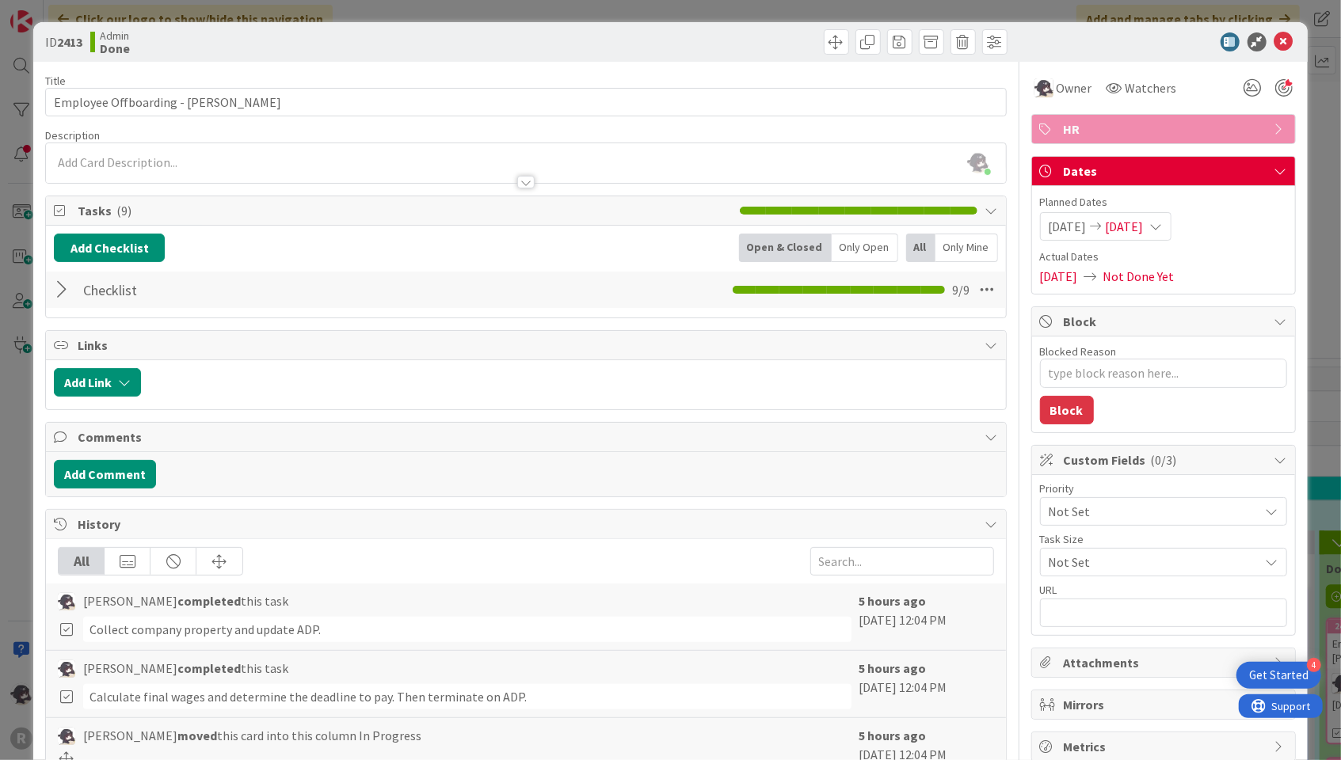
type textarea "x"
click at [1274, 39] on icon at bounding box center [1283, 41] width 19 height 19
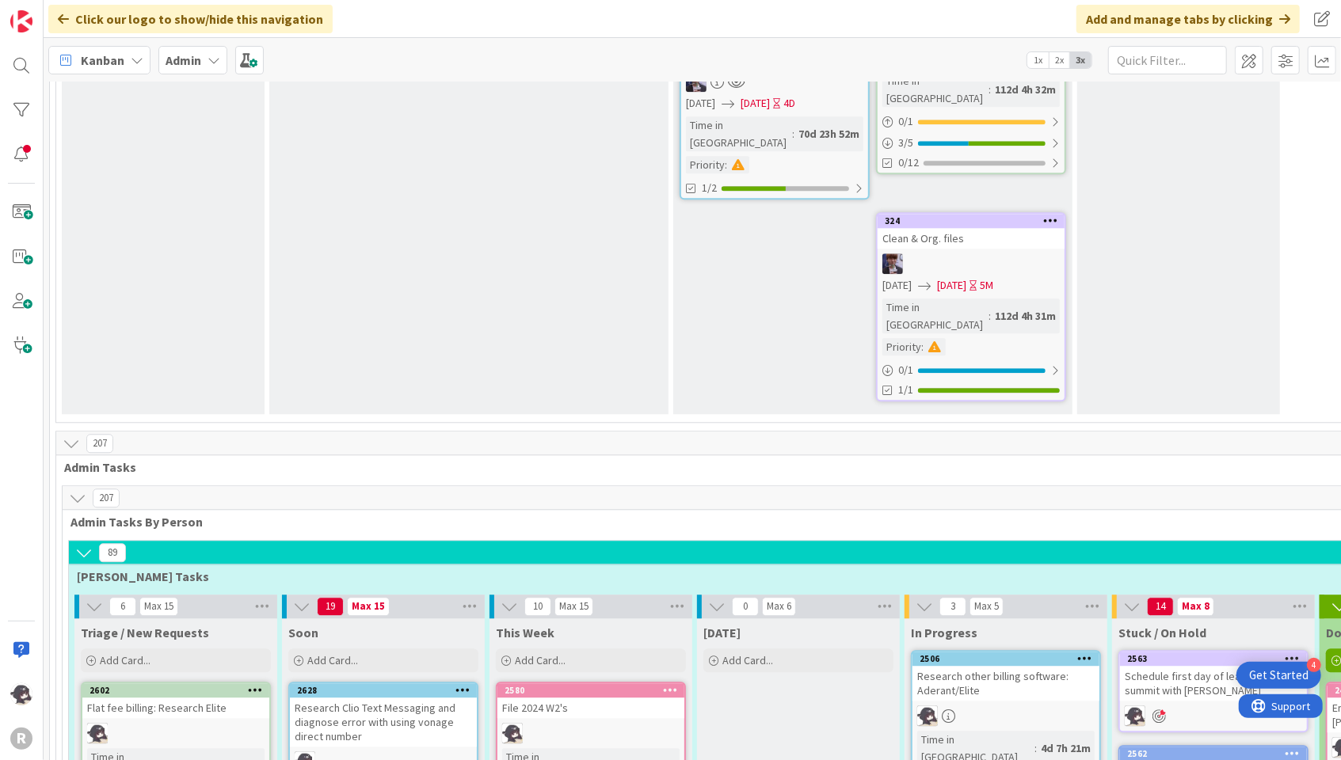
scroll to position [2534, 0]
